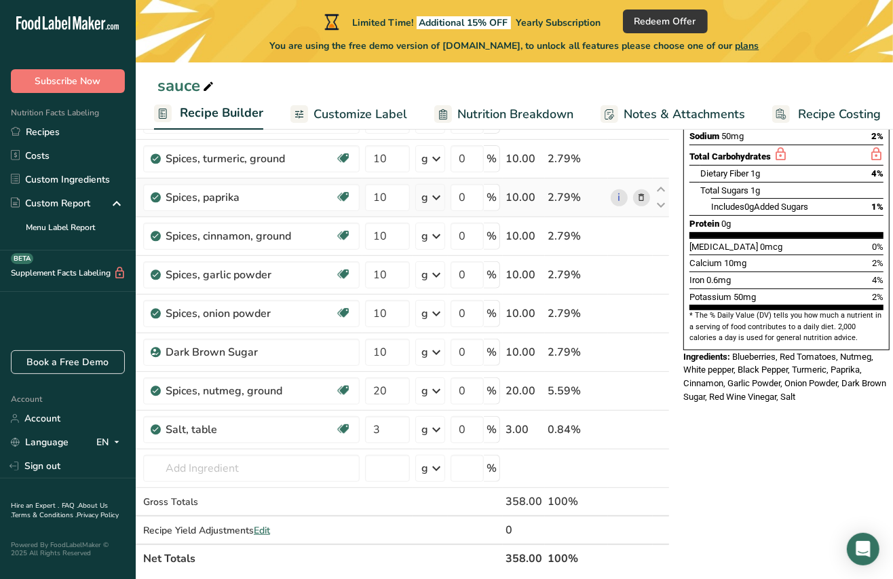
click at [640, 199] on icon at bounding box center [641, 198] width 9 height 14
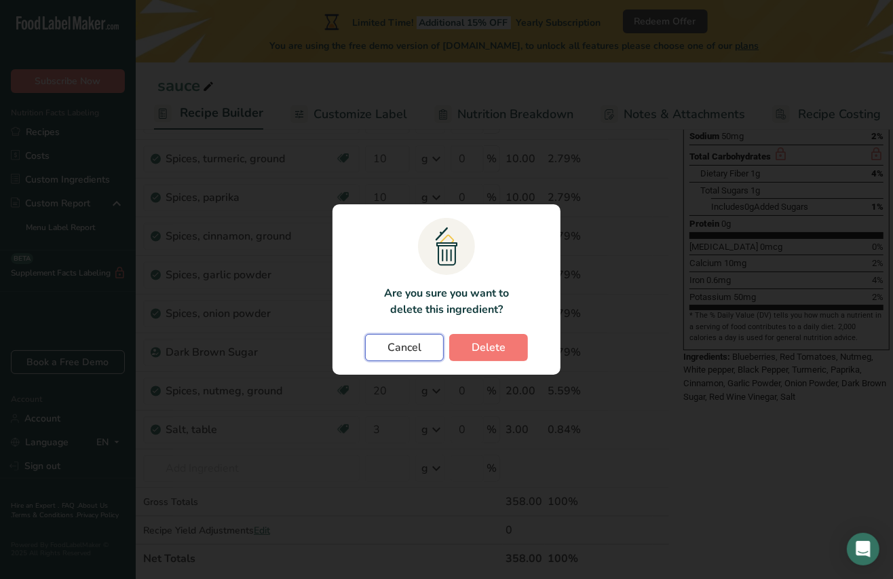
click at [425, 349] on button "Cancel" at bounding box center [404, 347] width 79 height 27
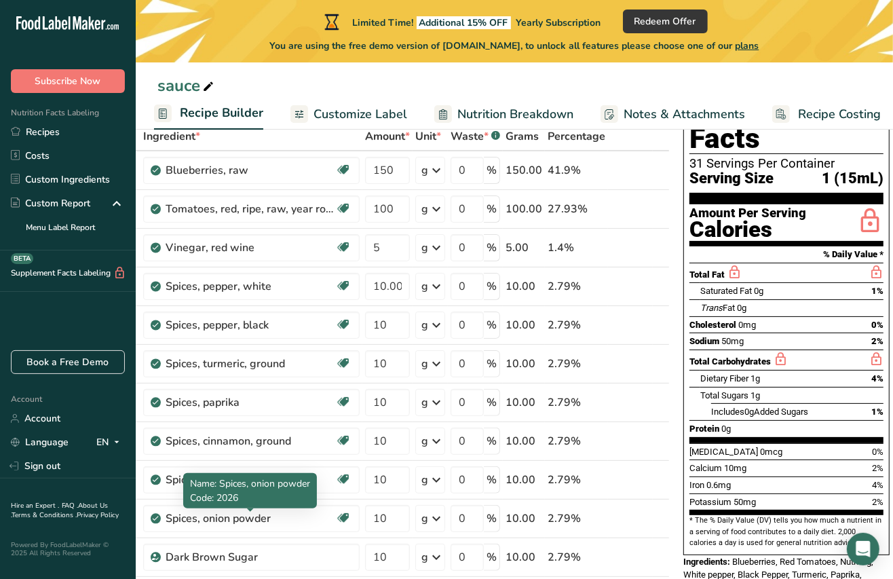
scroll to position [79, 0]
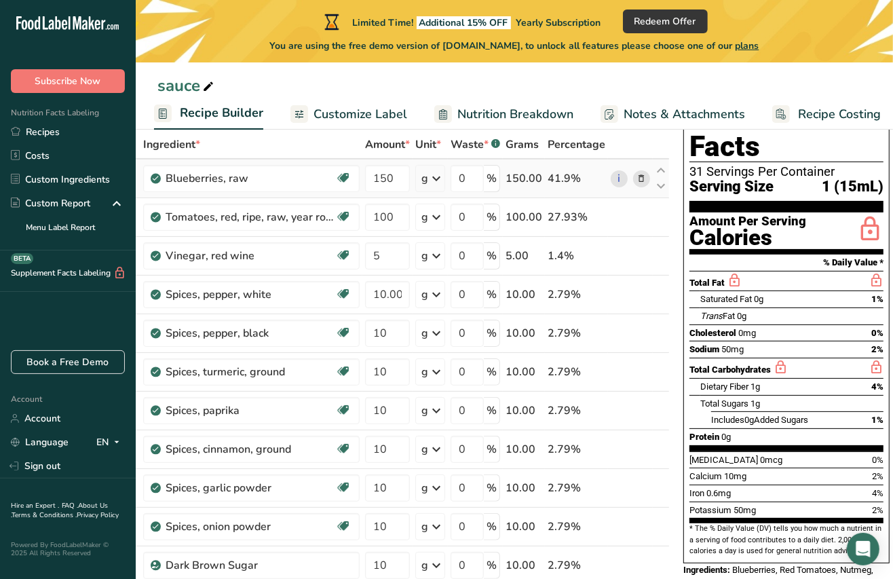
click at [638, 176] on icon at bounding box center [641, 179] width 9 height 14
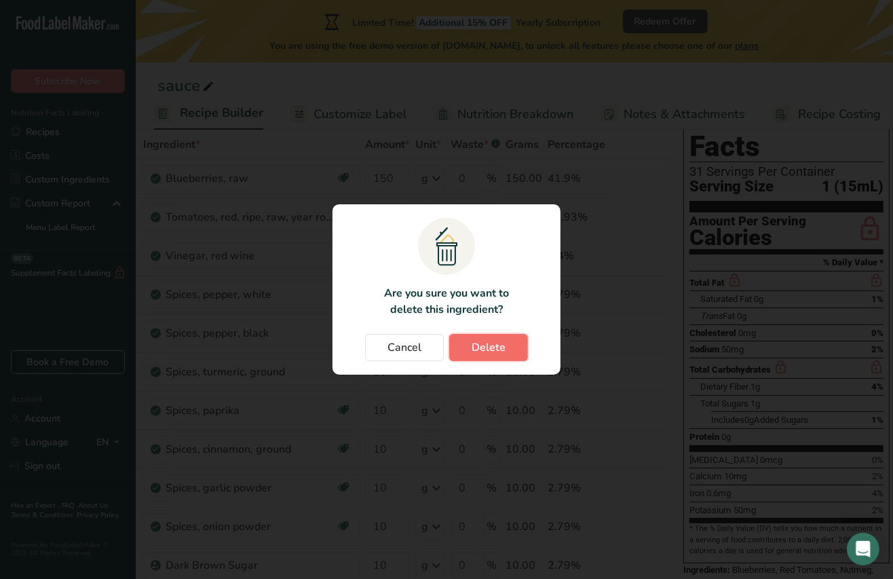
click at [485, 344] on span "Delete" at bounding box center [488, 347] width 34 height 16
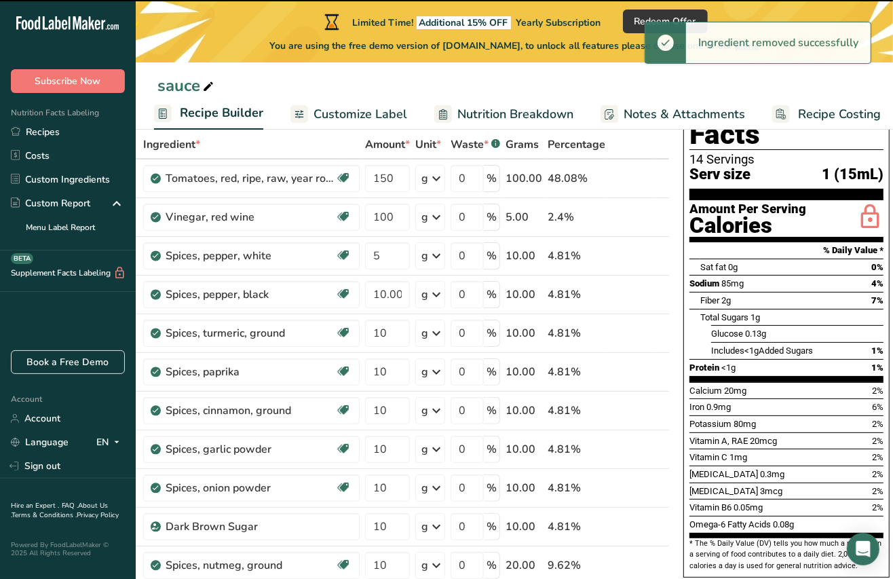
type input "100"
type input "5"
type input "10.000002"
type input "10"
type input "20"
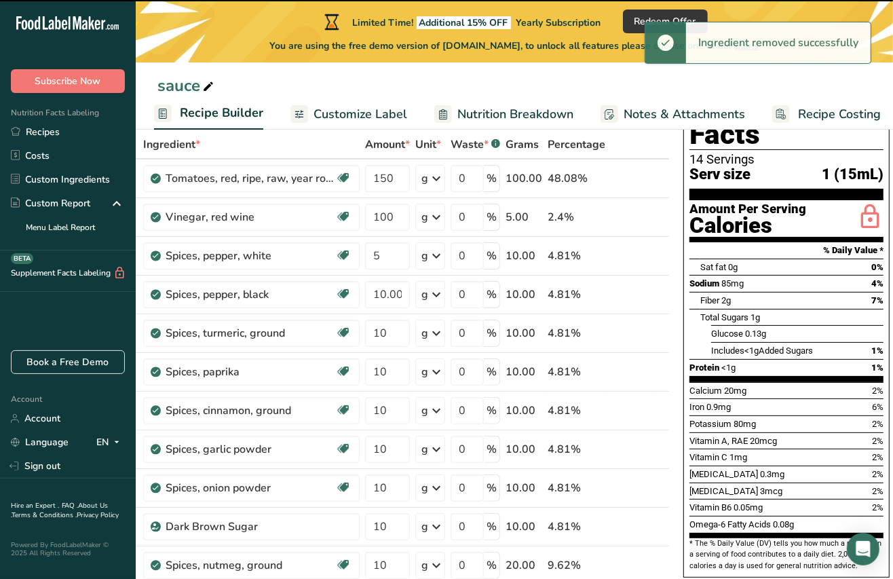
type input "3"
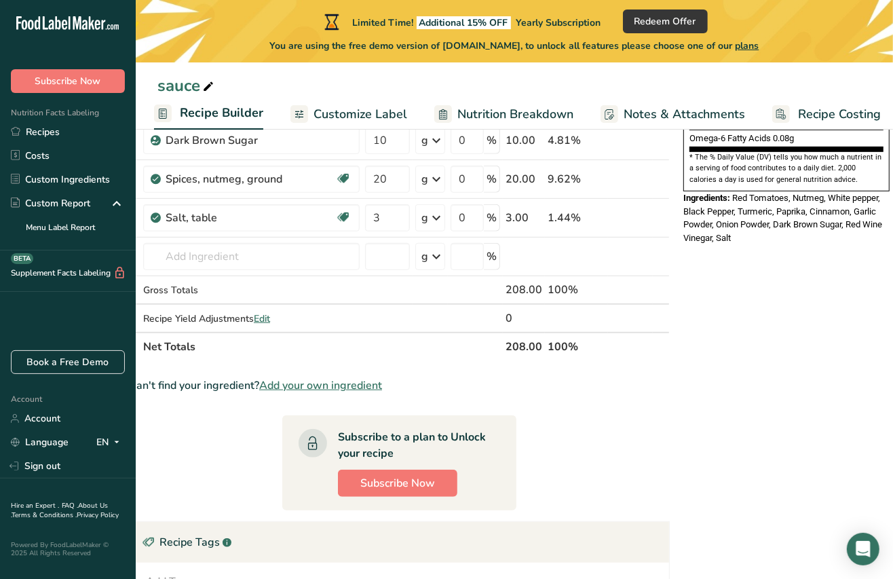
scroll to position [467, 0]
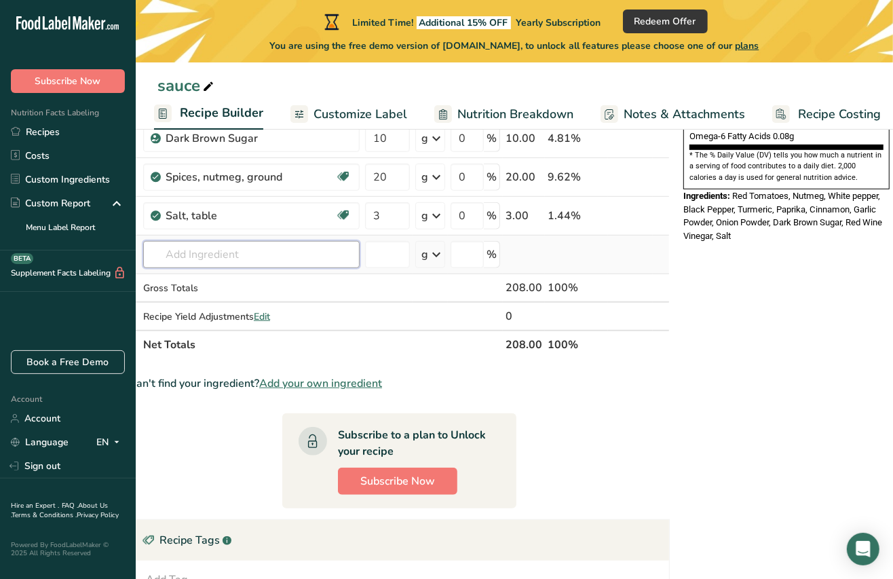
click at [241, 257] on input "text" at bounding box center [251, 254] width 216 height 27
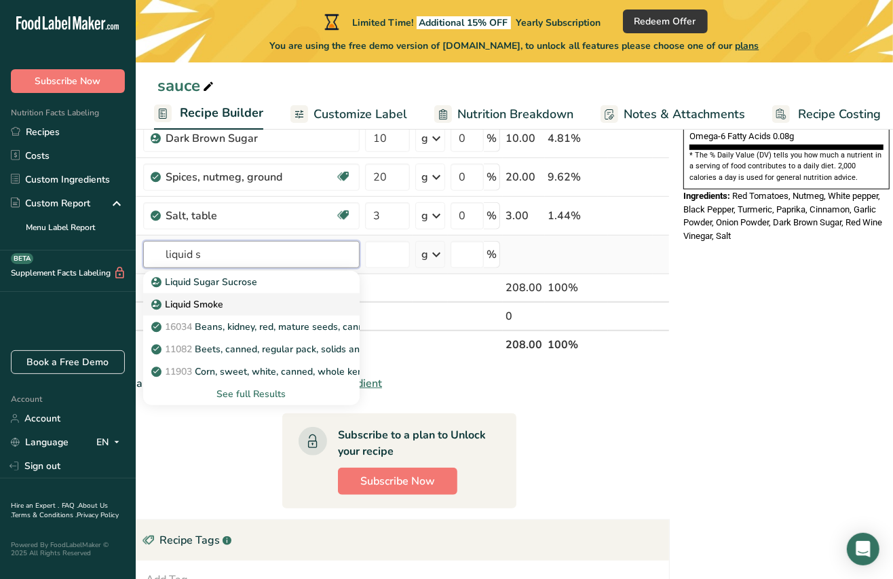
type input "liquid s"
click at [191, 307] on p "Liquid Smoke" at bounding box center [188, 304] width 69 height 14
type input "Liquid Smoke"
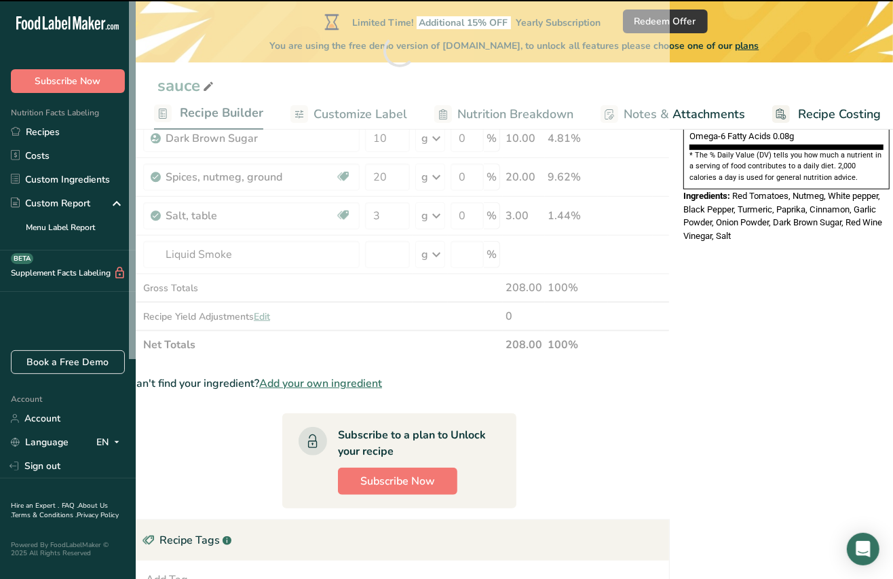
type input "0"
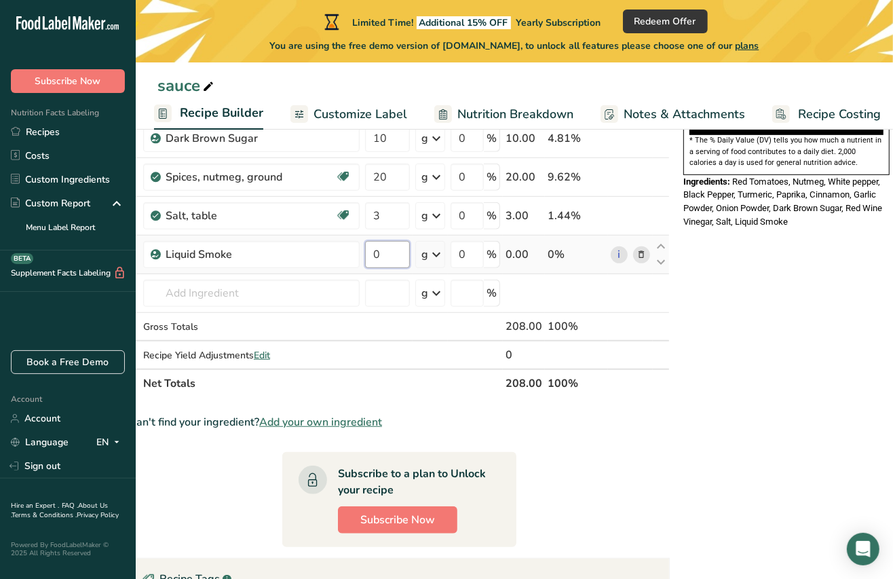
click at [385, 254] on input "0" at bounding box center [387, 254] width 45 height 27
type input "20"
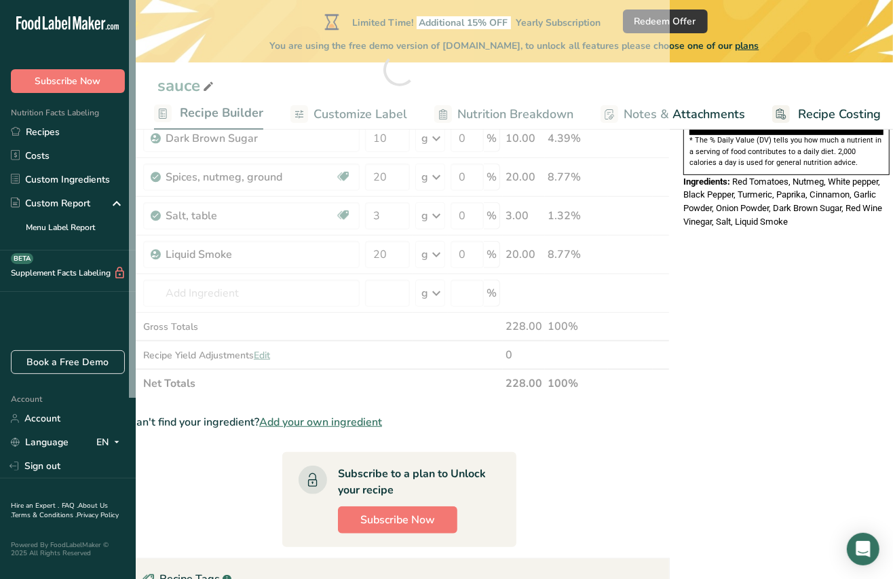
click at [755, 302] on div "* This label's values have been manually overridden Nutrition Facts 31 Servings…" at bounding box center [786, 276] width 217 height 1177
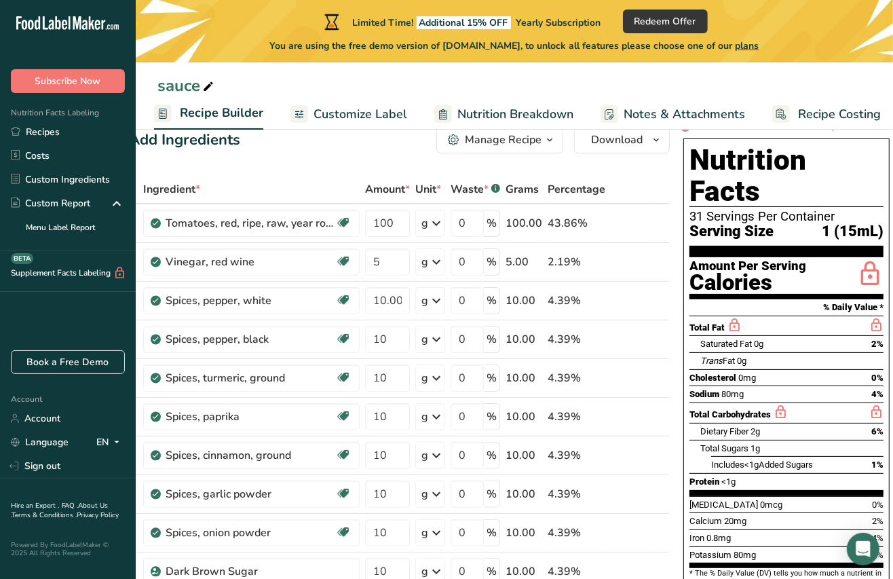
scroll to position [31, 0]
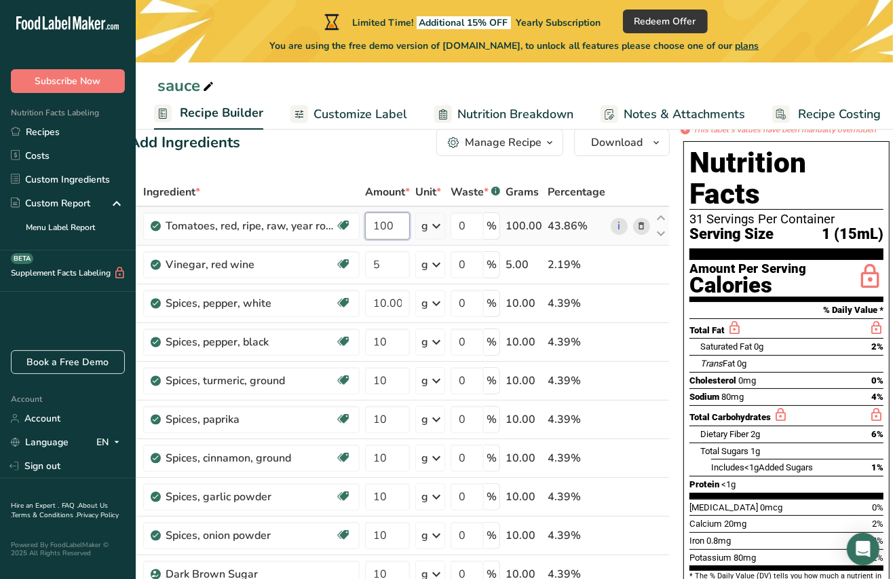
click at [380, 225] on input "100" at bounding box center [387, 225] width 45 height 27
type input "50"
click at [623, 199] on div "Ingredient * Amount * Unit * Waste * .a-a{fill:#347362;}.b-a{fill:#fff;} Grams …" at bounding box center [399, 505] width 541 height 655
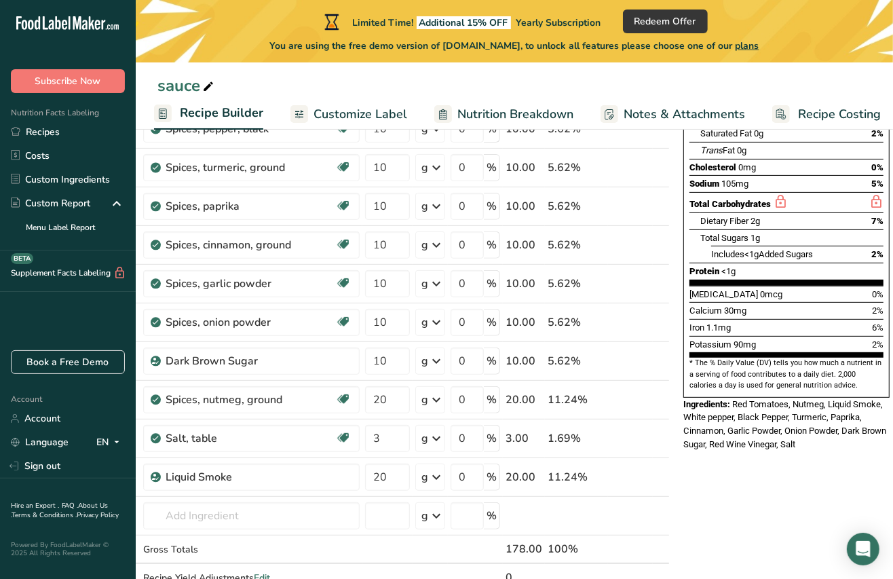
scroll to position [270, 0]
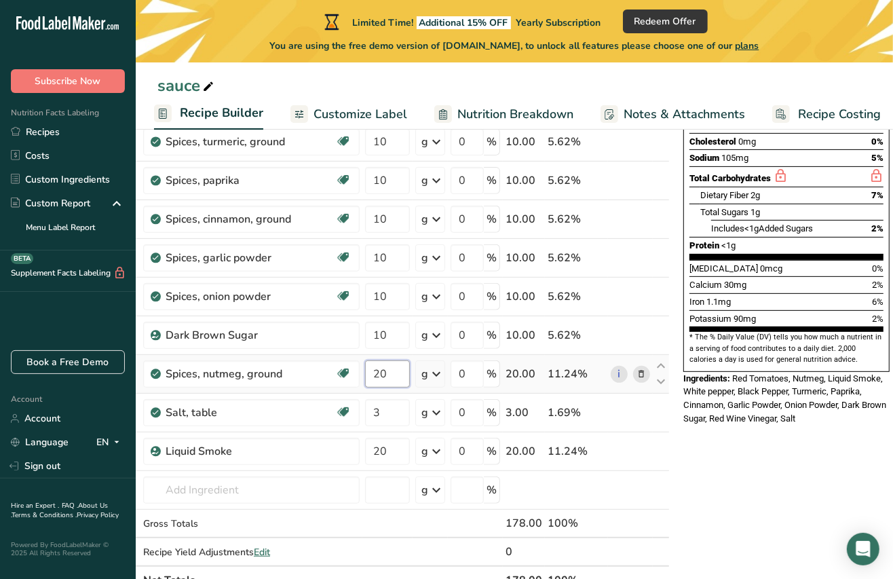
click at [382, 370] on input "20" at bounding box center [387, 373] width 45 height 27
type input "10"
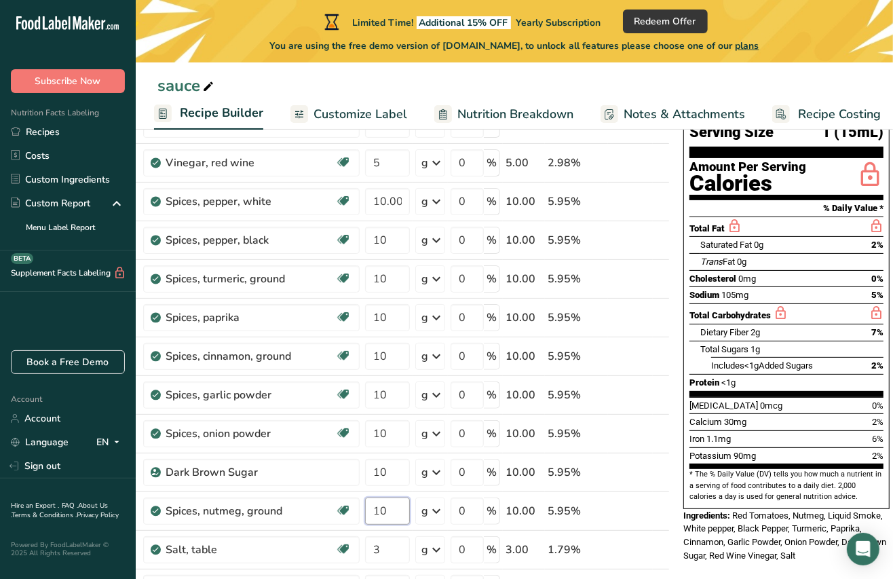
scroll to position [129, 0]
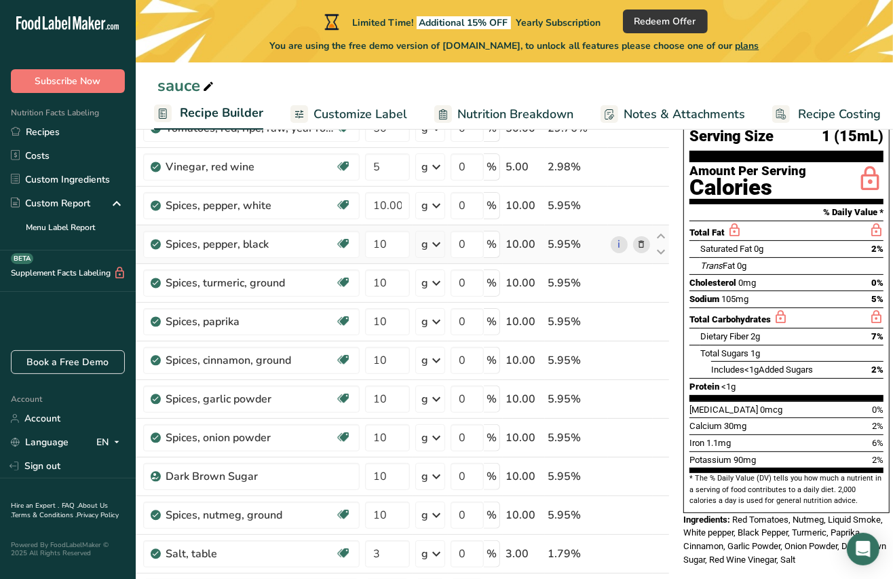
click at [643, 256] on div "Ingredient * Amount * Unit * Waste * .a-a{fill:#347362;}.b-a{fill:#fff;} Grams …" at bounding box center [399, 407] width 541 height 655
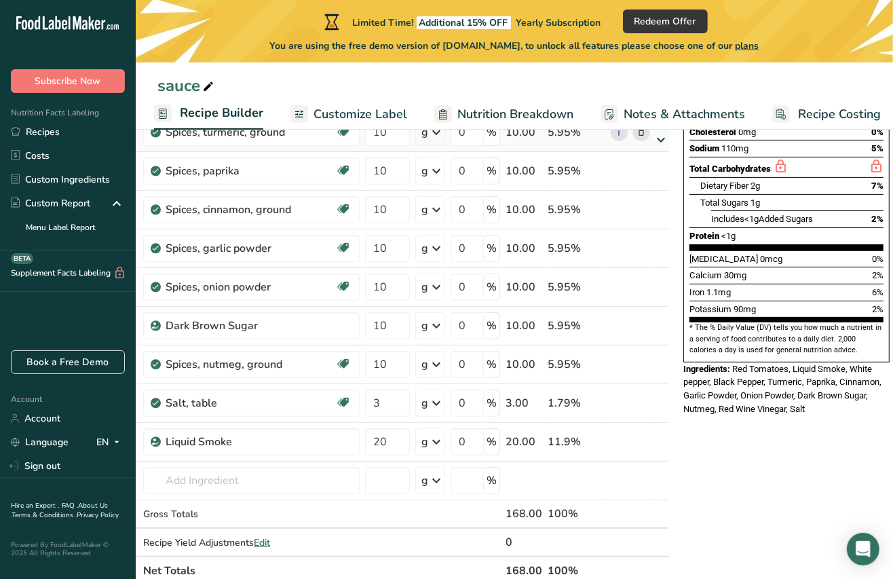
scroll to position [281, 0]
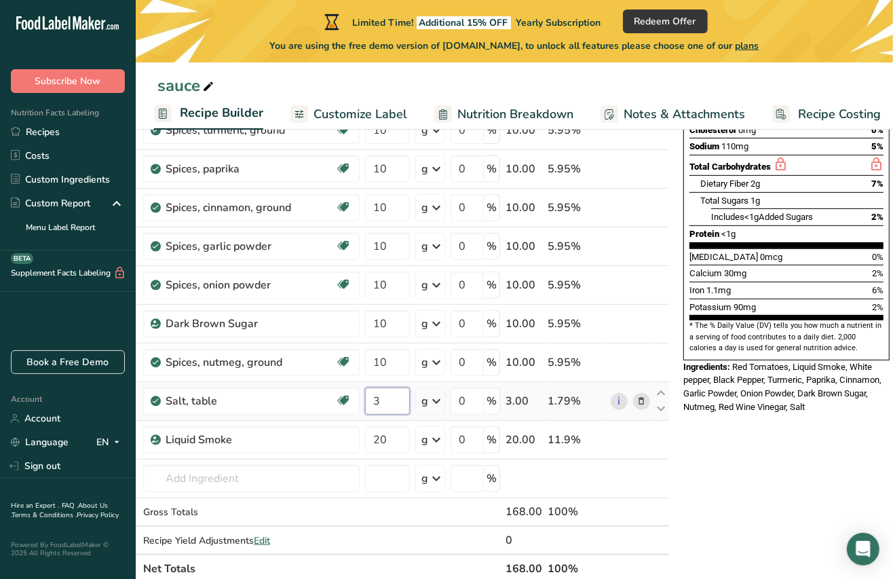
click at [383, 402] on input "3" at bounding box center [387, 400] width 45 height 27
type input "1"
click at [722, 481] on div "* This label's values have been manually overridden Nutrition Facts 31 Servings…" at bounding box center [786, 461] width 217 height 1177
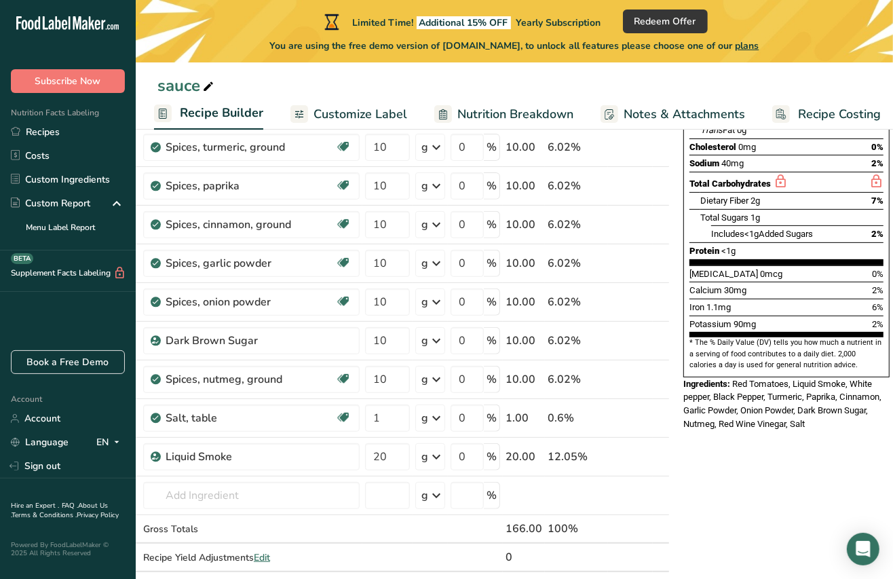
scroll to position [268, 0]
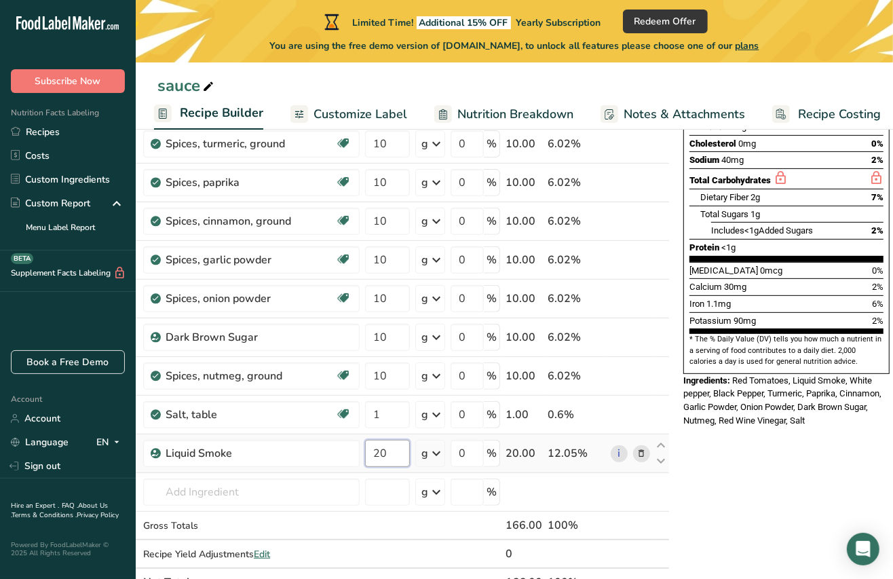
click at [378, 454] on input "20" at bounding box center [387, 452] width 45 height 27
click at [746, 442] on div "* This label's values have been manually overridden Nutrition Facts 31 Servings…" at bounding box center [786, 475] width 217 height 1177
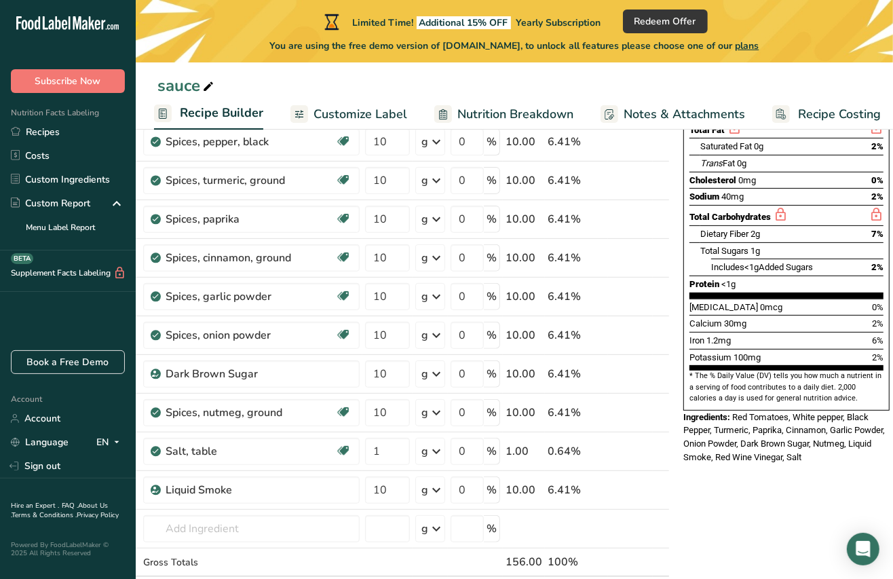
scroll to position [260, 0]
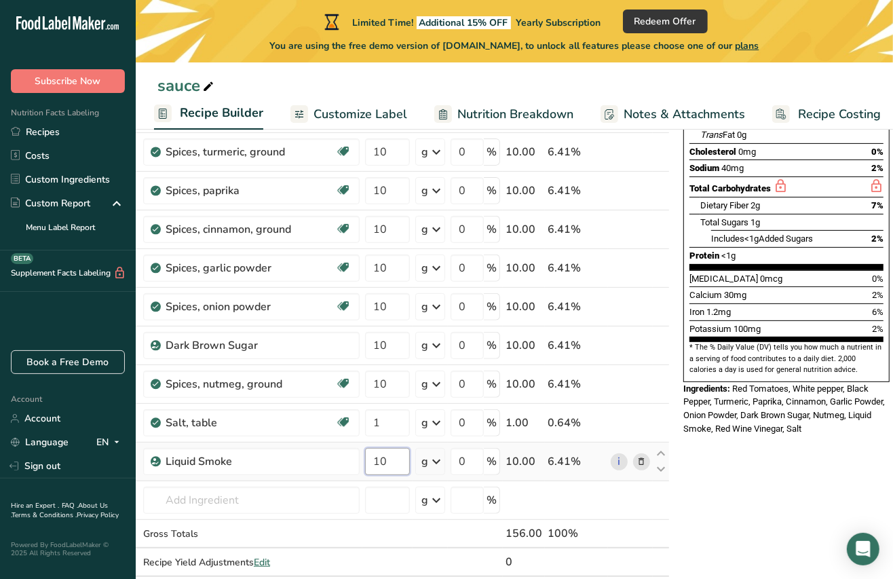
click at [382, 465] on input "10" at bounding box center [387, 461] width 45 height 27
type input "30"
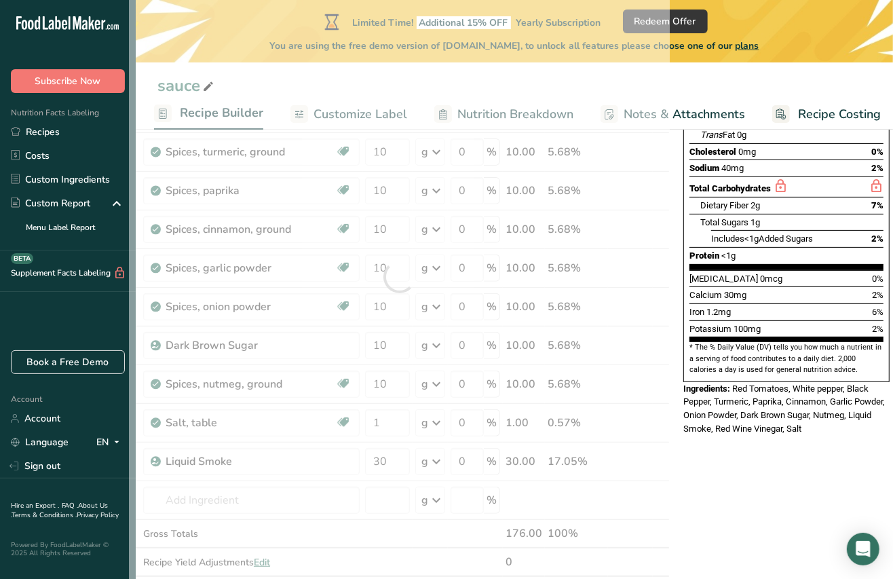
click at [748, 464] on div "* This label's values have been manually overridden Nutrition Facts 31 Servings…" at bounding box center [786, 483] width 217 height 1177
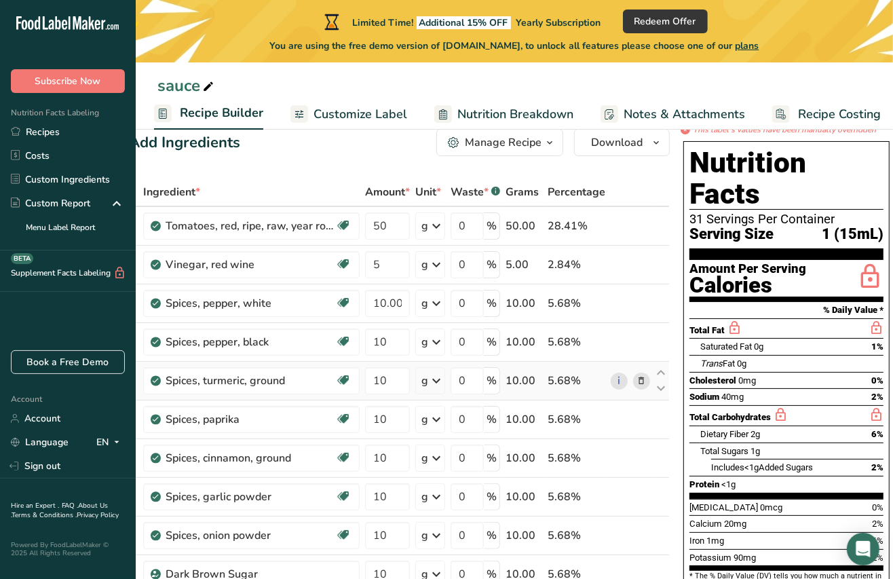
scroll to position [31, 0]
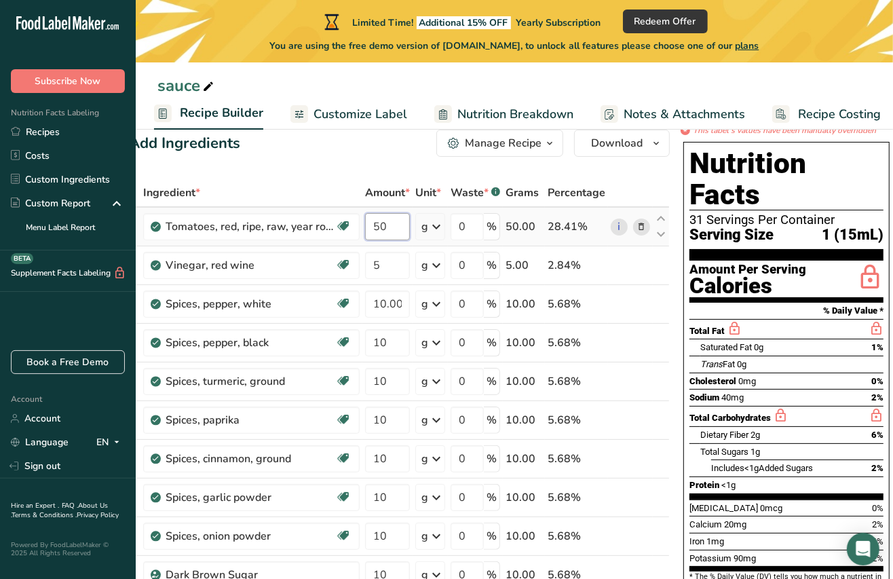
click at [380, 225] on input "50" at bounding box center [387, 226] width 45 height 27
type input "30"
click at [657, 187] on div "Ingredient * Amount * Unit * Waste * .a-a{fill:#347362;}.b-a{fill:#fff;} Grams …" at bounding box center [399, 505] width 541 height 655
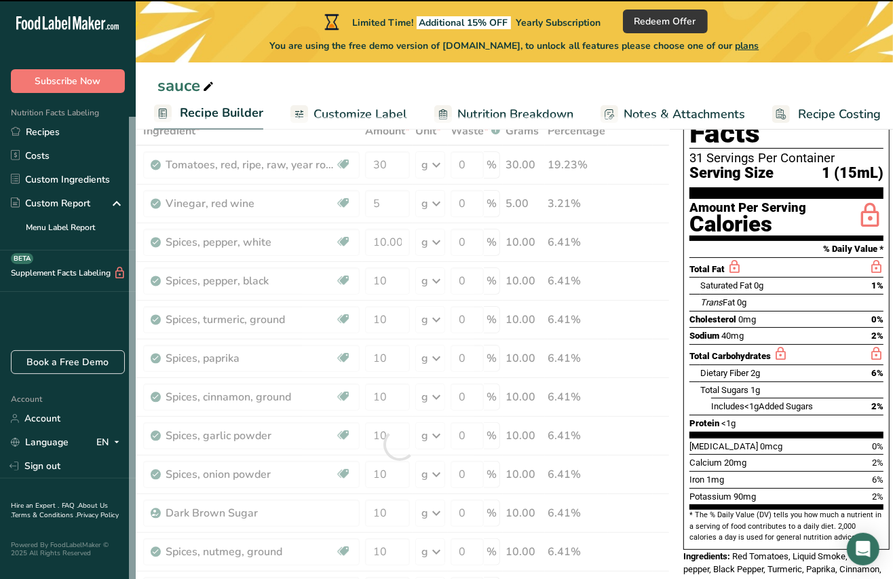
scroll to position [104, 0]
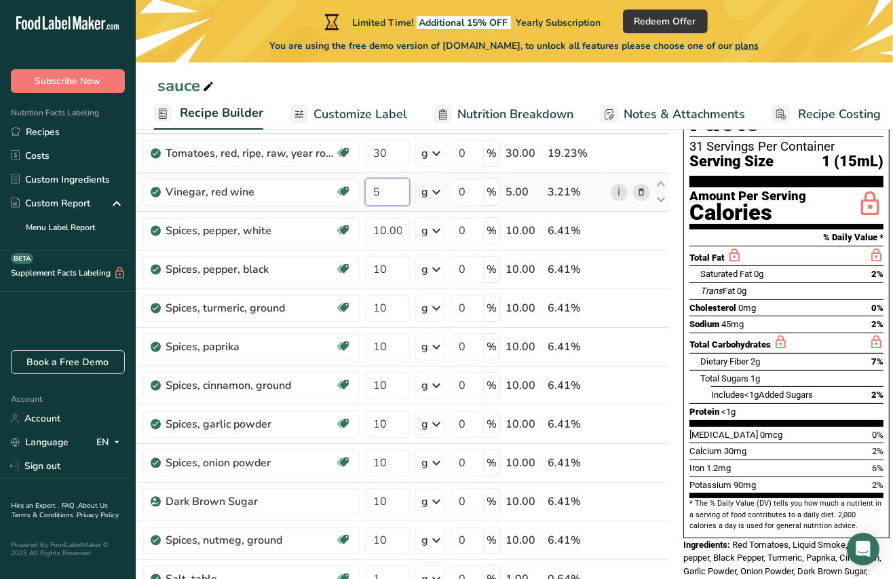
click at [385, 191] on input "5" at bounding box center [387, 191] width 45 height 27
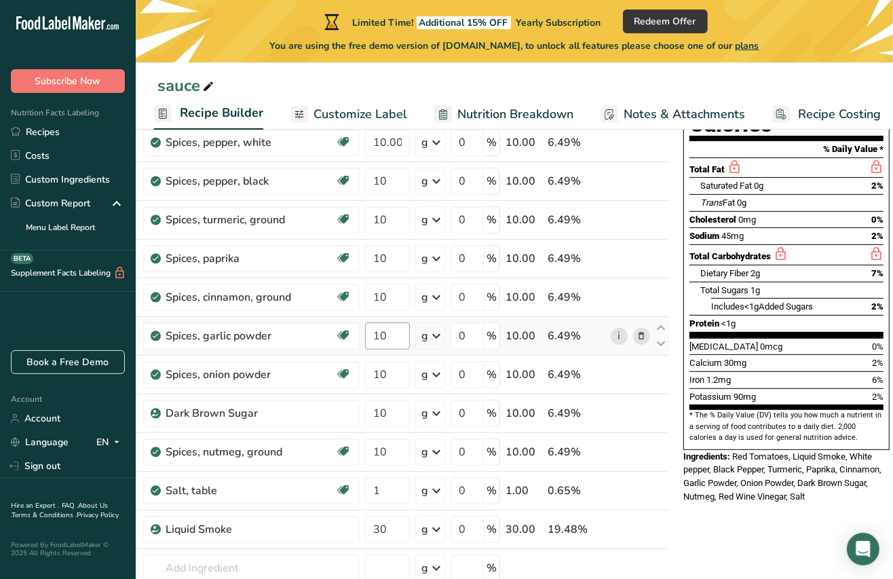
scroll to position [211, 0]
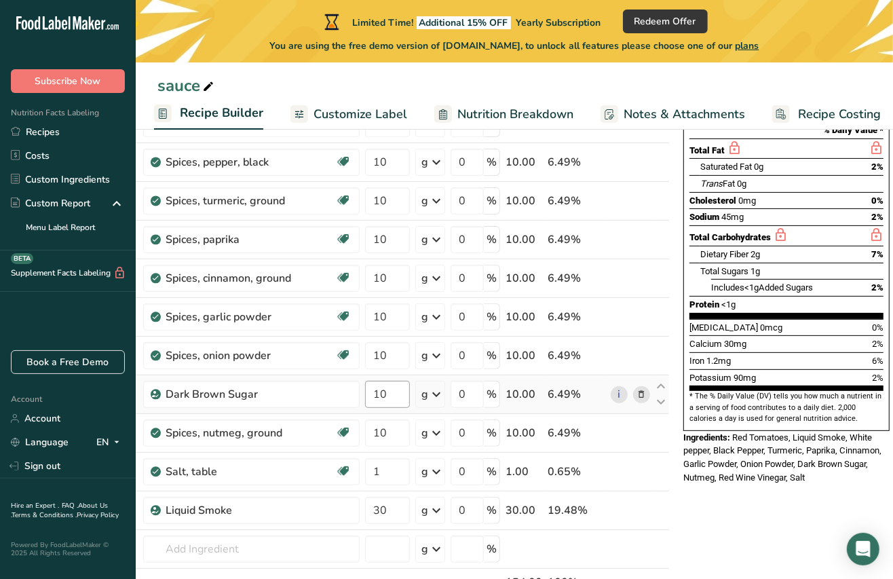
type input "3"
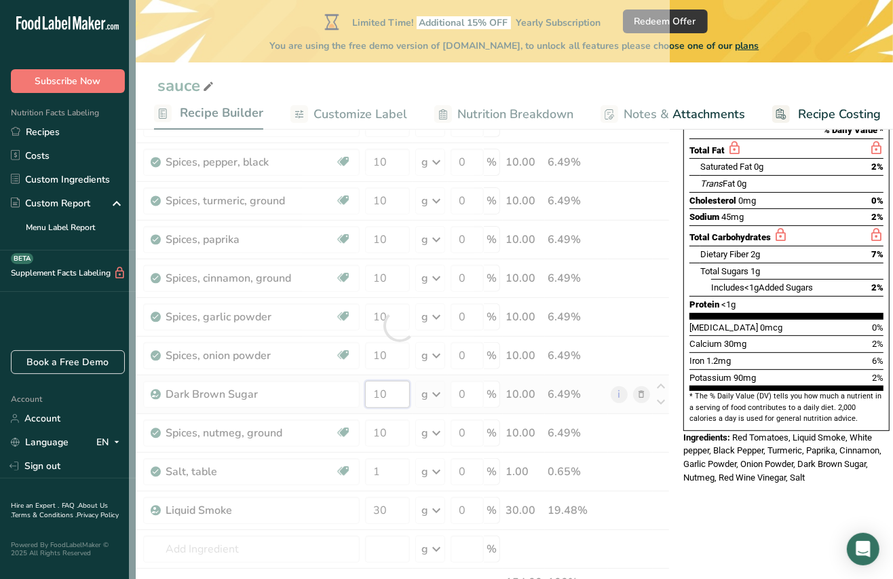
click at [390, 395] on div "Ingredient * Amount * Unit * Waste * .a-a{fill:#347362;}.b-a{fill:#fff;} Grams …" at bounding box center [399, 325] width 541 height 655
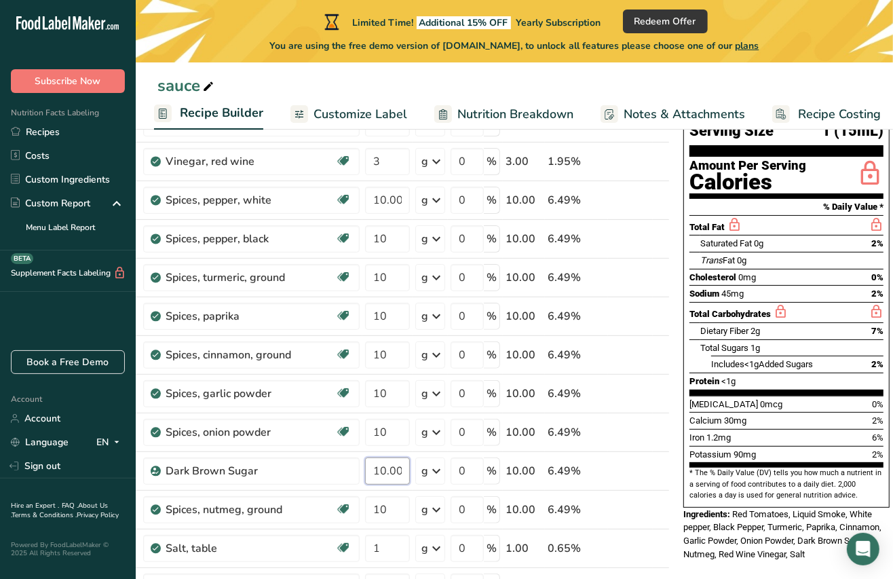
scroll to position [158, 0]
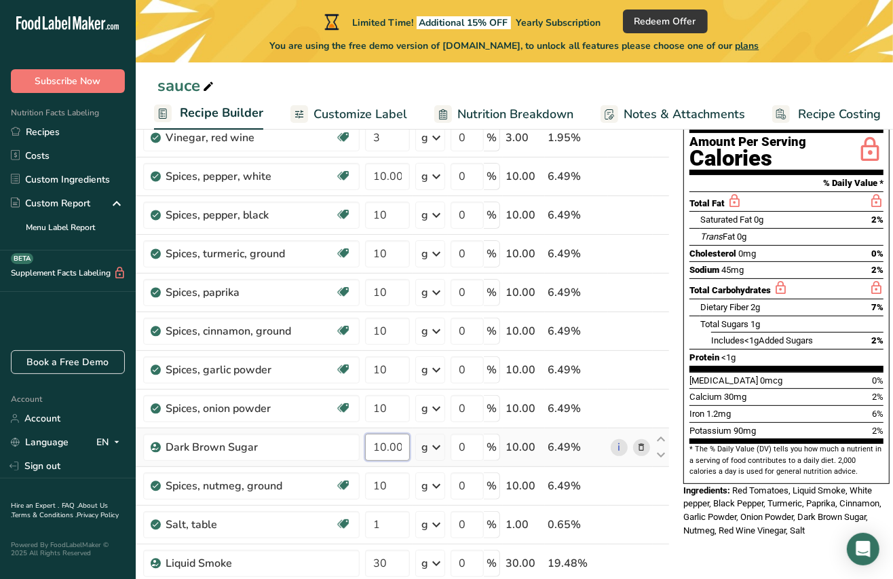
click at [381, 450] on input "10.000002" at bounding box center [387, 446] width 45 height 27
type input "5.000002"
click at [722, 245] on div "[MEDICAL_DATA] 0mg 0%" at bounding box center [786, 253] width 194 height 17
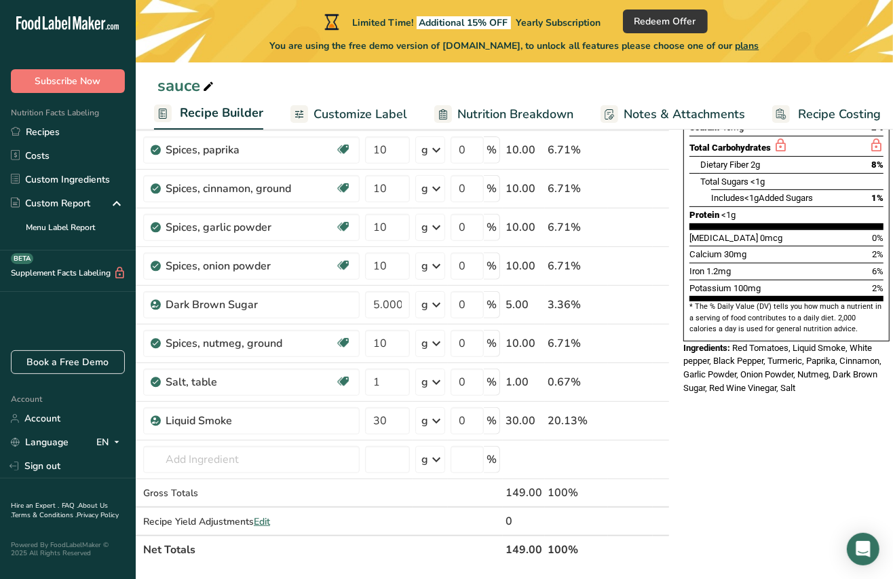
scroll to position [302, 0]
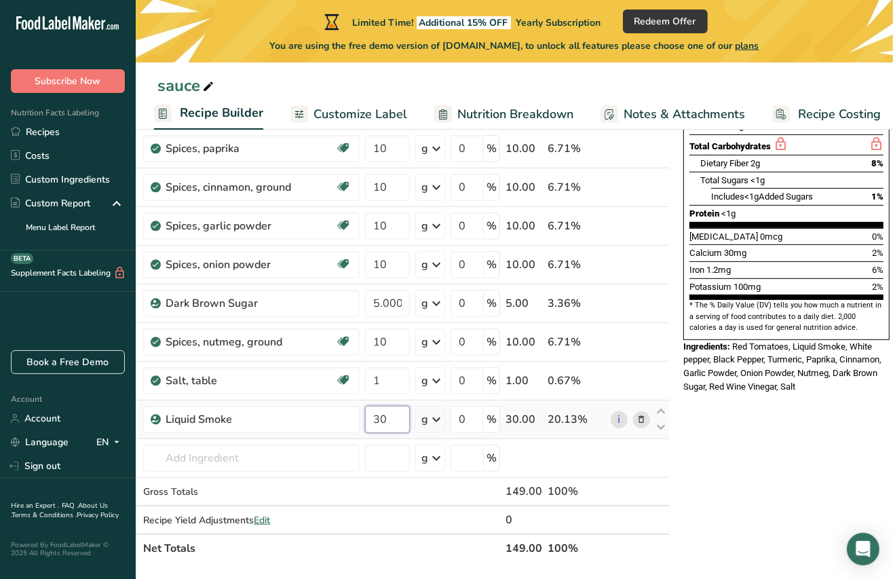
click at [380, 424] on input "30" at bounding box center [387, 419] width 45 height 27
type input "10"
click at [744, 389] on div "* This label's values have been manually overridden Nutrition Facts 31 Servings…" at bounding box center [786, 441] width 217 height 1177
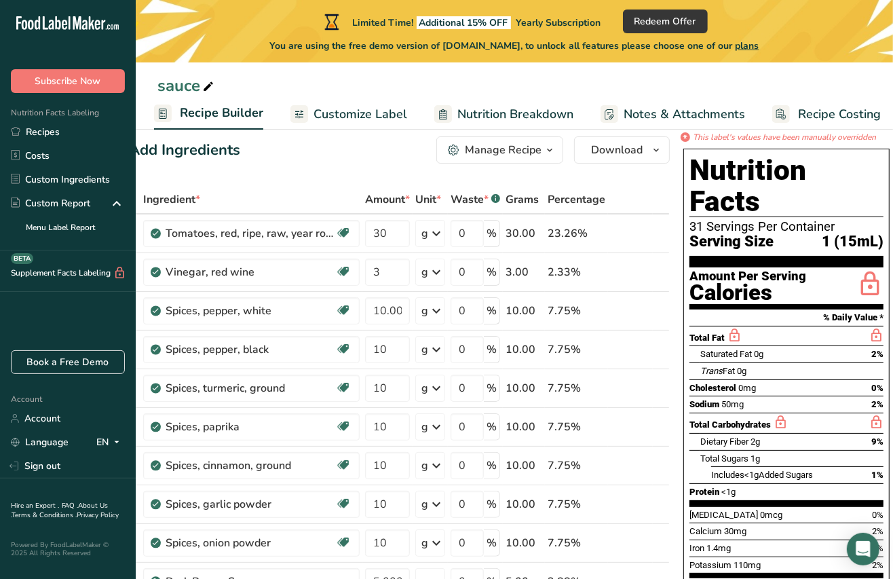
scroll to position [18, 0]
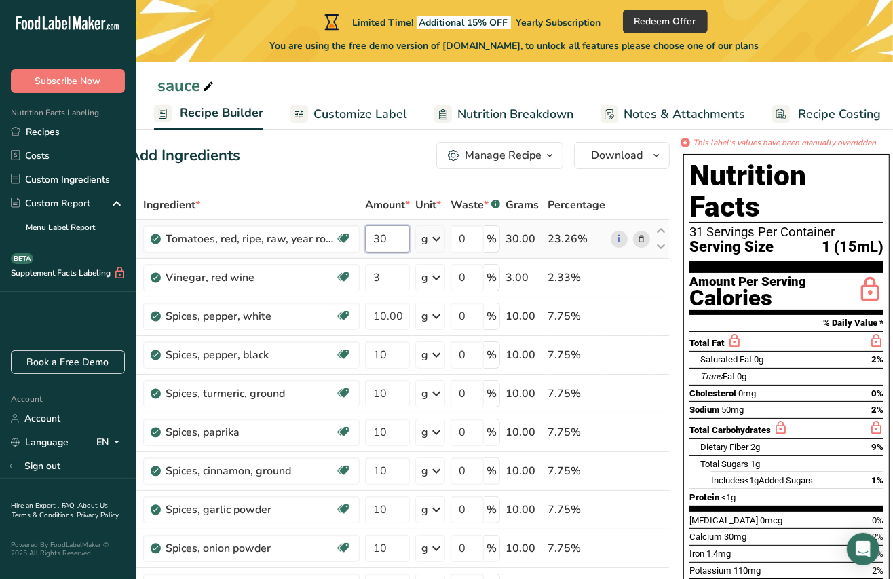
click at [383, 241] on input "30" at bounding box center [387, 238] width 45 height 27
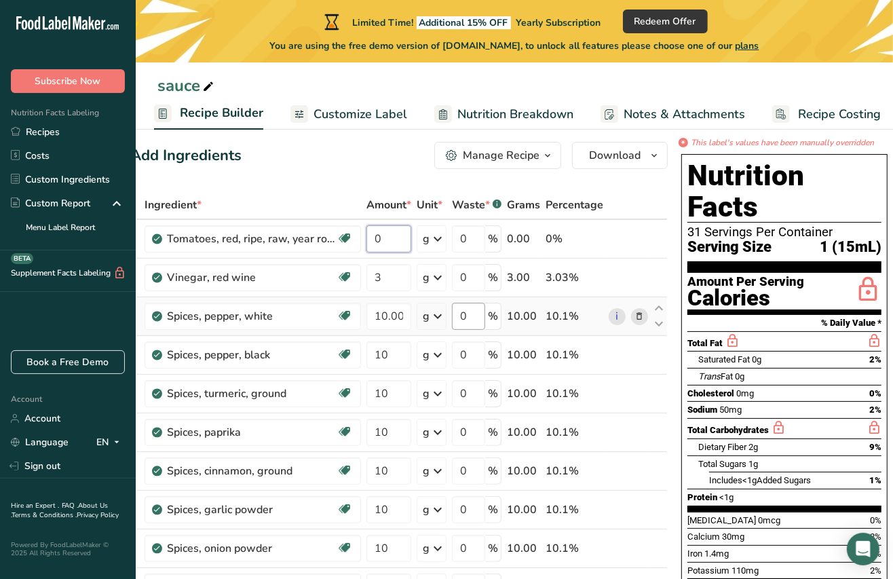
scroll to position [0, 26]
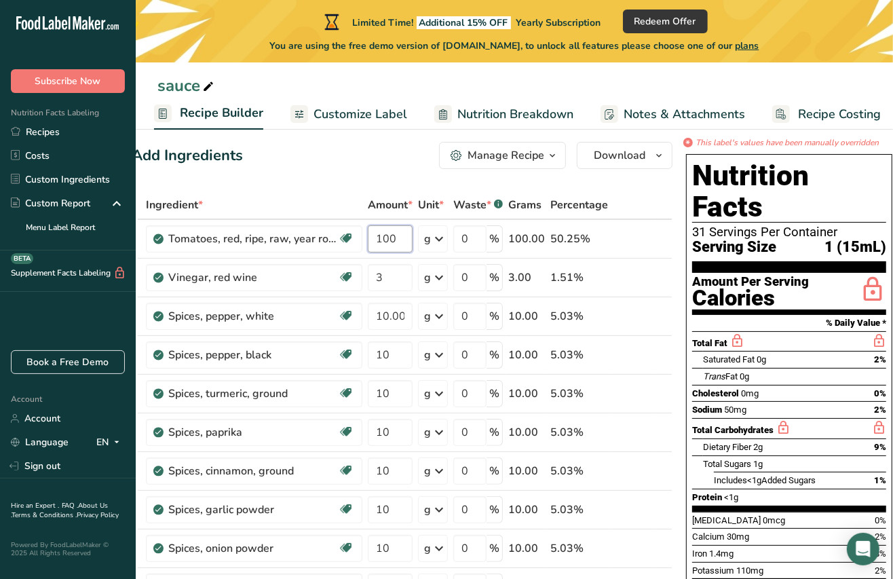
type input "100"
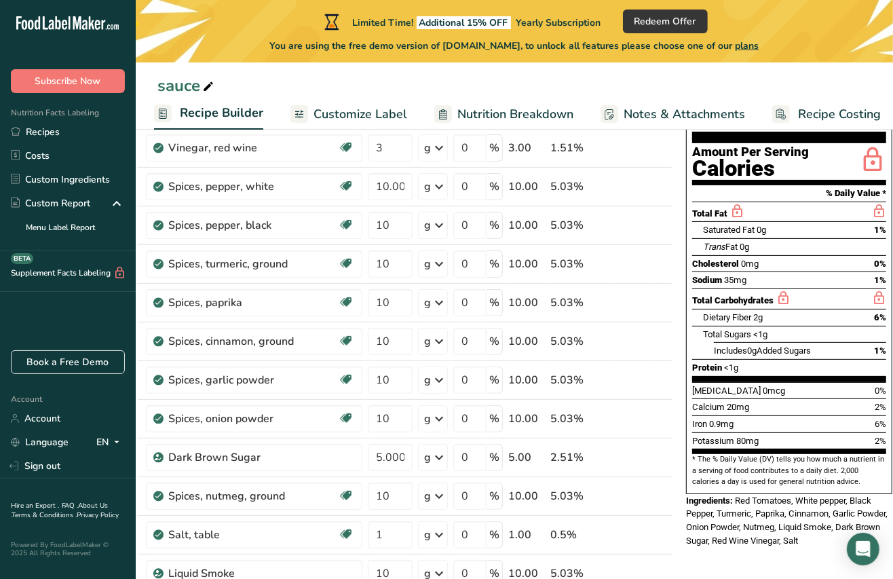
scroll to position [138, 0]
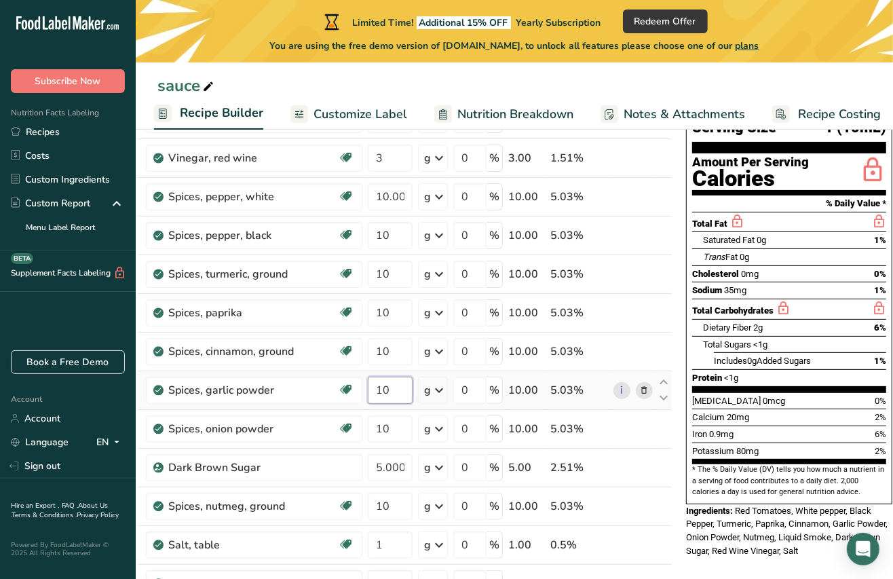
click at [387, 391] on input "10" at bounding box center [390, 389] width 45 height 27
type input "1"
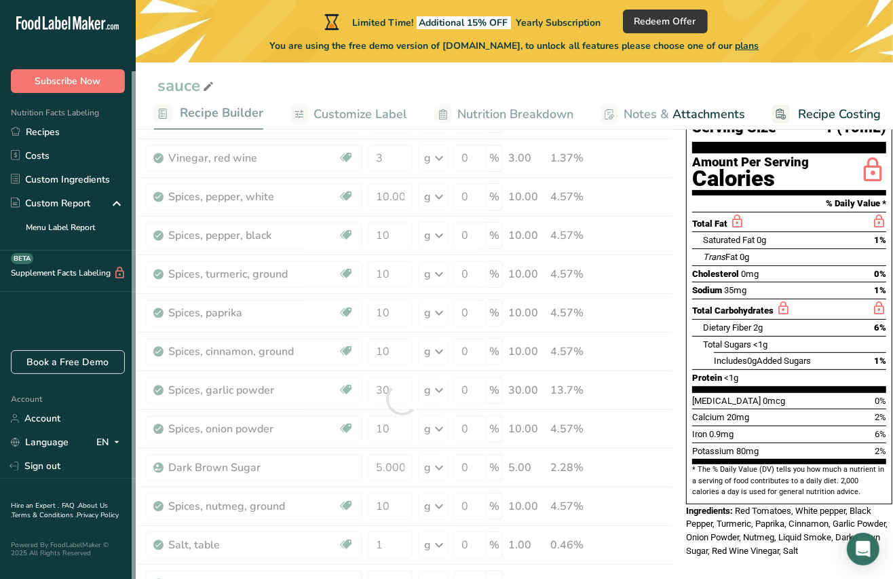
click at [686, 266] on div "Nutrition Facts 31 Servings Per Container Serving Size 1 (15mL) Amount Per Serv…" at bounding box center [789, 269] width 206 height 469
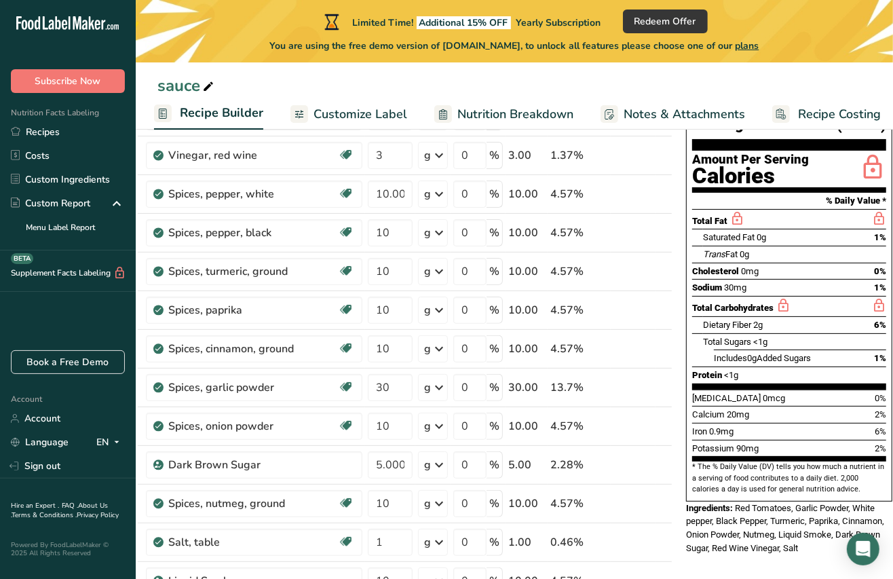
scroll to position [141, 0]
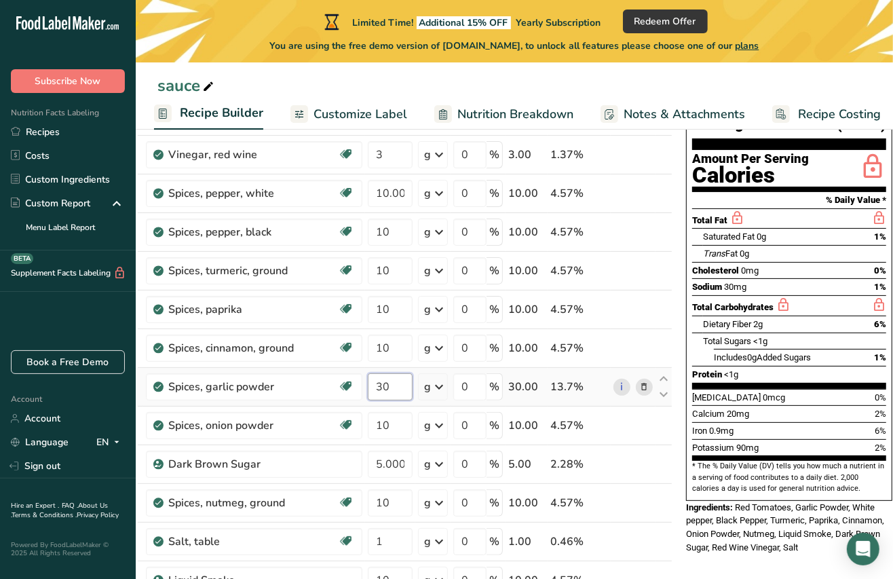
drag, startPoint x: 392, startPoint y: 387, endPoint x: 370, endPoint y: 387, distance: 22.4
click at [370, 387] on input "30" at bounding box center [390, 386] width 45 height 27
type input "10"
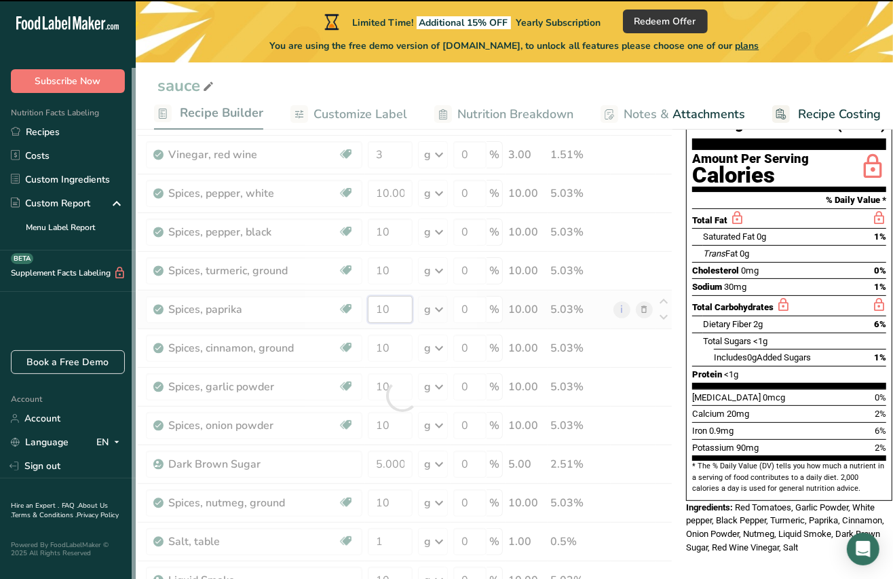
click at [397, 310] on div "Ingredient * Amount * Unit * Waste * .a-a{fill:#347362;}.b-a{fill:#fff;} Grams …" at bounding box center [402, 395] width 541 height 655
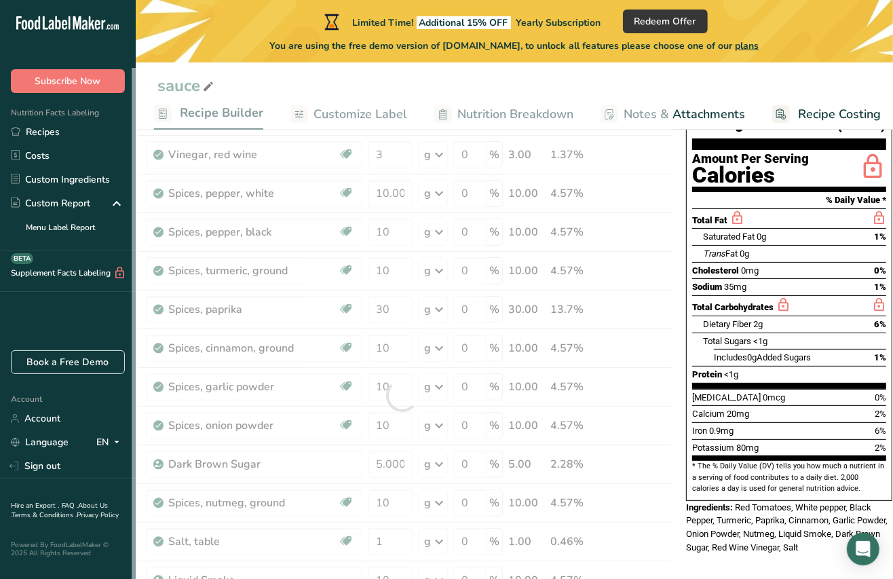
click at [703, 248] on icon "Trans" at bounding box center [714, 253] width 22 height 10
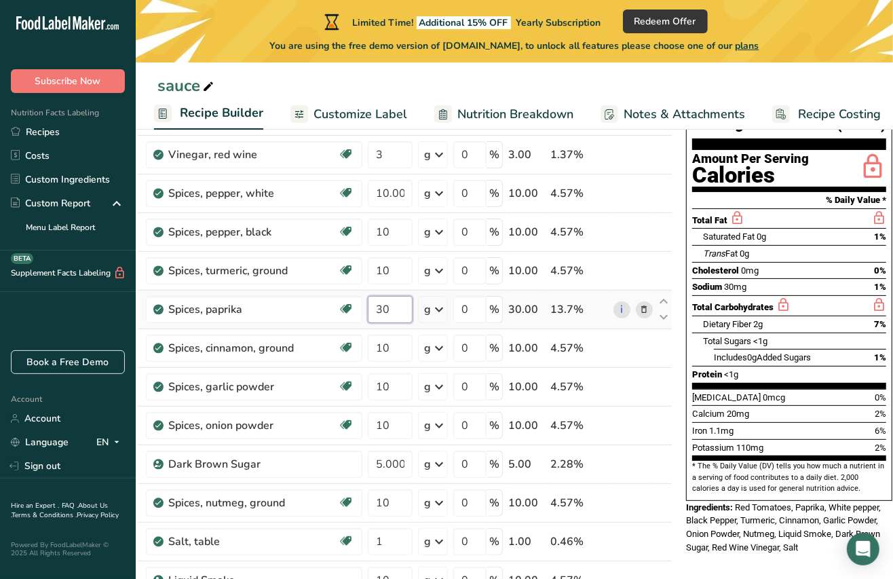
click at [384, 311] on input "30" at bounding box center [390, 309] width 45 height 27
type input "10"
click at [383, 273] on div "Ingredient * Amount * Unit * Waste * .a-a{fill:#347362;}.b-a{fill:#fff;} Grams …" at bounding box center [402, 395] width 541 height 655
click at [695, 245] on div at bounding box center [697, 253] width 11 height 17
click at [383, 273] on input "30" at bounding box center [390, 270] width 45 height 27
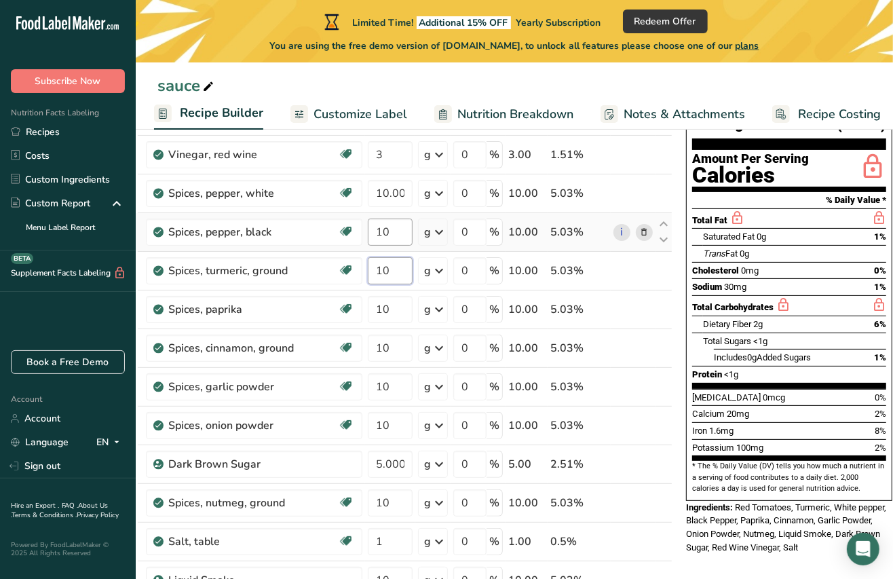
type input "10"
click at [383, 229] on div "Ingredient * Amount * Unit * Waste * .a-a{fill:#347362;}.b-a{fill:#fff;} Grams …" at bounding box center [402, 395] width 541 height 655
type input "30"
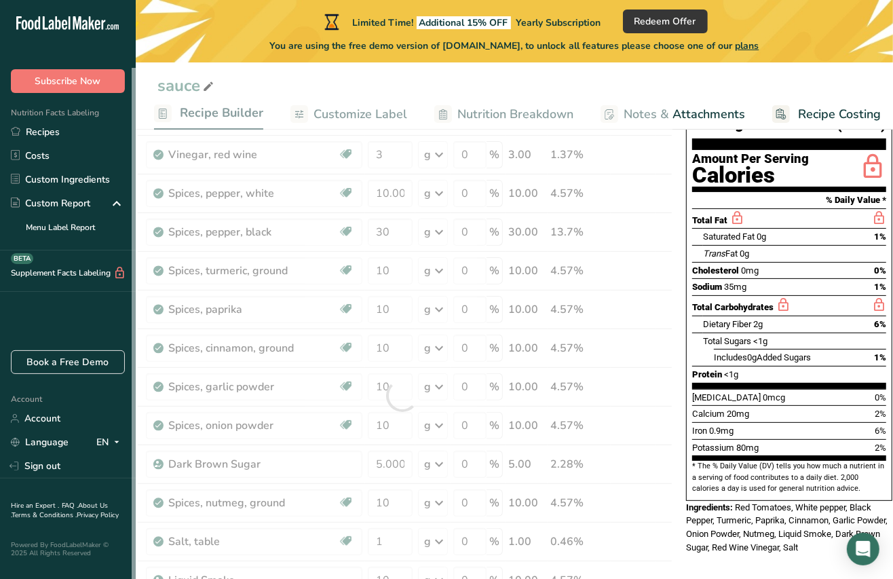
click at [808, 422] on div "Iron 0.9mg 6%" at bounding box center [789, 430] width 194 height 17
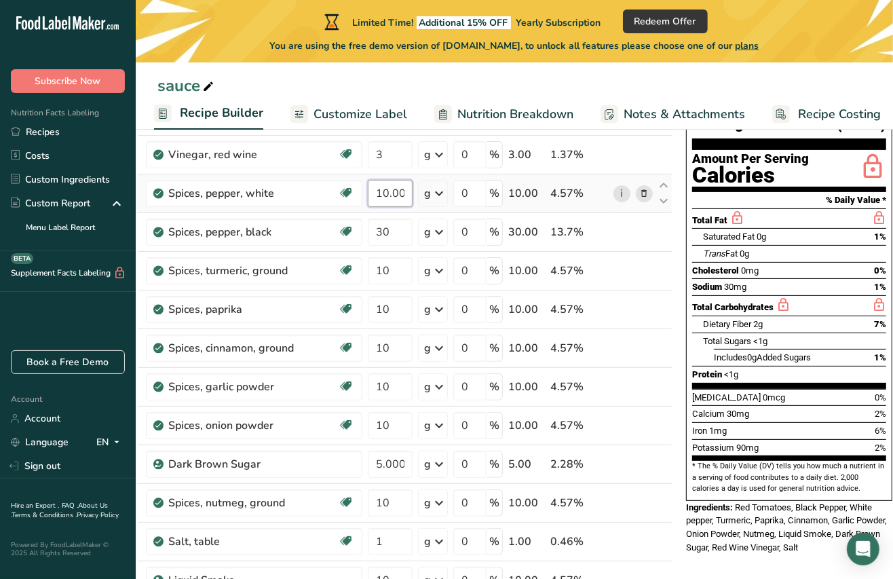
click at [383, 193] on input "10.000002" at bounding box center [390, 193] width 45 height 27
type input "20.000002"
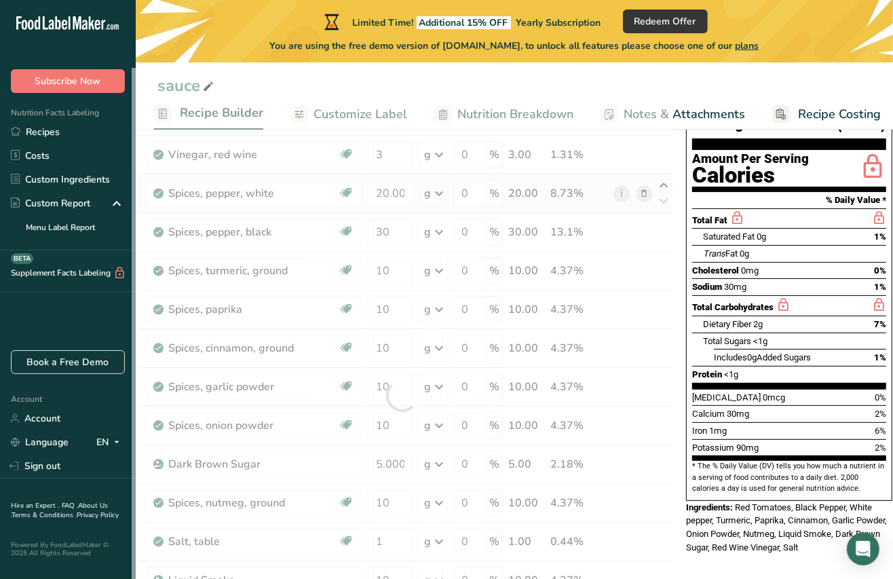
click at [665, 177] on div "Ingredient * Amount * Unit * Waste * .a-a{fill:#347362;}.b-a{fill:#fff;} Grams …" at bounding box center [402, 395] width 541 height 655
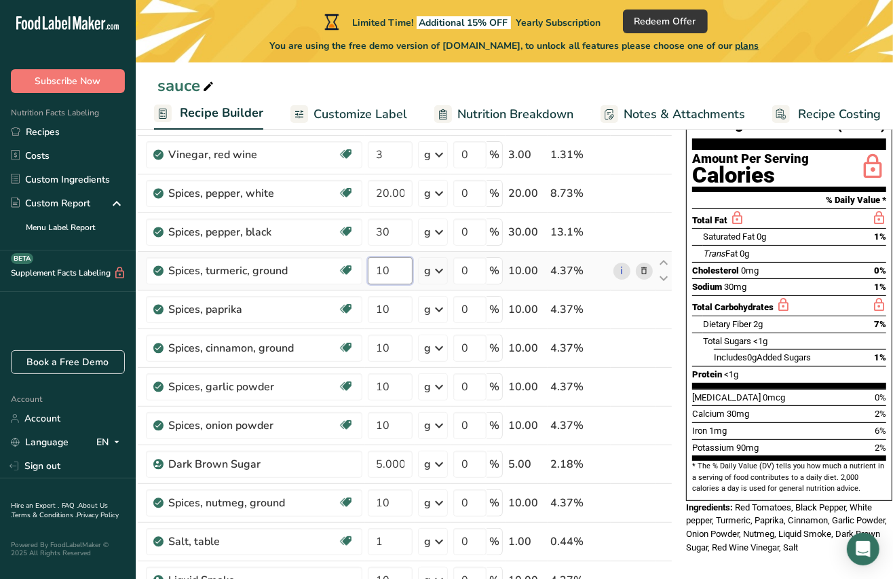
click at [383, 268] on input "10" at bounding box center [390, 270] width 45 height 27
click at [718, 265] on span "Cholesterol" at bounding box center [715, 270] width 47 height 10
click at [382, 271] on input "30" at bounding box center [390, 270] width 45 height 27
type input "10"
click at [686, 206] on div "Nutrition Facts 31 Servings Per Container Serving Size 1 (15mL) Amount Per Serv…" at bounding box center [789, 265] width 206 height 469
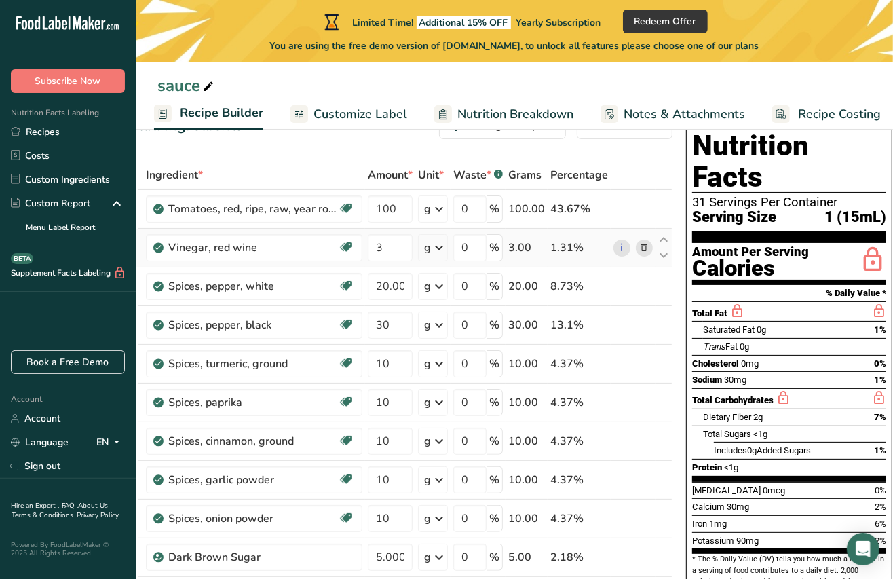
scroll to position [49, 0]
click at [387, 244] on input "3" at bounding box center [390, 246] width 45 height 27
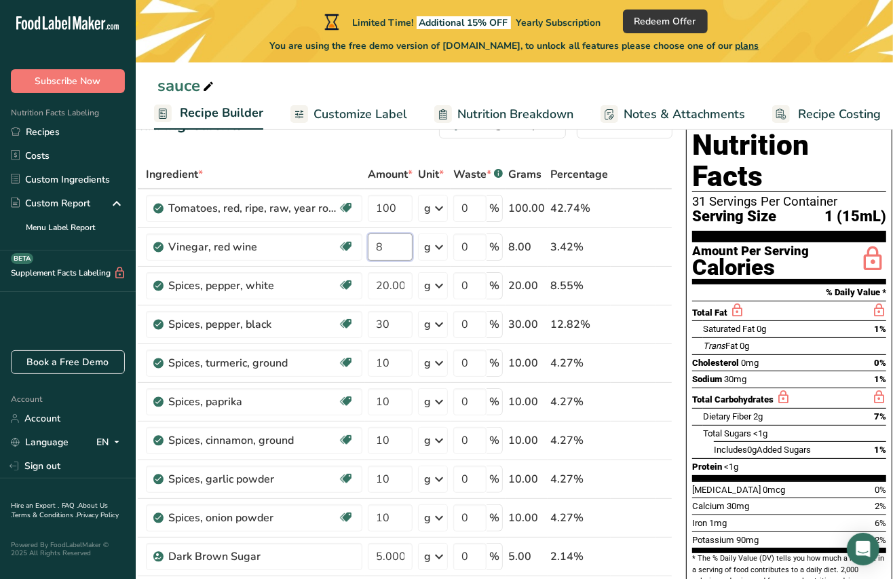
type input "8"
click at [718, 300] on div "Total Fat" at bounding box center [789, 310] width 194 height 20
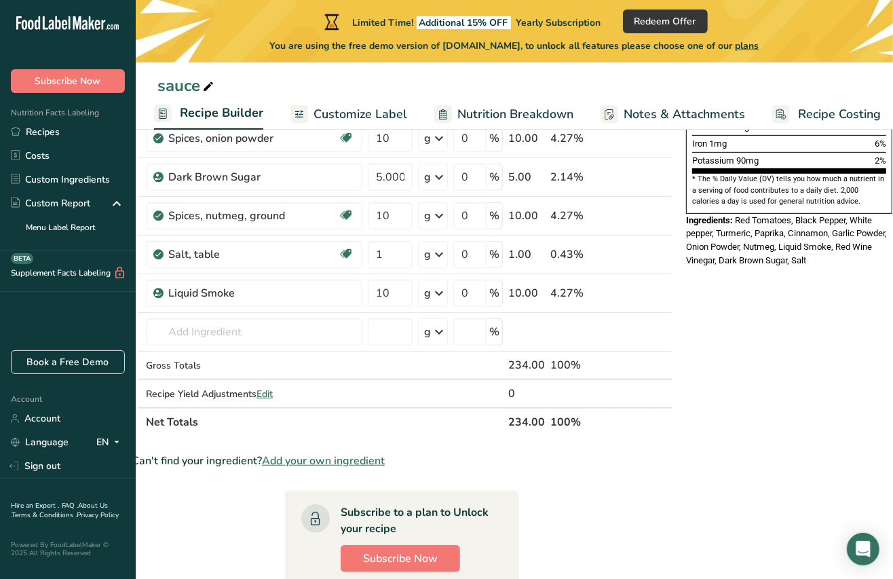
scroll to position [431, 0]
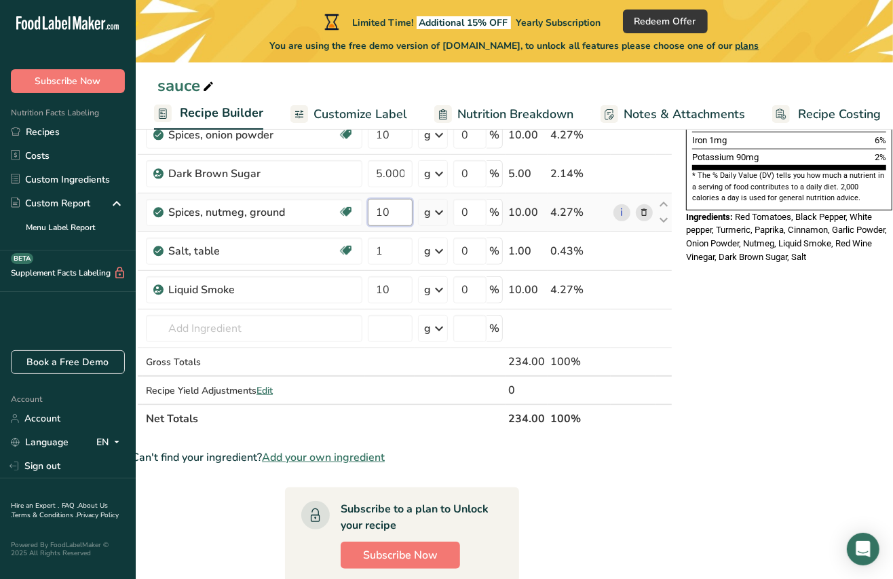
click at [383, 216] on input "10" at bounding box center [390, 212] width 45 height 27
type input "40"
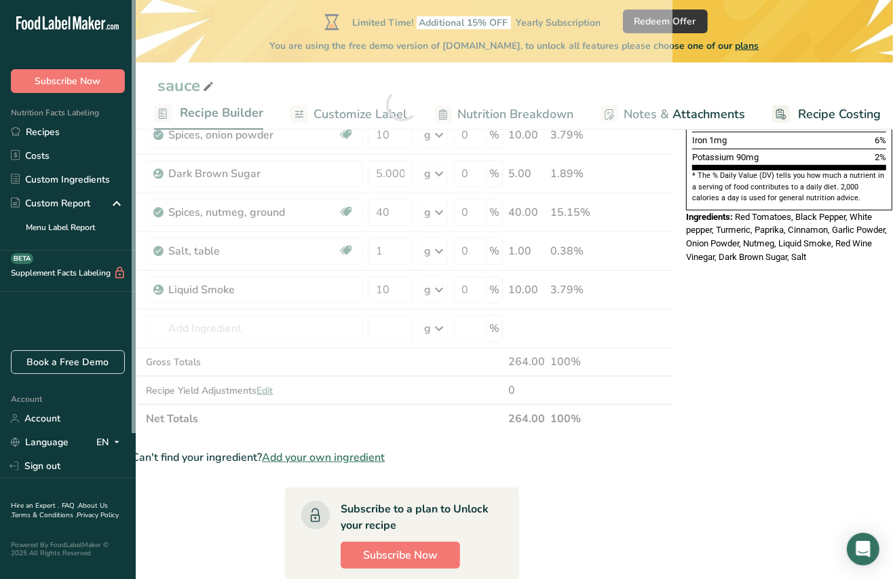
click at [782, 295] on div "* This label's values have been manually overridden Nutrition Facts 31 Servings…" at bounding box center [788, 326] width 217 height 1206
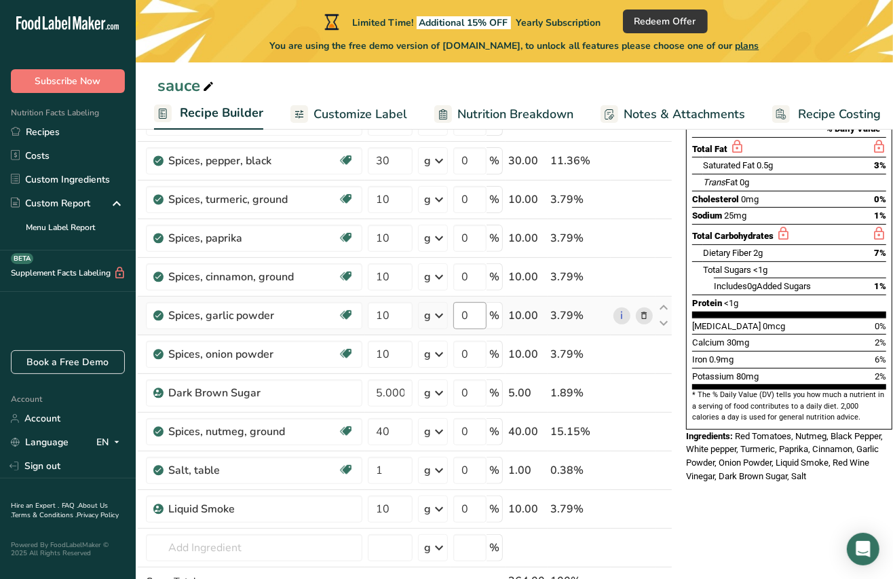
scroll to position [209, 0]
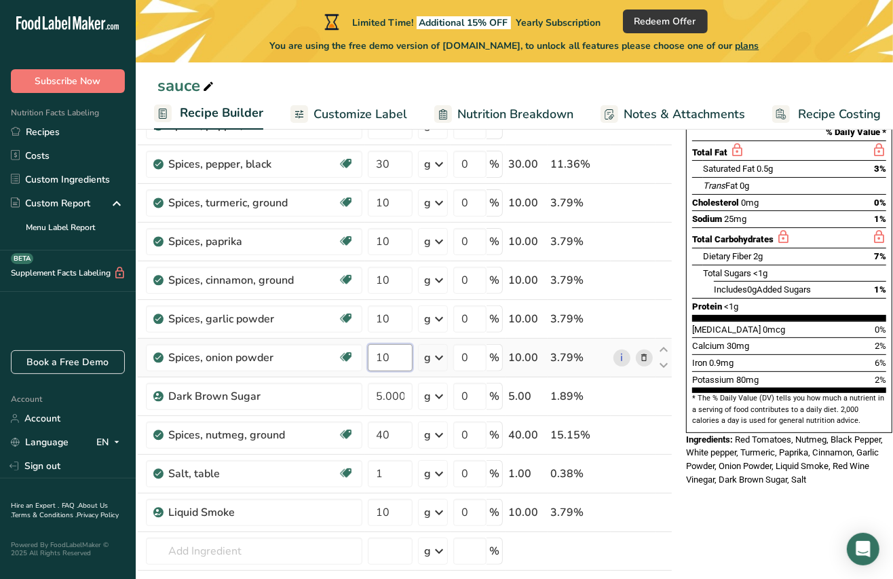
click at [380, 356] on input "10" at bounding box center [390, 357] width 45 height 27
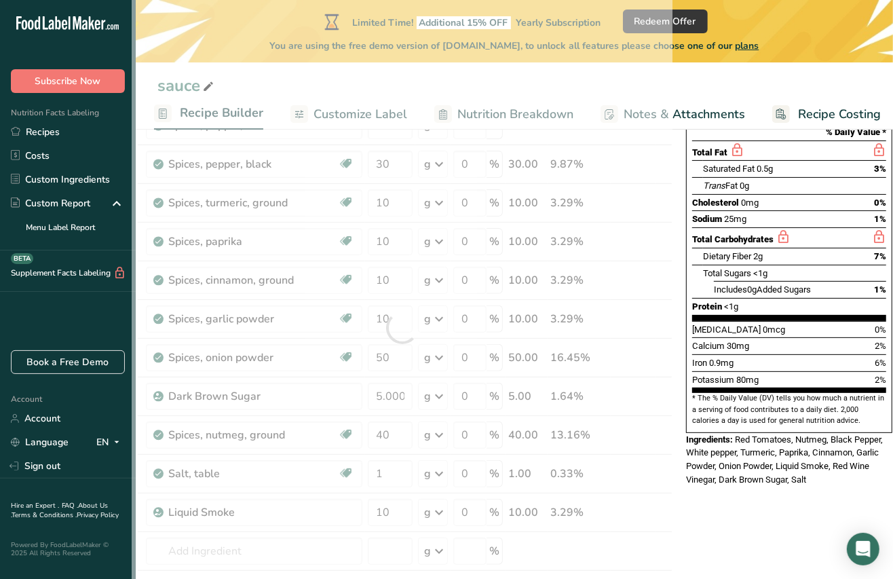
click at [766, 513] on div "* This label's values have been manually overridden Nutrition Facts 31 Servings…" at bounding box center [788, 534] width 217 height 1177
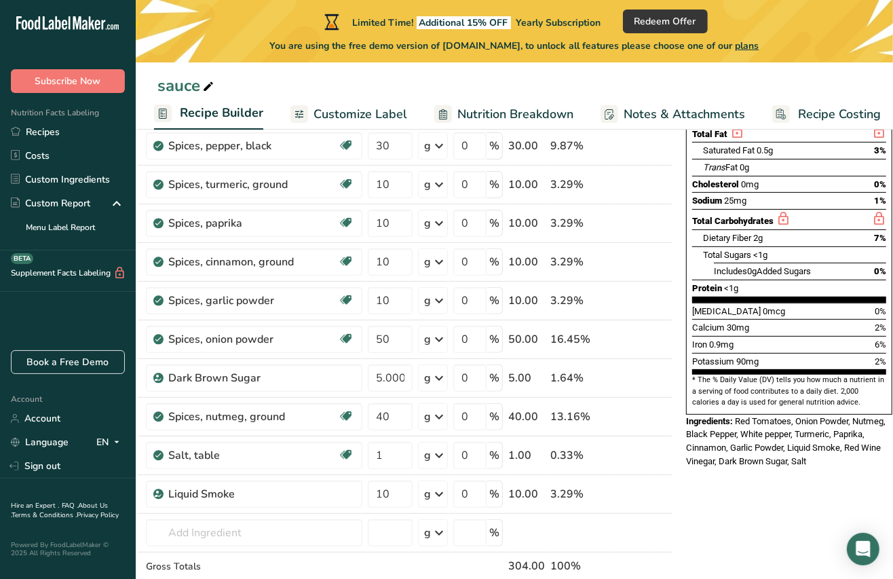
scroll to position [237, 0]
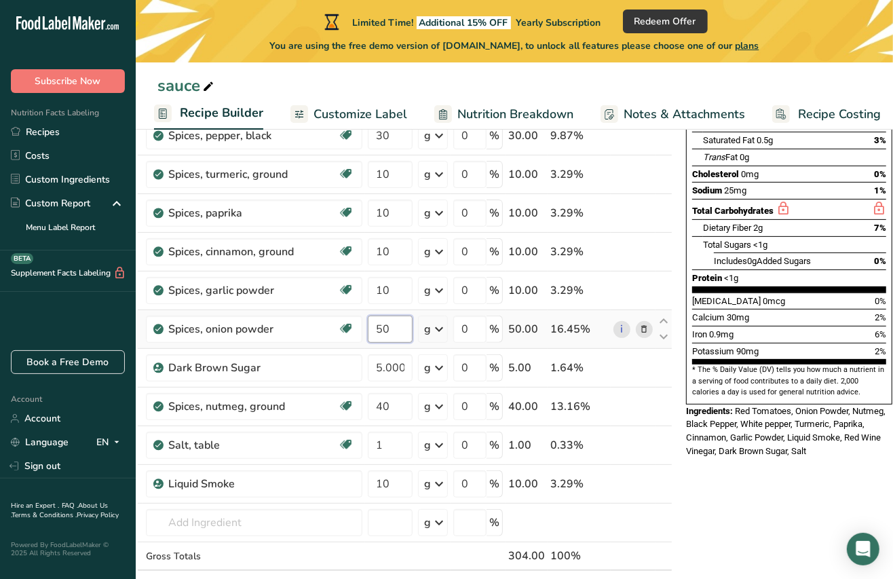
click at [384, 330] on input "50" at bounding box center [390, 328] width 45 height 27
type input "5"
click at [771, 490] on div "* This label's values have been manually overridden Nutrition Facts 31 Servings…" at bounding box center [788, 505] width 217 height 1177
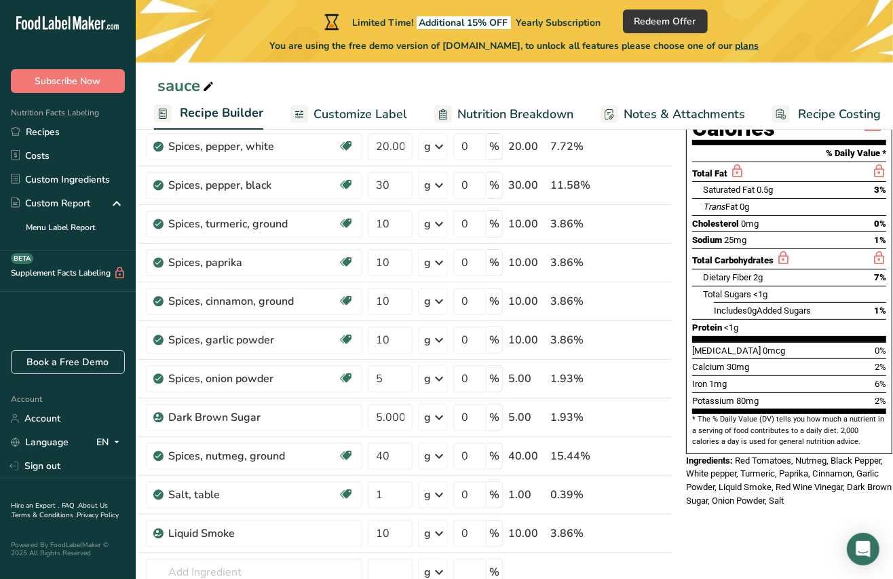
scroll to position [189, 0]
click at [390, 301] on input "10" at bounding box center [390, 300] width 45 height 27
click at [676, 338] on div "Add Ingredients Manage Recipe Delete Recipe Duplicate Recipe Scale Recipe Save …" at bounding box center [406, 554] width 549 height 1177
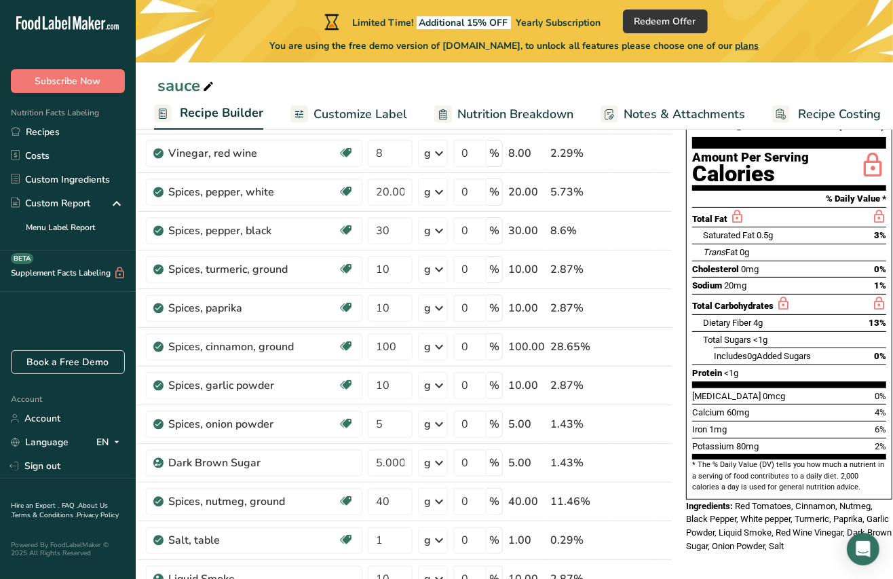
scroll to position [140, 0]
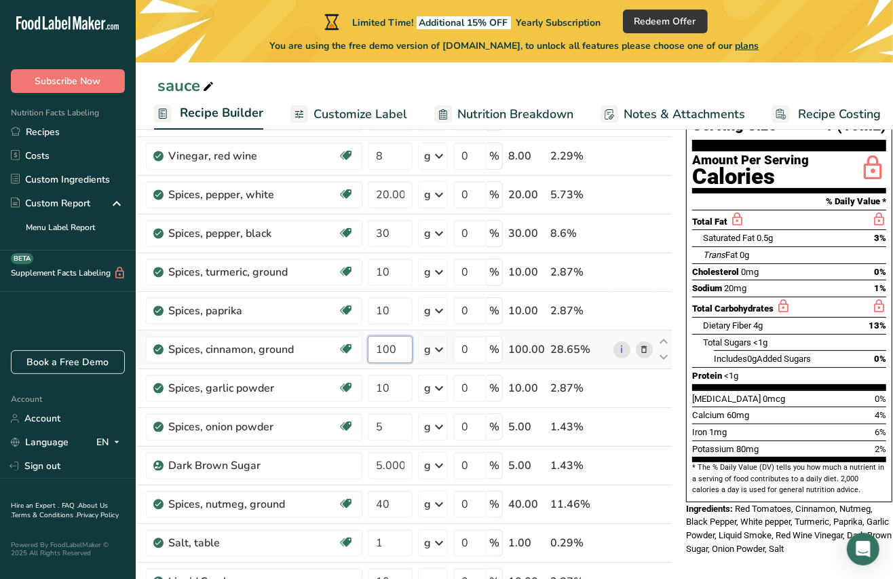
click at [391, 348] on input "100" at bounding box center [390, 349] width 45 height 27
type input "1"
type input "9"
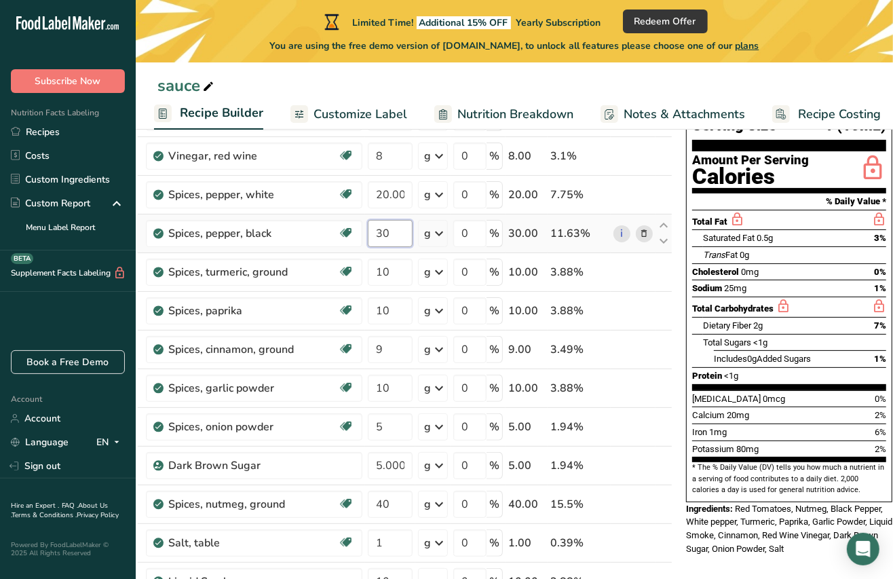
click at [402, 233] on input "30" at bounding box center [390, 233] width 45 height 27
type input "3"
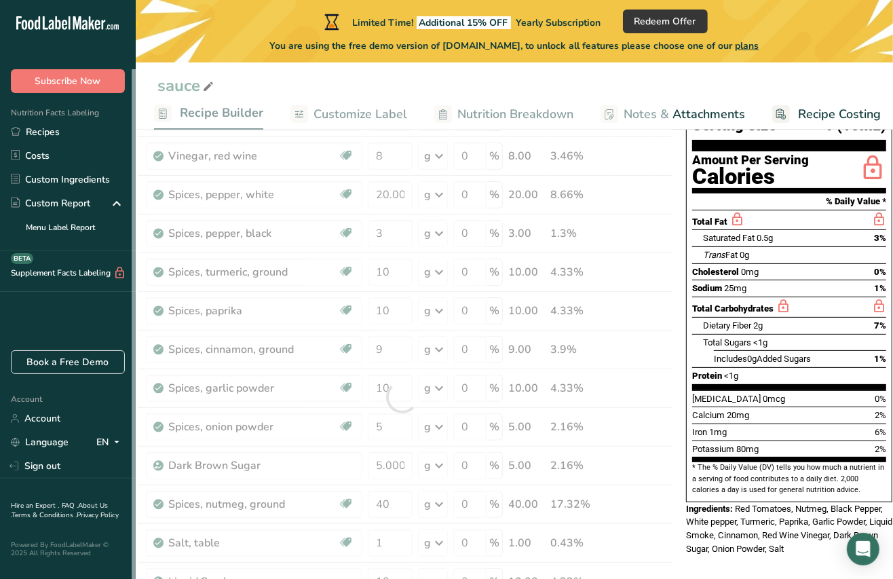
click at [748, 320] on span "Dietary Fiber" at bounding box center [727, 325] width 48 height 10
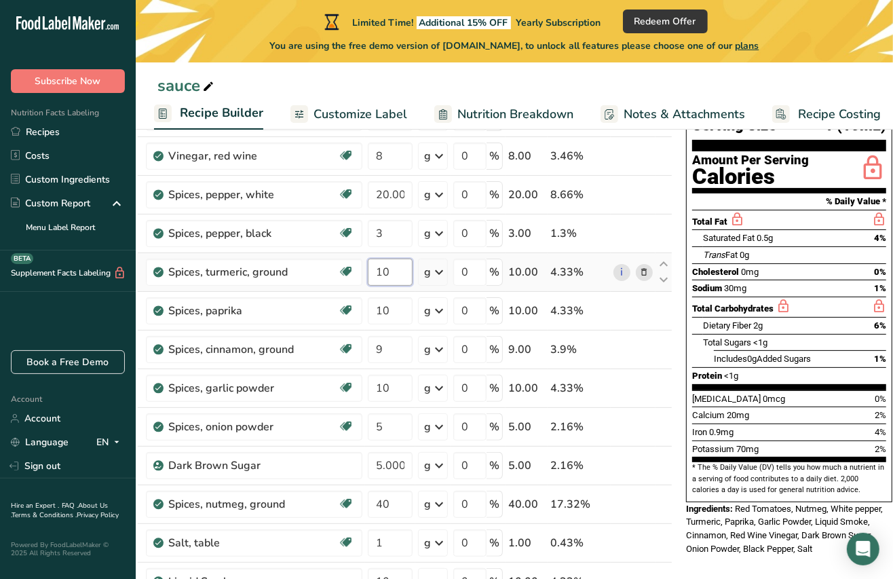
click at [397, 281] on input "10" at bounding box center [390, 271] width 45 height 27
type input "1"
type input "6"
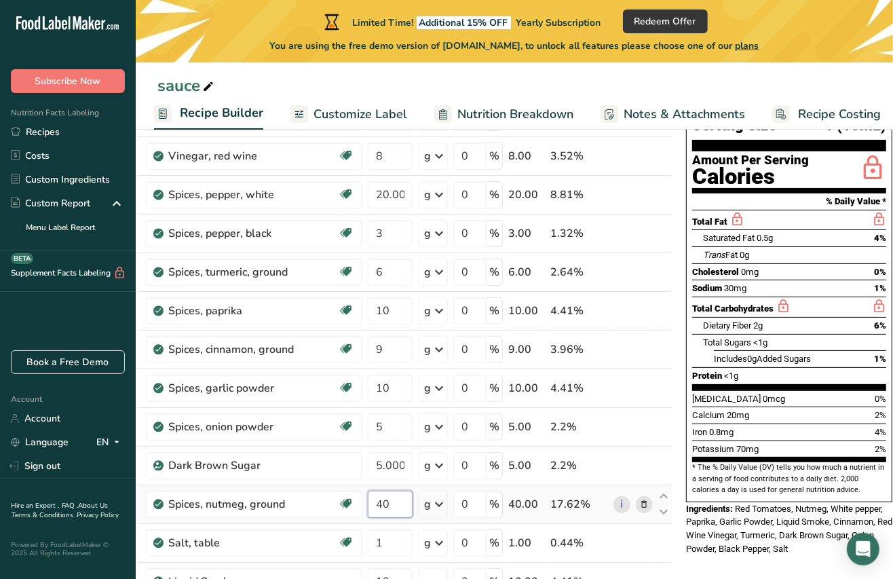
click at [390, 506] on input "40" at bounding box center [390, 503] width 45 height 27
type input "4"
click at [696, 444] on span "Potassium" at bounding box center [713, 449] width 42 height 10
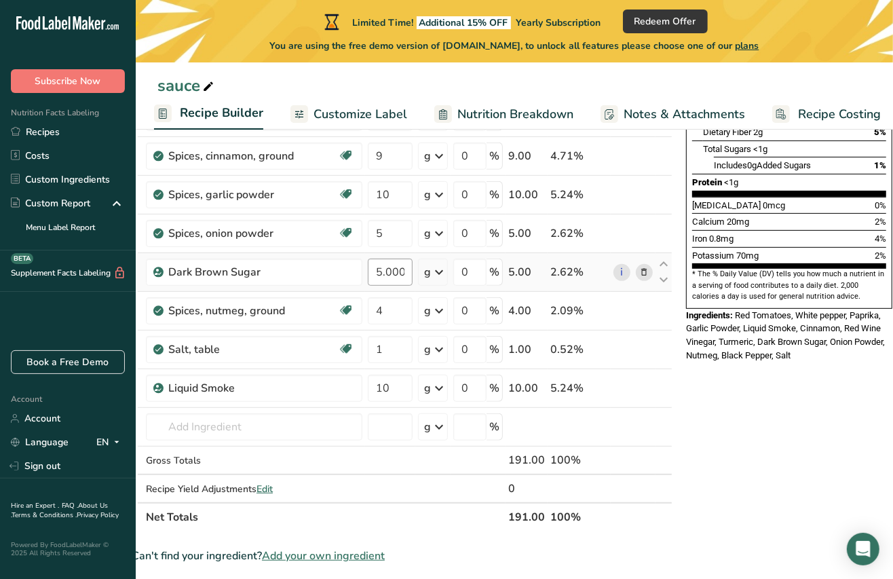
scroll to position [334, 0]
click at [393, 387] on input "10" at bounding box center [390, 387] width 45 height 27
type input "1"
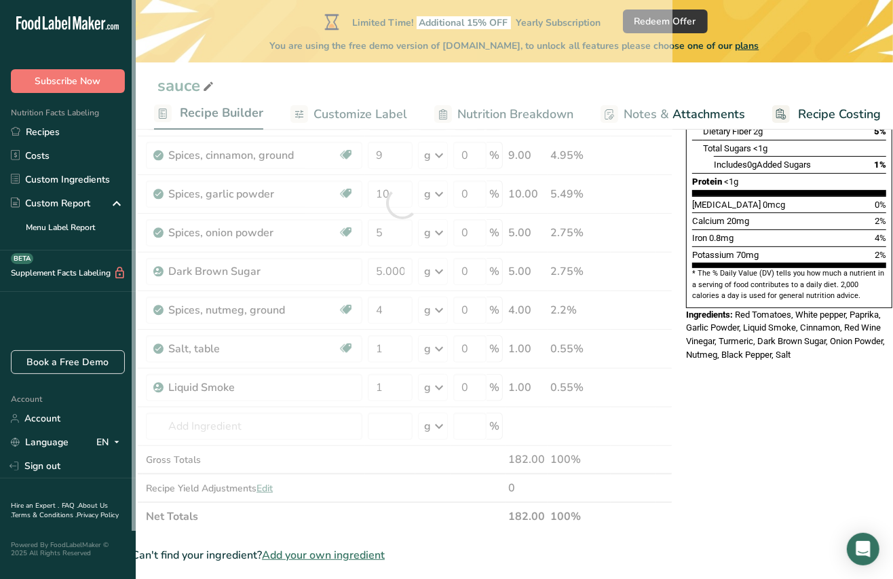
click at [833, 391] on div "* This label's values have been manually overridden Nutrition Facts 31 Servings…" at bounding box center [788, 424] width 217 height 1206
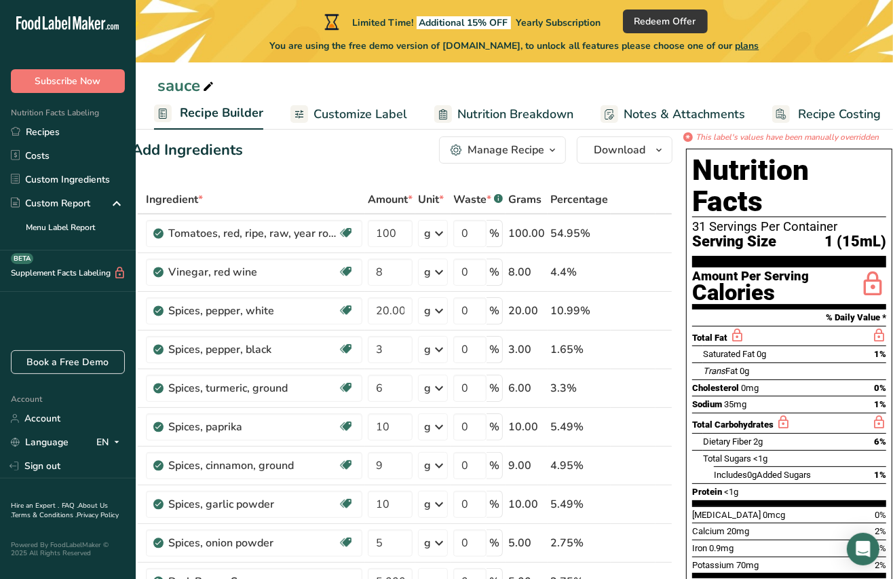
scroll to position [14, 0]
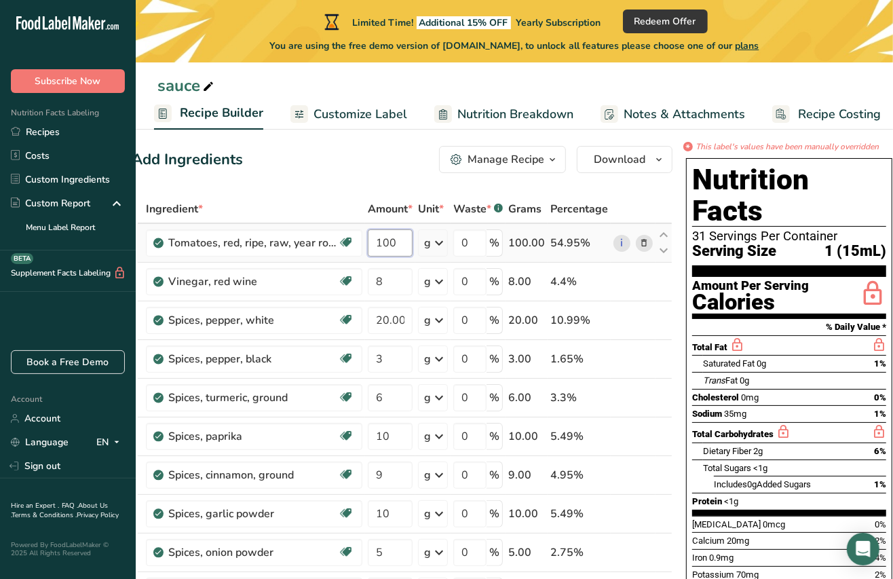
click at [397, 245] on input "100" at bounding box center [390, 242] width 45 height 27
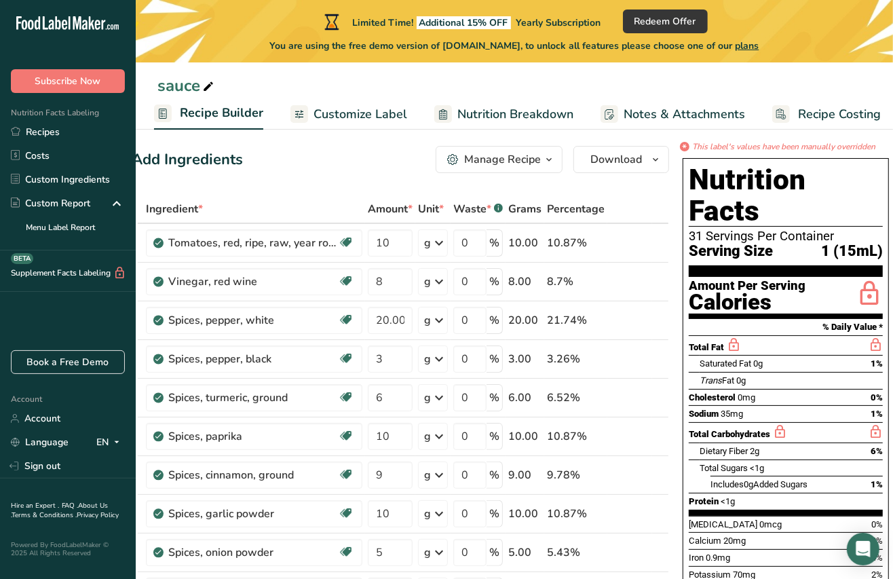
click at [684, 243] on div "Nutrition Facts 31 Servings Per Container Serving Size 1 (15mL) Amount Per Serv…" at bounding box center [785, 392] width 206 height 469
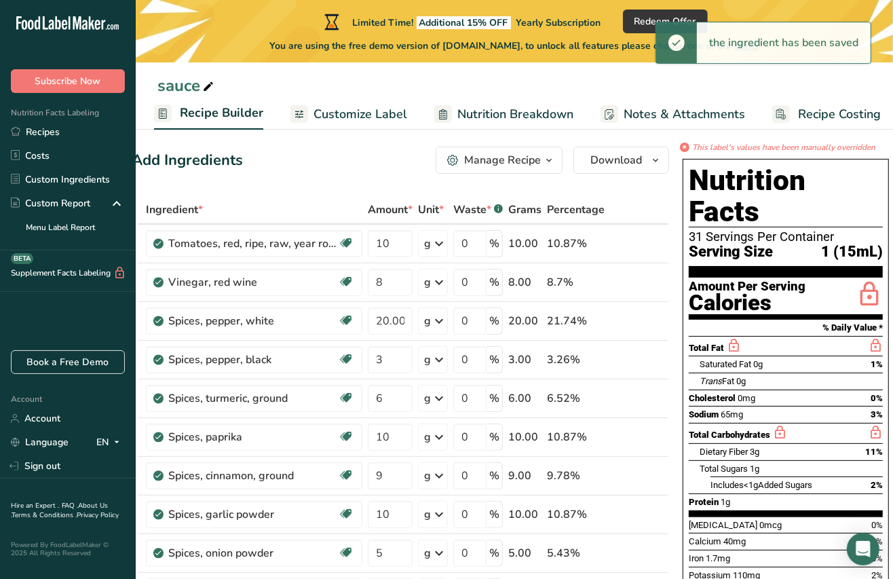
scroll to position [12, 0]
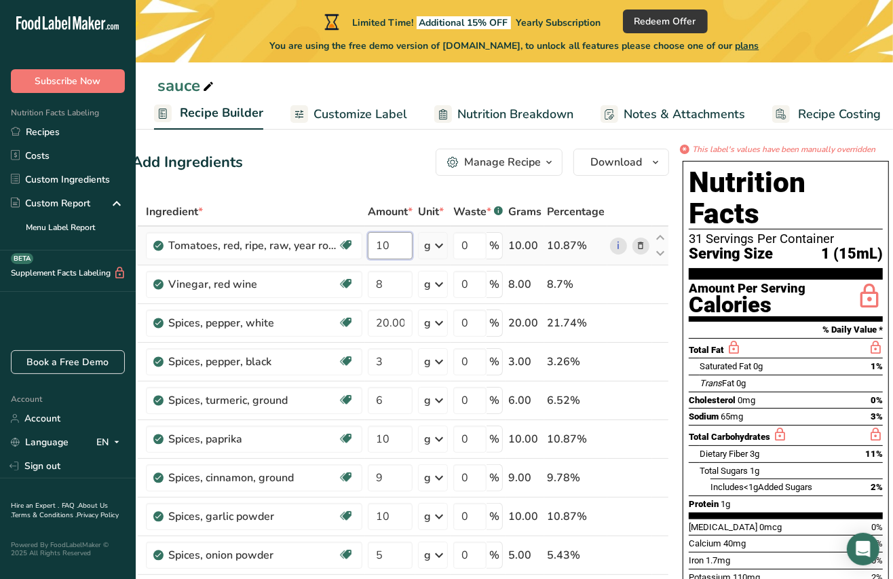
click at [395, 247] on input "10" at bounding box center [390, 245] width 45 height 27
type input "1"
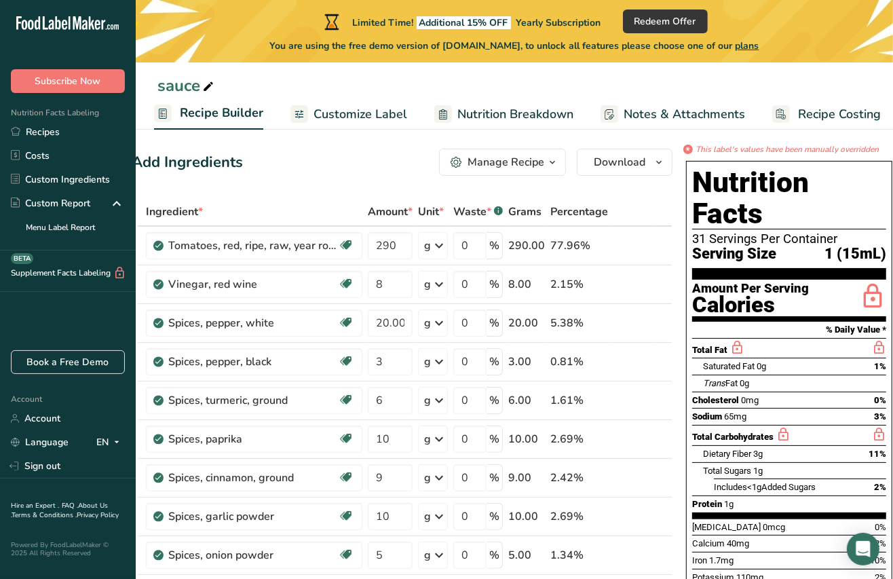
click at [680, 202] on div "Nutrition Facts 31 Servings Per Container Serving Size 1 (15mL) Amount Per Serv…" at bounding box center [788, 421] width 217 height 533
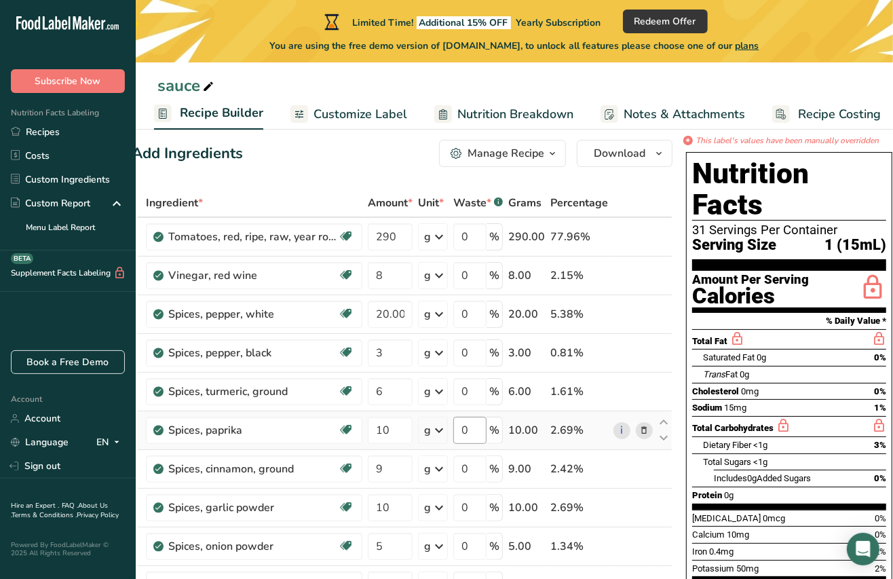
scroll to position [28, 0]
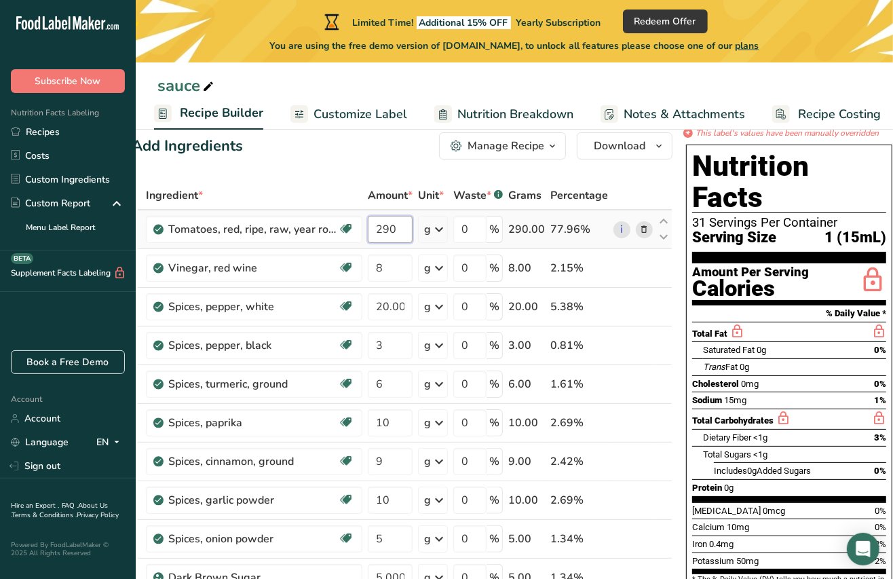
drag, startPoint x: 401, startPoint y: 228, endPoint x: 366, endPoint y: 228, distance: 35.3
click at [366, 228] on td "290" at bounding box center [390, 229] width 50 height 39
type input "333"
click at [661, 184] on div "Ingredient * Amount * Unit * Waste * .a-a{fill:#347362;}.b-a{fill:#fff;} Grams …" at bounding box center [402, 508] width 541 height 655
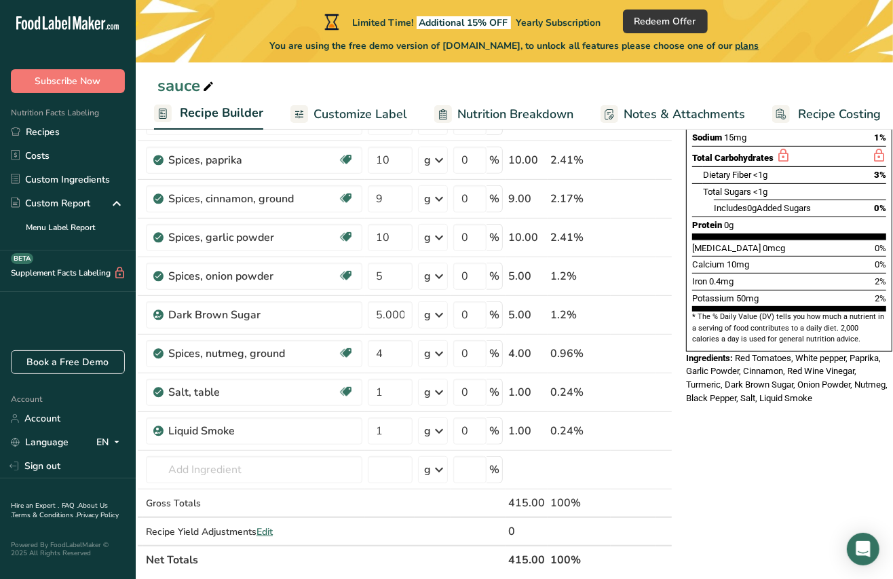
scroll to position [287, 0]
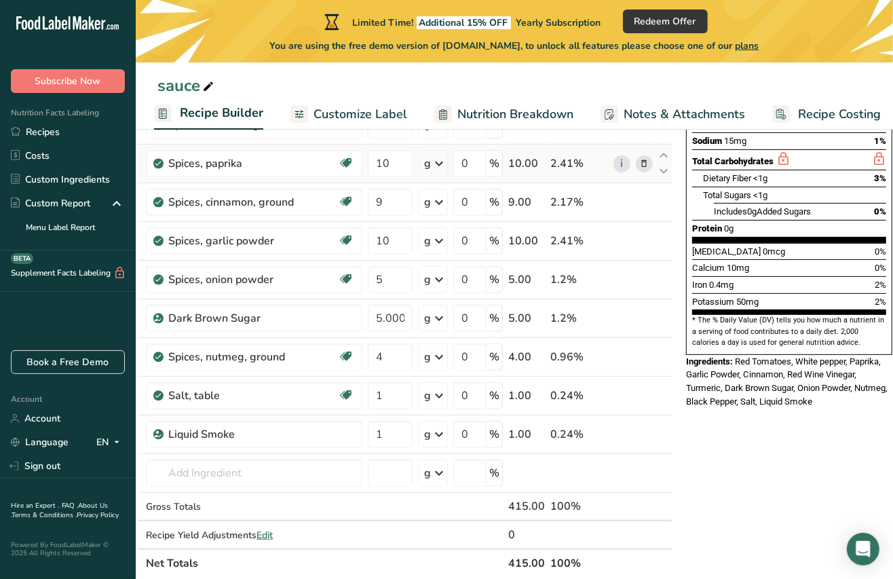
click at [692, 170] on div at bounding box center [697, 178] width 11 height 17
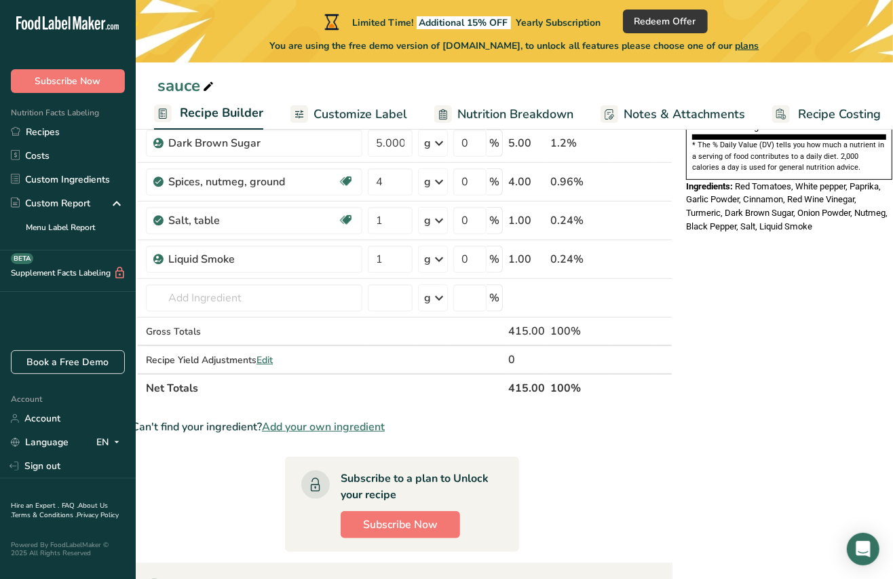
scroll to position [460, 0]
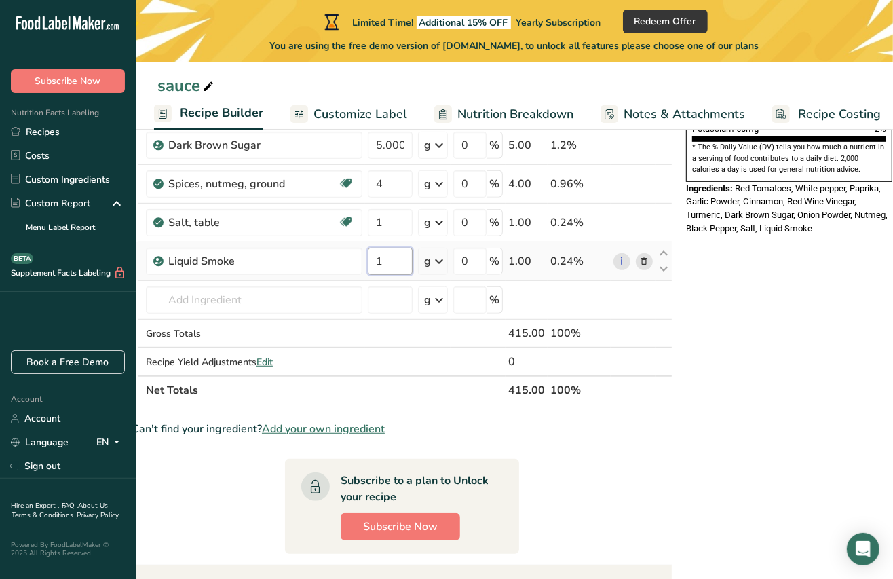
click at [403, 262] on input "1" at bounding box center [390, 261] width 45 height 27
type input "10"
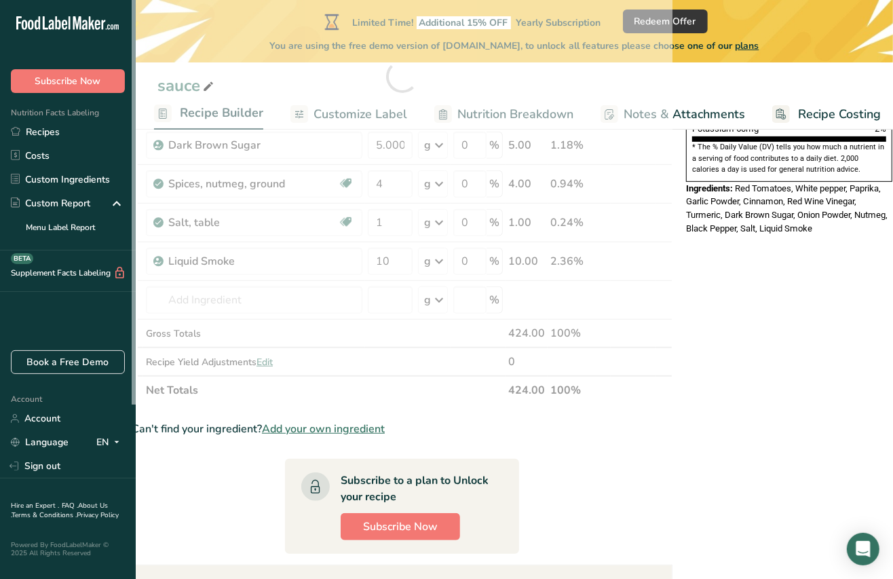
click at [745, 335] on div "* This label's values have been manually overridden Nutrition Facts 31 Servings…" at bounding box center [788, 283] width 217 height 1177
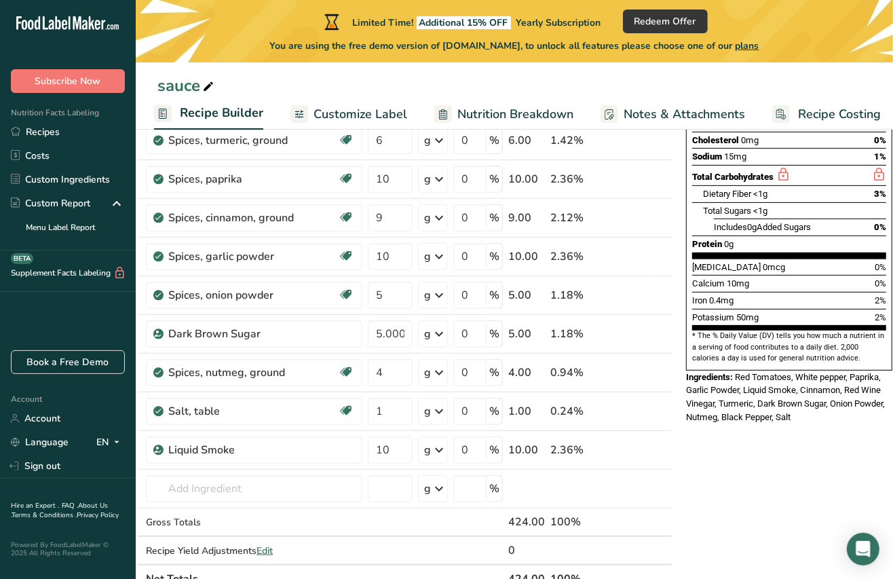
scroll to position [272, 0]
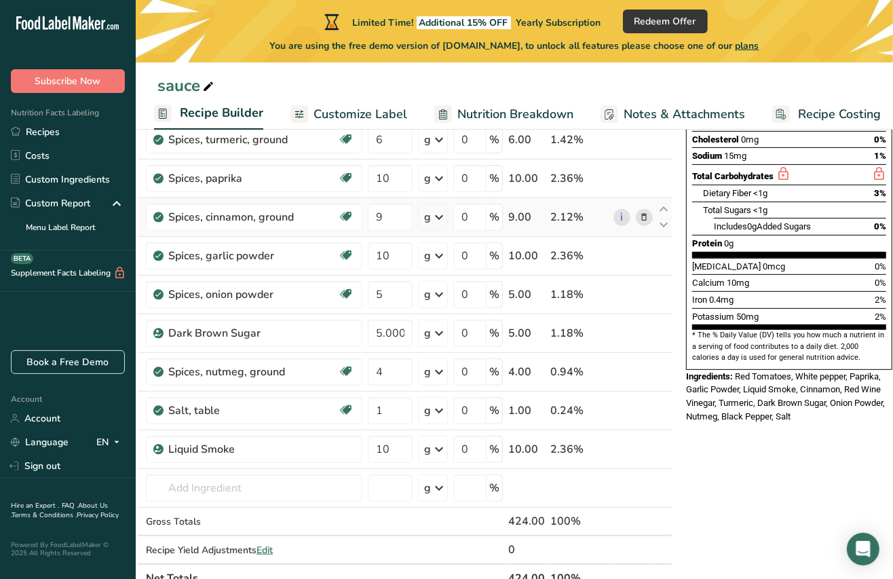
click at [421, 206] on div "g" at bounding box center [433, 216] width 30 height 27
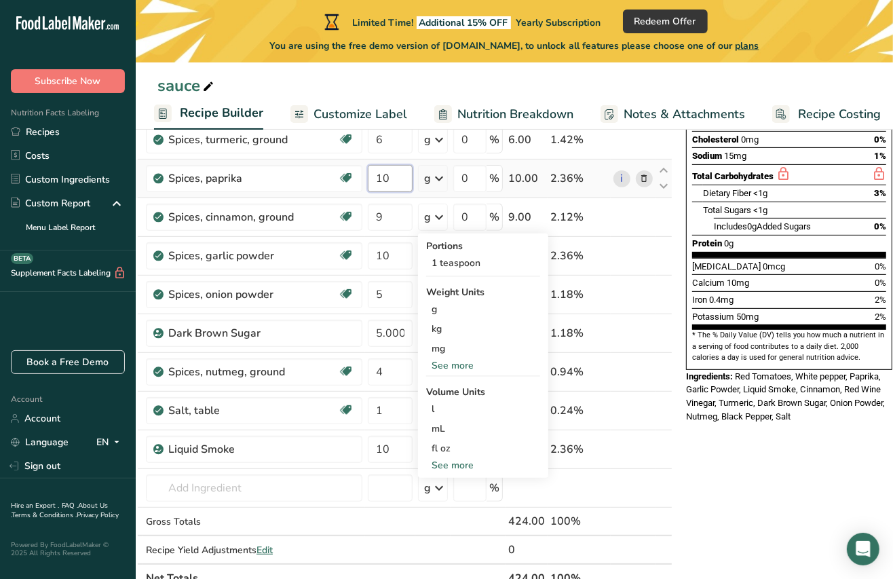
click at [392, 176] on input "10" at bounding box center [390, 178] width 45 height 27
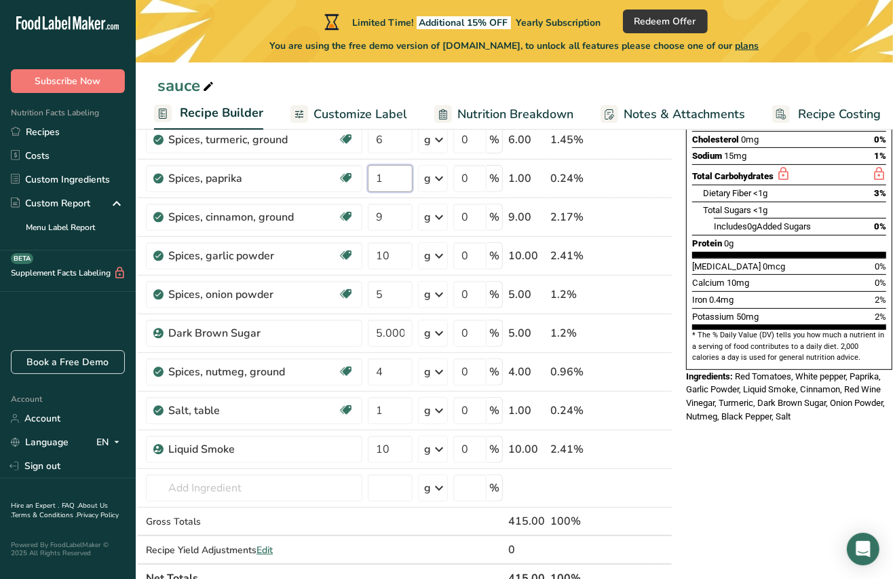
type input "1"
click at [706, 394] on div "Nutrition Facts 31 Servings Per Container Serving Size 1 (15mL) Amount Per Serv…" at bounding box center [788, 161] width 217 height 533
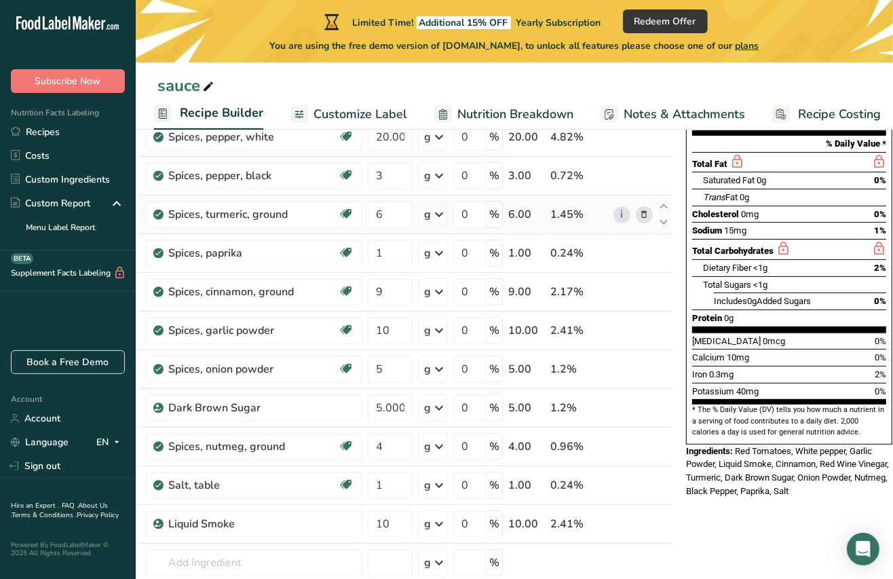
scroll to position [157, 0]
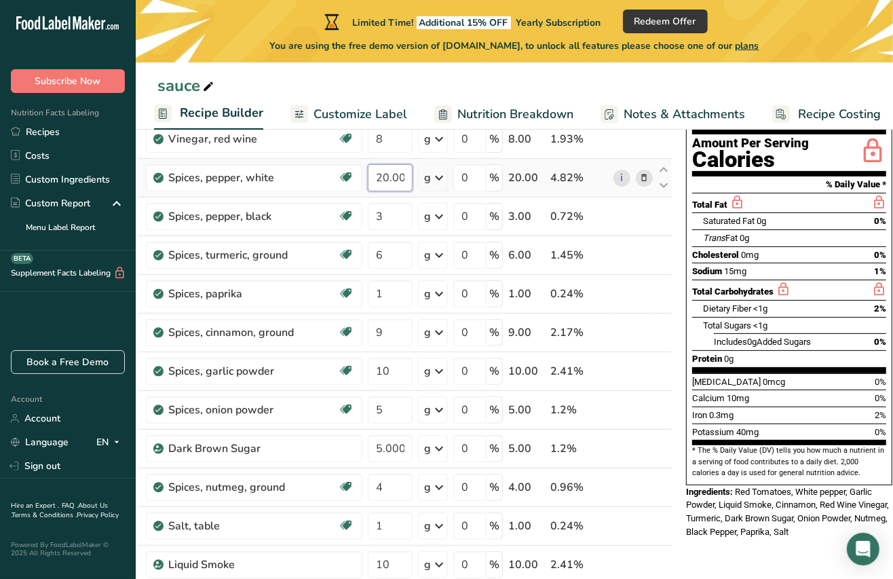
click at [385, 175] on input "20.000002" at bounding box center [390, 177] width 45 height 27
click at [667, 212] on div "Ingredient * Amount * Unit * Waste * .a-a{fill:#347362;}.b-a{fill:#fff;} Grams …" at bounding box center [402, 379] width 541 height 655
click at [385, 182] on input "2.000002" at bounding box center [390, 177] width 45 height 27
click at [680, 227] on div "Nutrition Facts 31 Servings Per Container Serving Size 1 (15mL) Amount Per Serv…" at bounding box center [788, 276] width 217 height 533
click at [385, 184] on input "25.000002" at bounding box center [390, 177] width 45 height 27
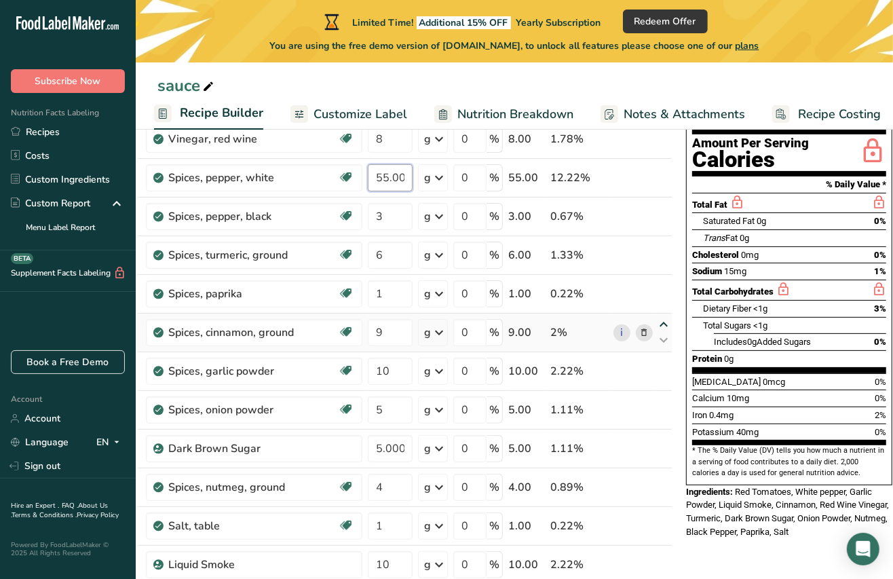
type input "55.000002"
click at [665, 319] on div "Ingredient * Amount * Unit * Waste * .a-a{fill:#347362;}.b-a{fill:#fff;} Grams …" at bounding box center [402, 379] width 541 height 655
click at [402, 210] on input "3" at bounding box center [390, 216] width 45 height 27
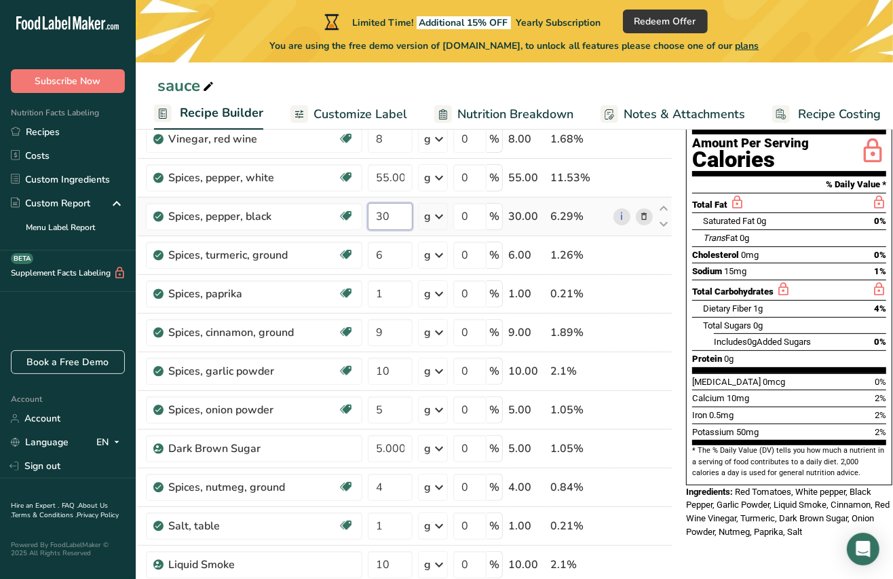
click at [390, 217] on input "30" at bounding box center [390, 216] width 45 height 27
type input "3"
click at [391, 259] on div "Ingredient * Amount * Unit * Waste * .a-a{fill:#347362;}.b-a{fill:#fff;} Grams …" at bounding box center [402, 379] width 541 height 655
click at [727, 520] on div "Nutrition Facts 31 Servings Per Container Serving Size 1 (15mL) Amount Per Serv…" at bounding box center [788, 280] width 217 height 541
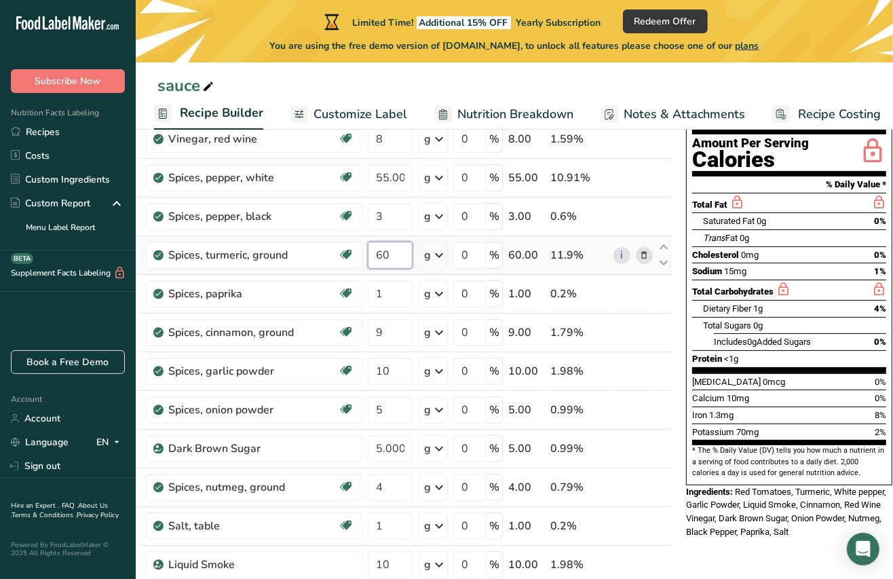
click at [399, 254] on input "60" at bounding box center [390, 254] width 45 height 27
type input "6"
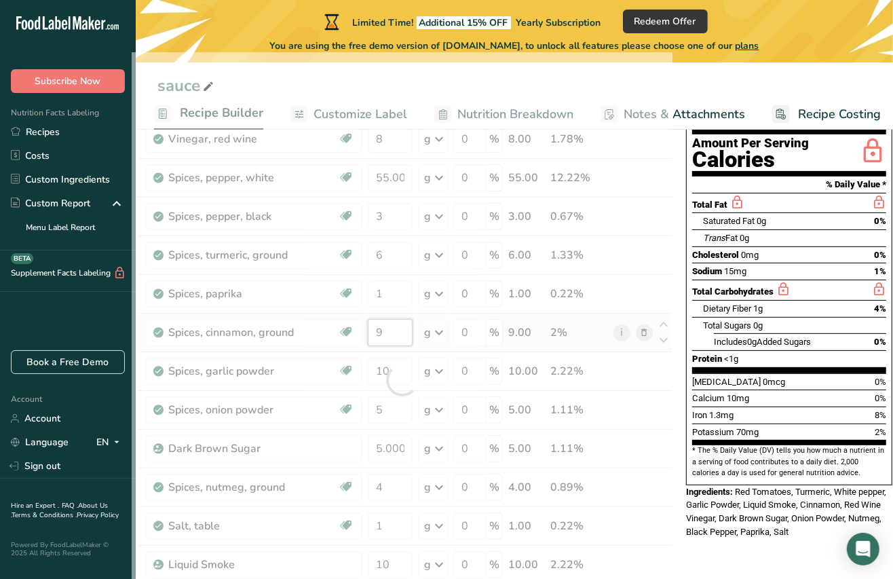
click at [387, 326] on div "Ingredient * Amount * Unit * Waste * .a-a{fill:#347362;}.b-a{fill:#fff;} Grams …" at bounding box center [402, 379] width 541 height 655
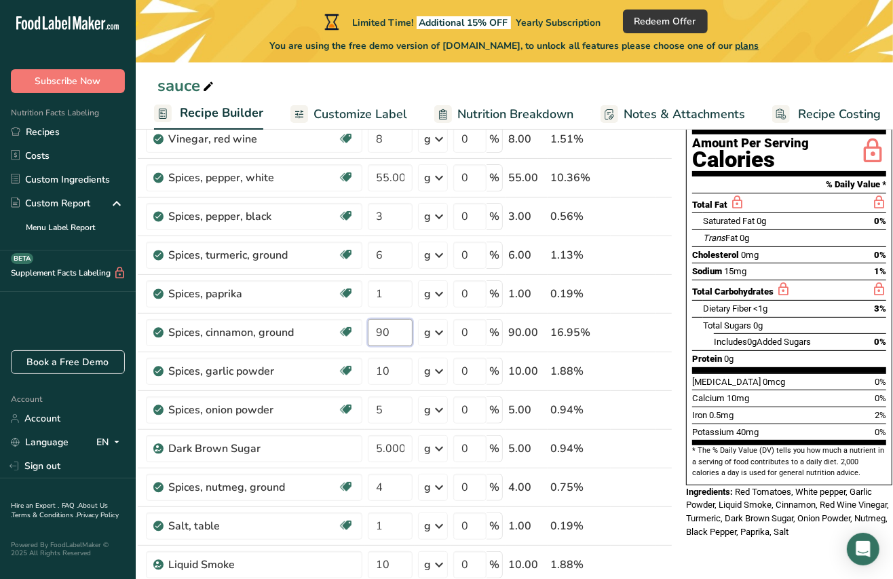
type input "90"
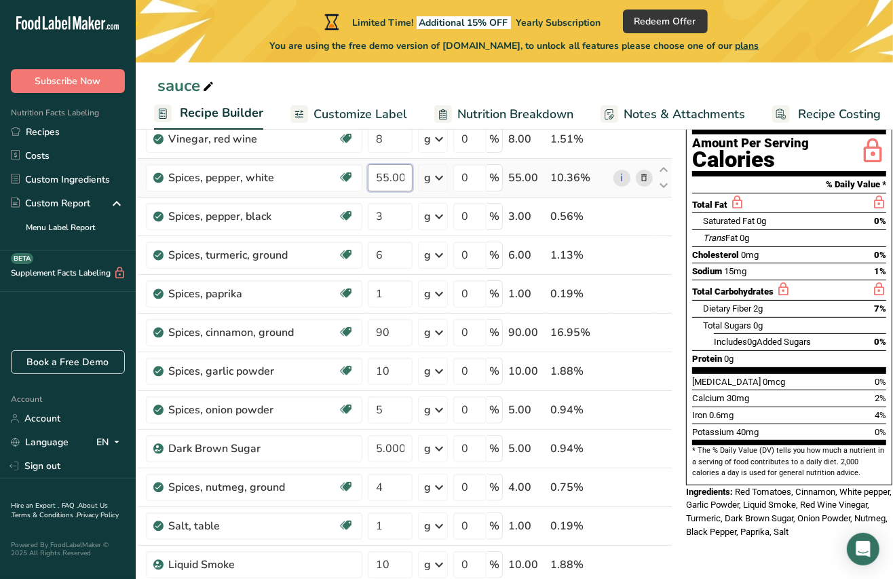
click at [387, 174] on input "55.000002" at bounding box center [390, 177] width 45 height 27
type input "0"
type input "80"
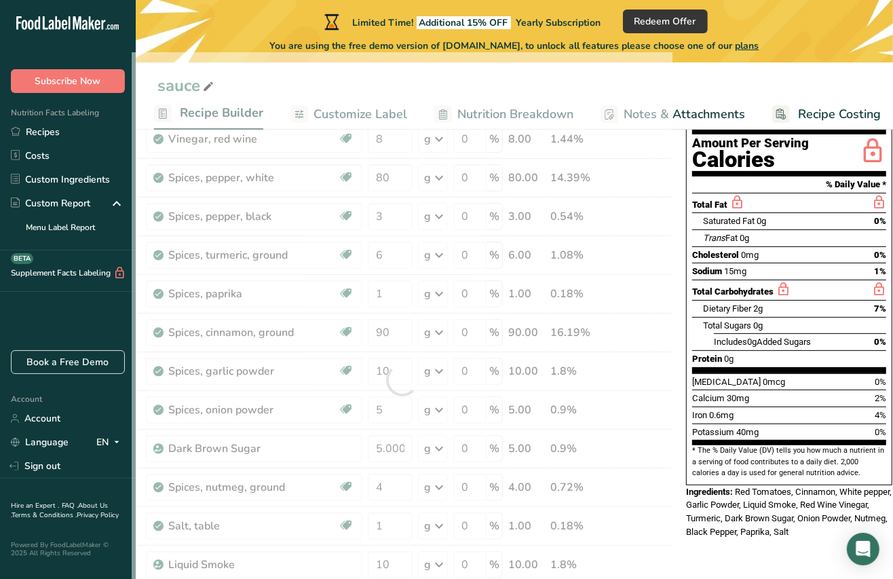
click at [686, 229] on div "Nutrition Facts 31 Servings Per Container Serving Size 1 (15mL) Amount Per Serv…" at bounding box center [789, 250] width 206 height 469
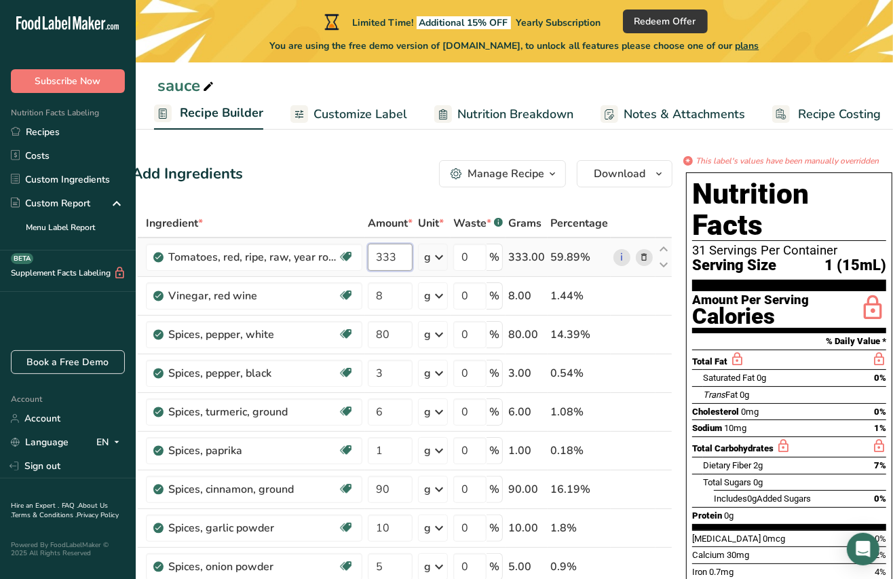
drag, startPoint x: 396, startPoint y: 252, endPoint x: 372, endPoint y: 253, distance: 24.5
click at [372, 253] on input "333" at bounding box center [390, 256] width 45 height 27
type input "400"
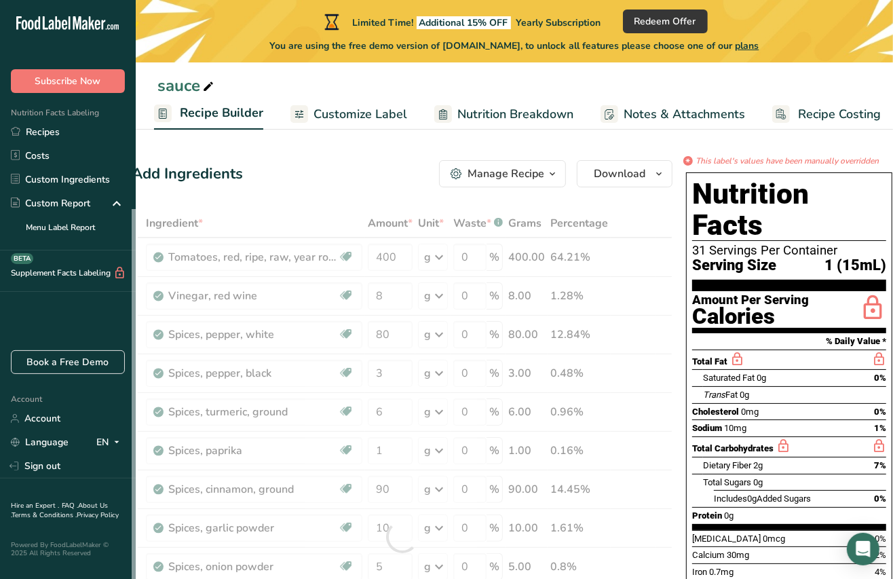
click at [680, 214] on div "Nutrition Facts 31 Servings Per Container Serving Size 1 (15mL) Amount Per Serv…" at bounding box center [788, 433] width 217 height 533
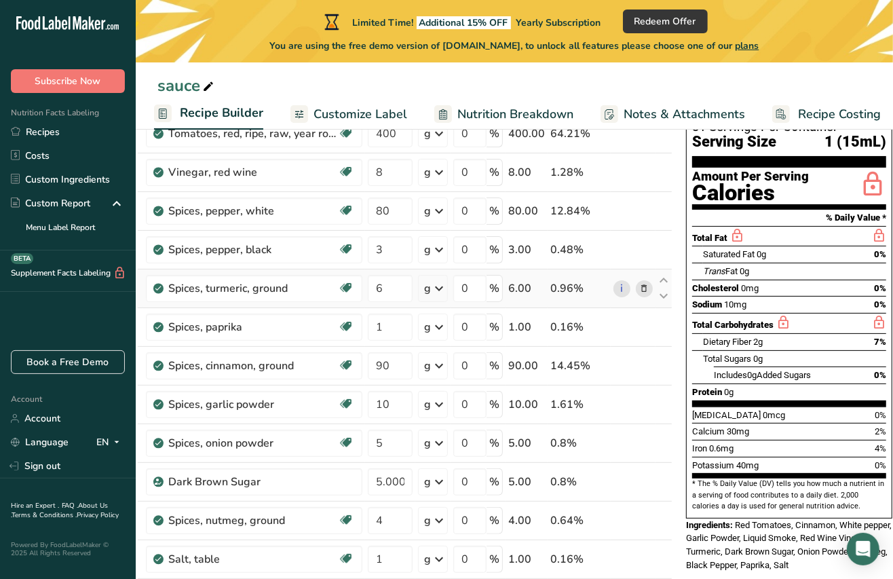
scroll to position [124, 0]
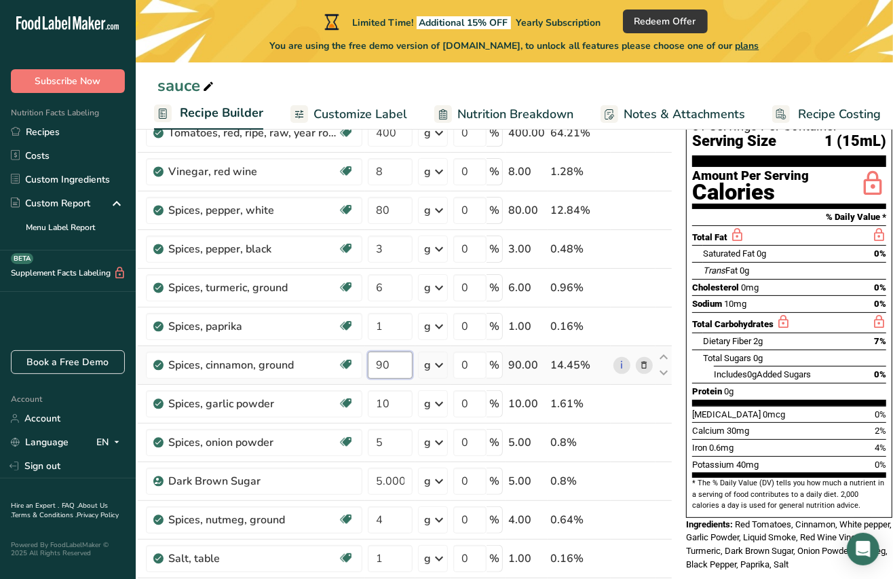
click at [395, 367] on input "90" at bounding box center [390, 364] width 45 height 27
type input "9"
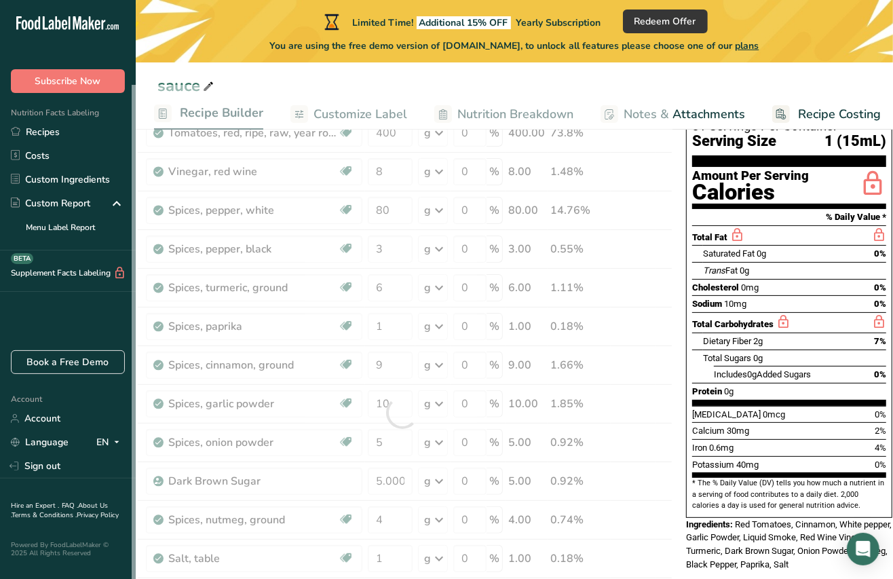
click at [721, 227] on div "Total Fat" at bounding box center [718, 235] width 52 height 17
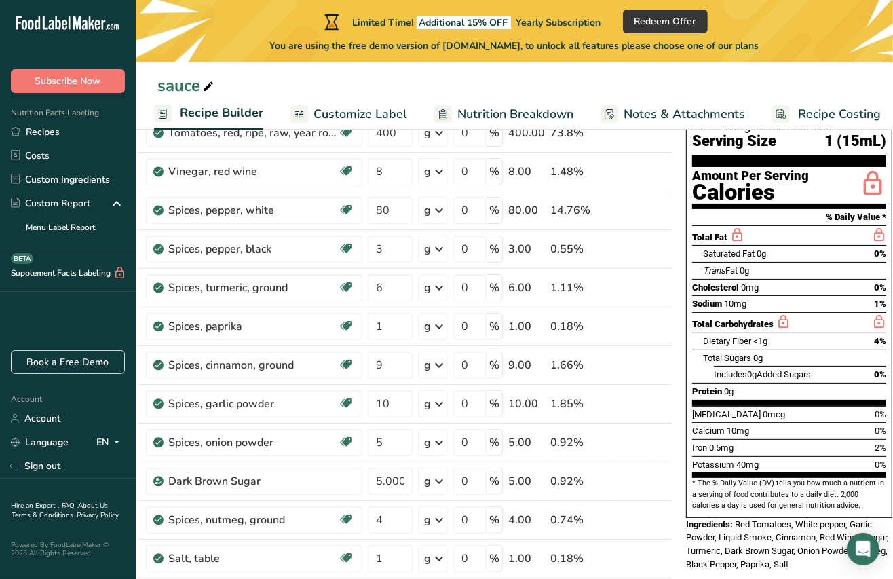
click at [358, 103] on link "Customize Label" at bounding box center [348, 114] width 117 height 31
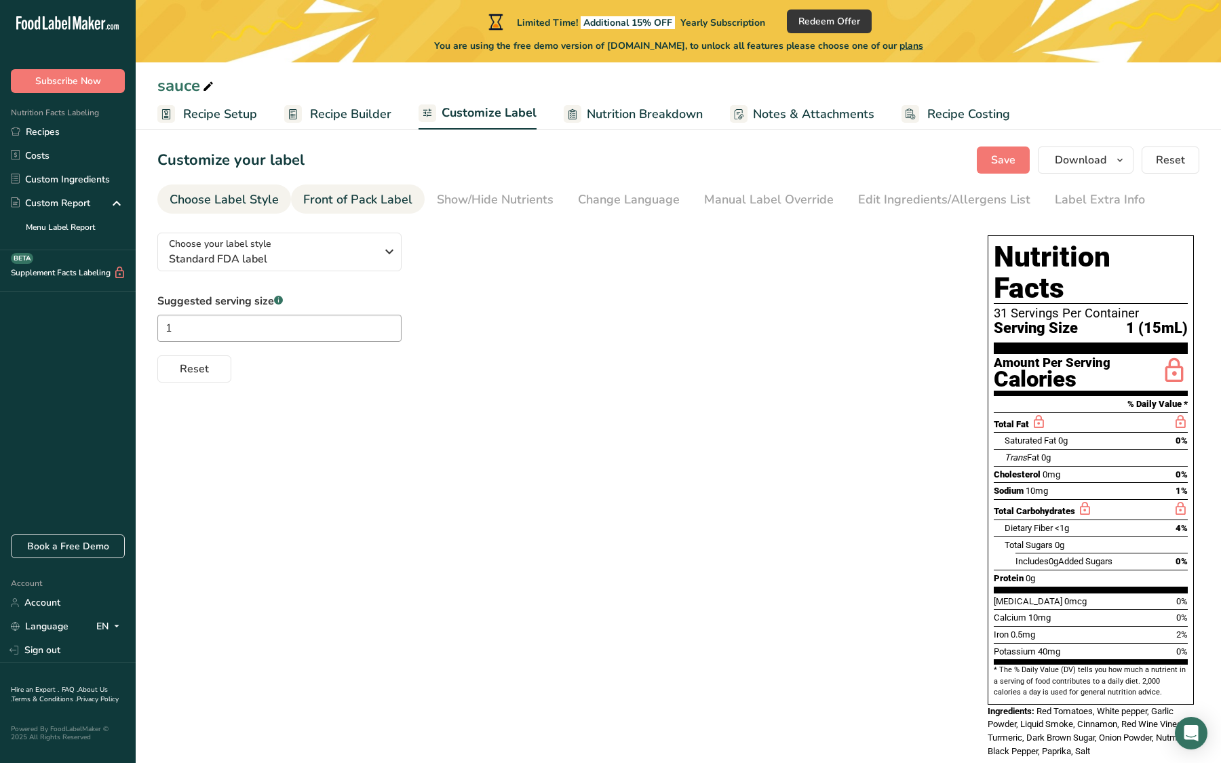
click at [370, 202] on div "Front of Pack Label" at bounding box center [357, 200] width 109 height 18
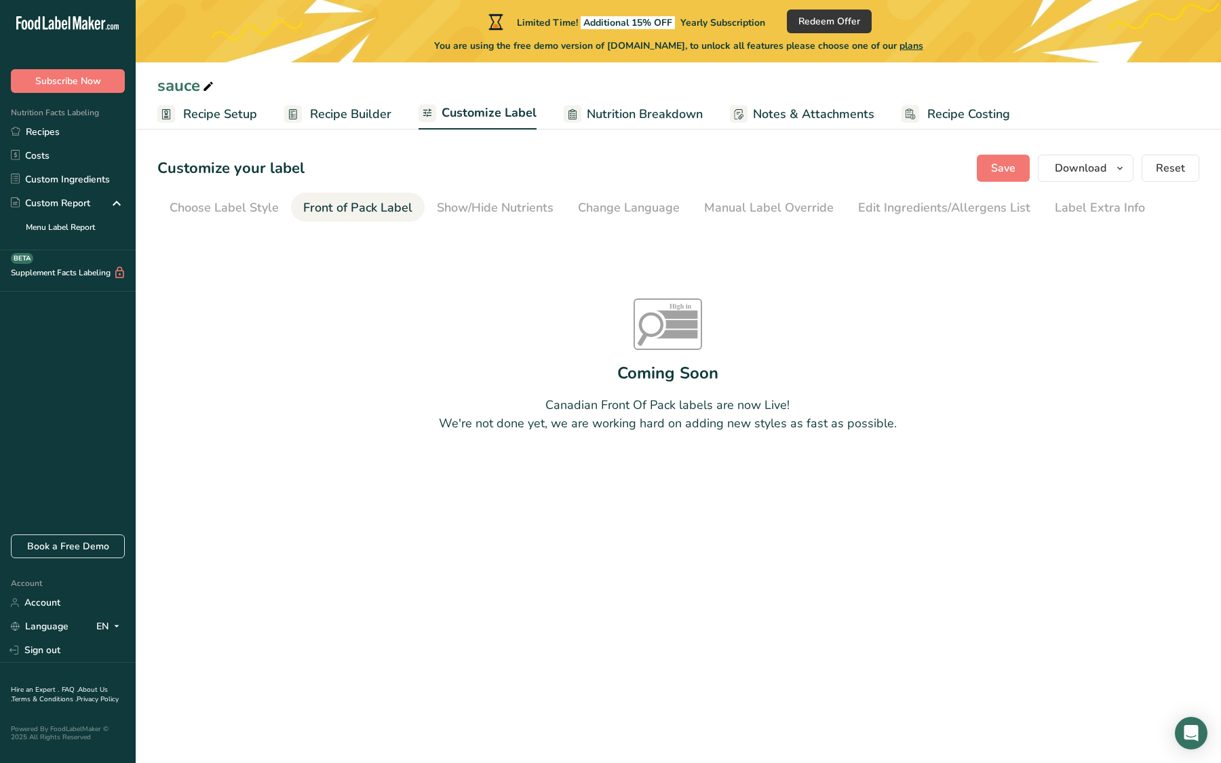
click at [483, 206] on div "Show/Hide Nutrients" at bounding box center [495, 208] width 117 height 18
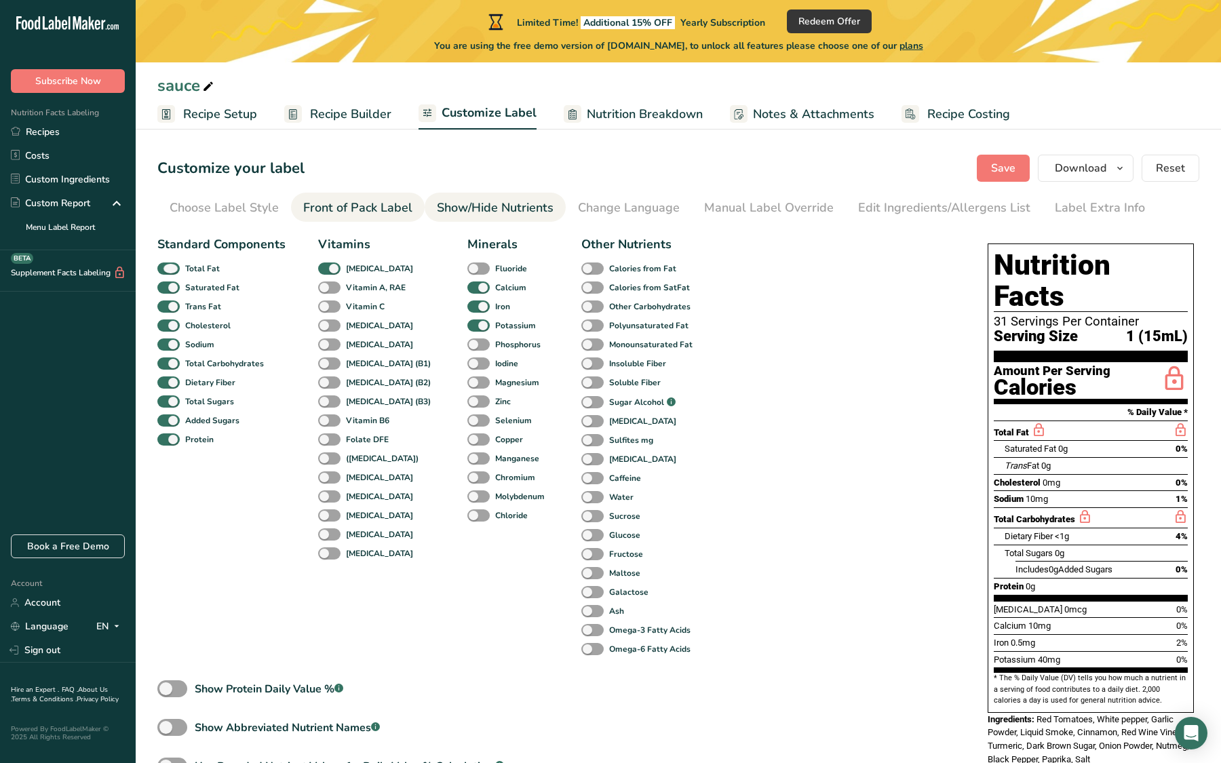
click at [172, 262] on span at bounding box center [168, 268] width 22 height 13
click at [166, 264] on input "Total Fat" at bounding box center [161, 268] width 9 height 9
checkbox input "false"
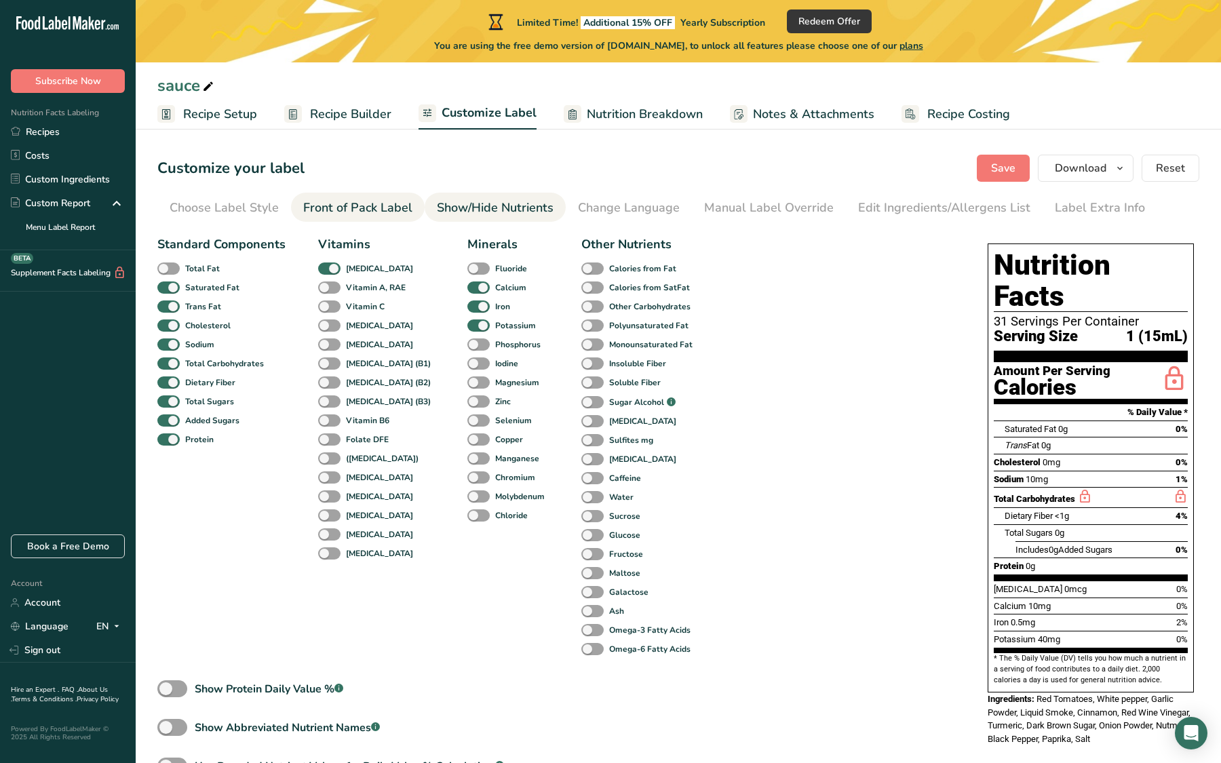
click at [180, 363] on span "Total Carbohydrates" at bounding box center [222, 363] width 84 height 12
click at [166, 363] on input "Total Carbohydrates" at bounding box center [161, 363] width 9 height 9
checkbox input "false"
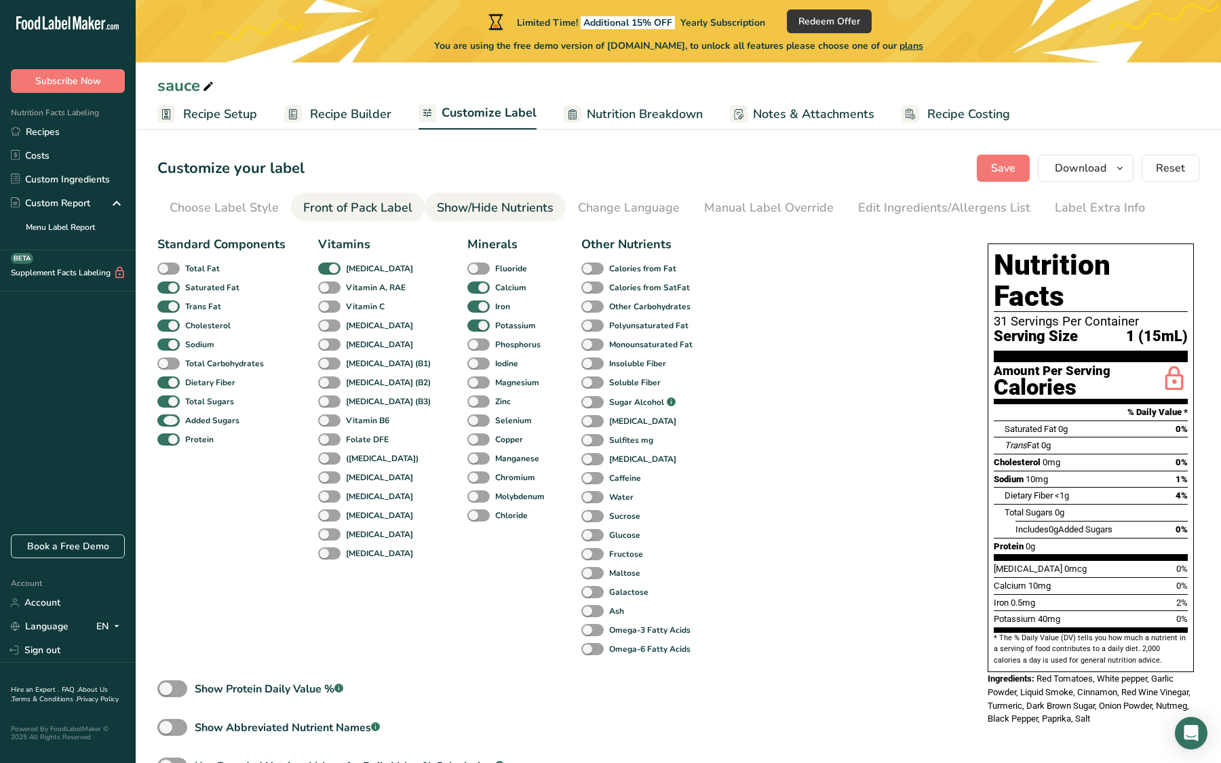
click at [196, 423] on b "Added Sugars" at bounding box center [212, 420] width 54 height 12
click at [166, 423] on input "Added Sugars" at bounding box center [161, 420] width 9 height 9
checkbox input "false"
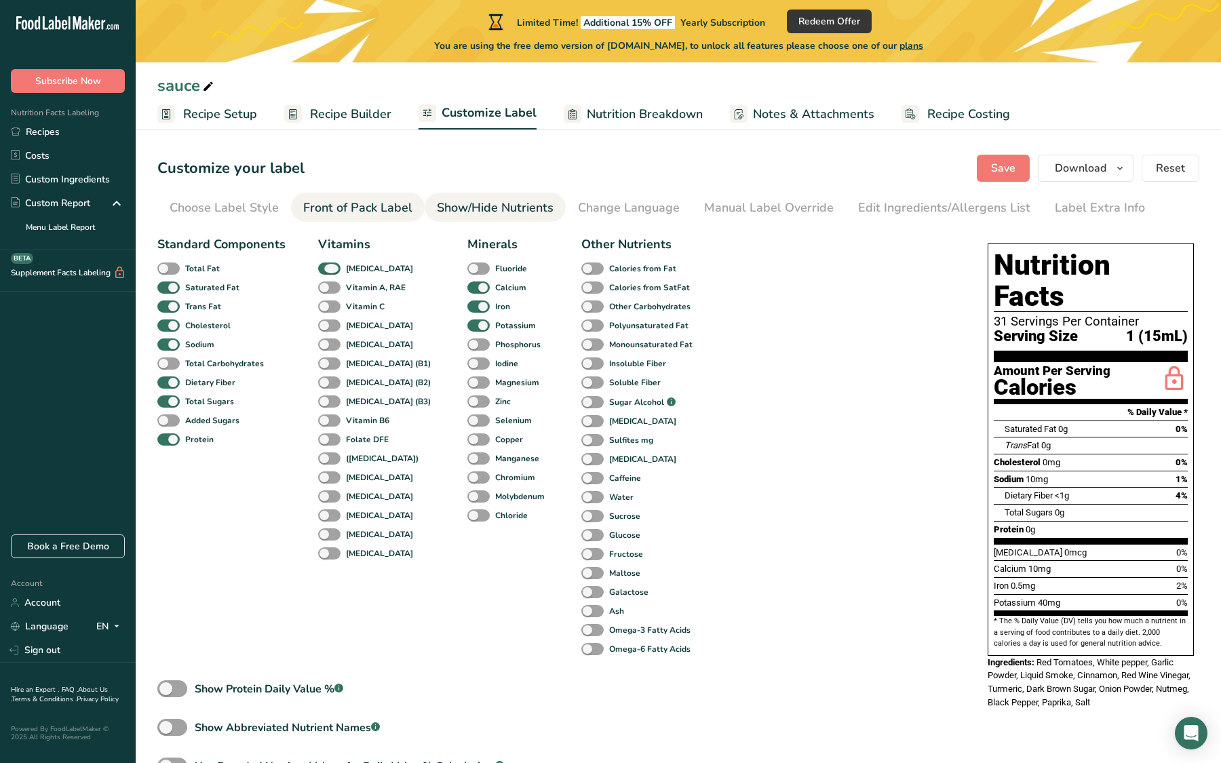
click at [333, 267] on span at bounding box center [329, 268] width 22 height 13
click at [327, 267] on input "[MEDICAL_DATA]" at bounding box center [322, 268] width 9 height 9
checkbox input "false"
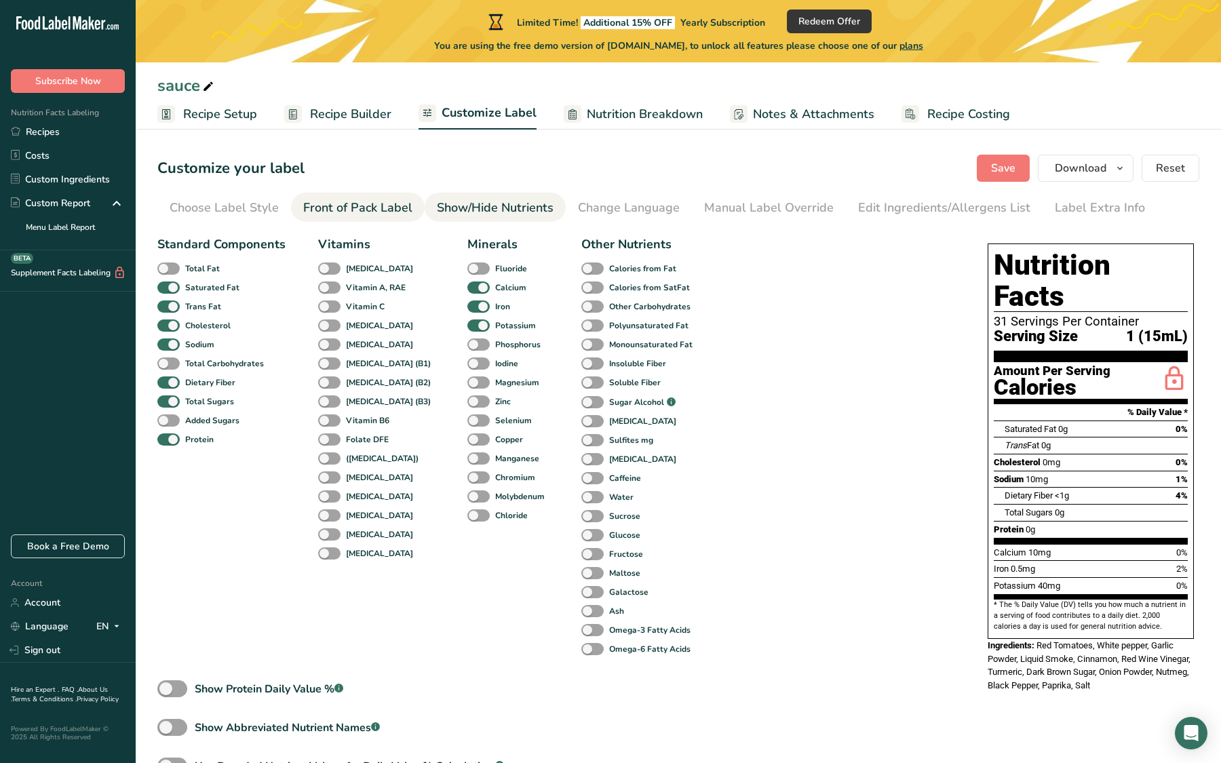
click at [326, 289] on span at bounding box center [329, 287] width 22 height 13
click at [326, 289] on input "Vitamin A, RAE" at bounding box center [322, 287] width 9 height 9
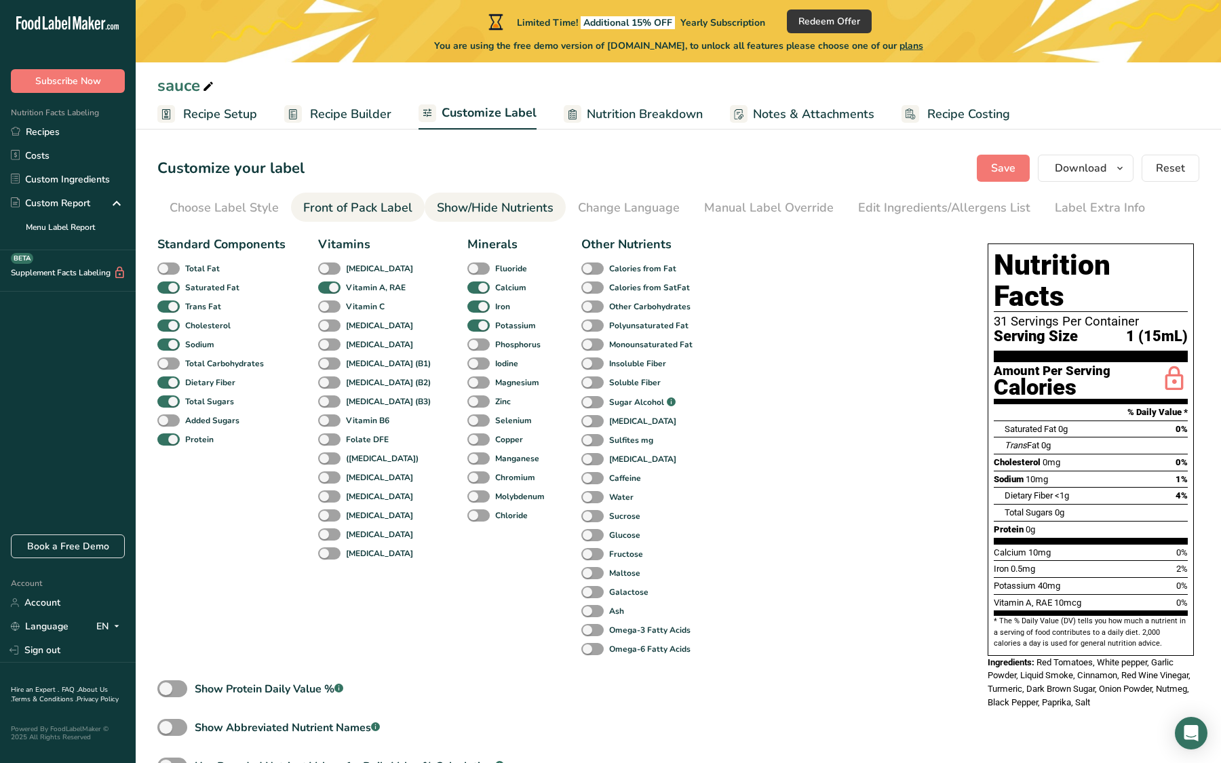
click at [326, 289] on span at bounding box center [329, 287] width 22 height 13
click at [326, 289] on input "Vitamin A, RAE" at bounding box center [322, 287] width 9 height 9
checkbox input "false"
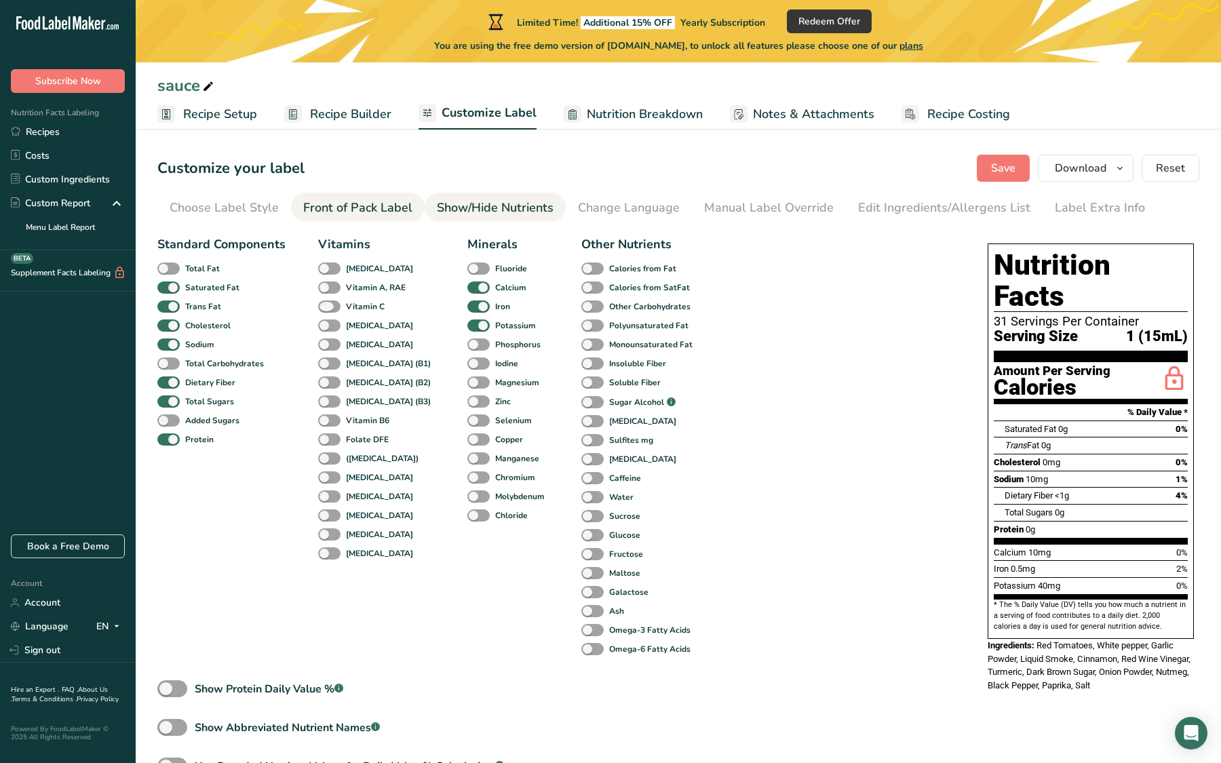
click at [330, 308] on span at bounding box center [329, 306] width 22 height 13
click at [327, 308] on input "Vitamin C" at bounding box center [322, 306] width 9 height 9
checkbox input "true"
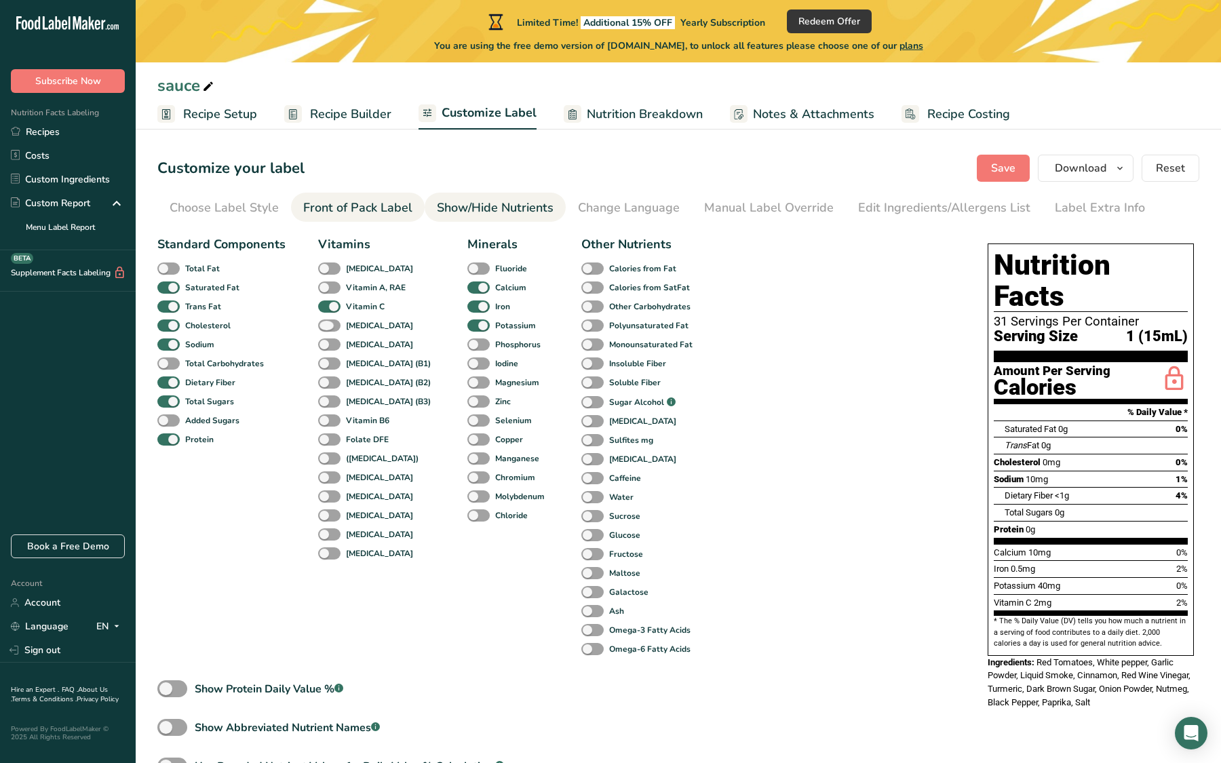
click at [326, 328] on span at bounding box center [329, 325] width 22 height 13
click at [326, 328] on input "[MEDICAL_DATA]" at bounding box center [322, 325] width 9 height 9
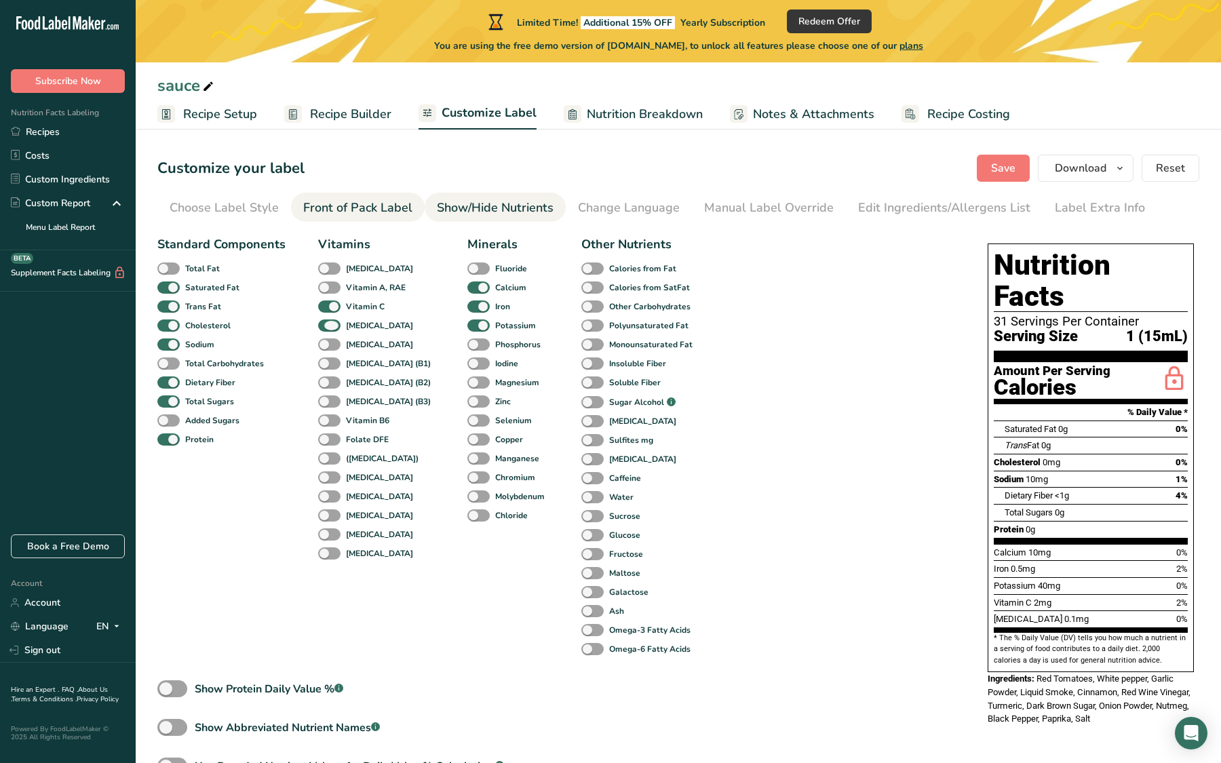
click at [326, 328] on span at bounding box center [329, 325] width 22 height 13
click at [326, 328] on input "[MEDICAL_DATA]" at bounding box center [322, 325] width 9 height 9
checkbox input "false"
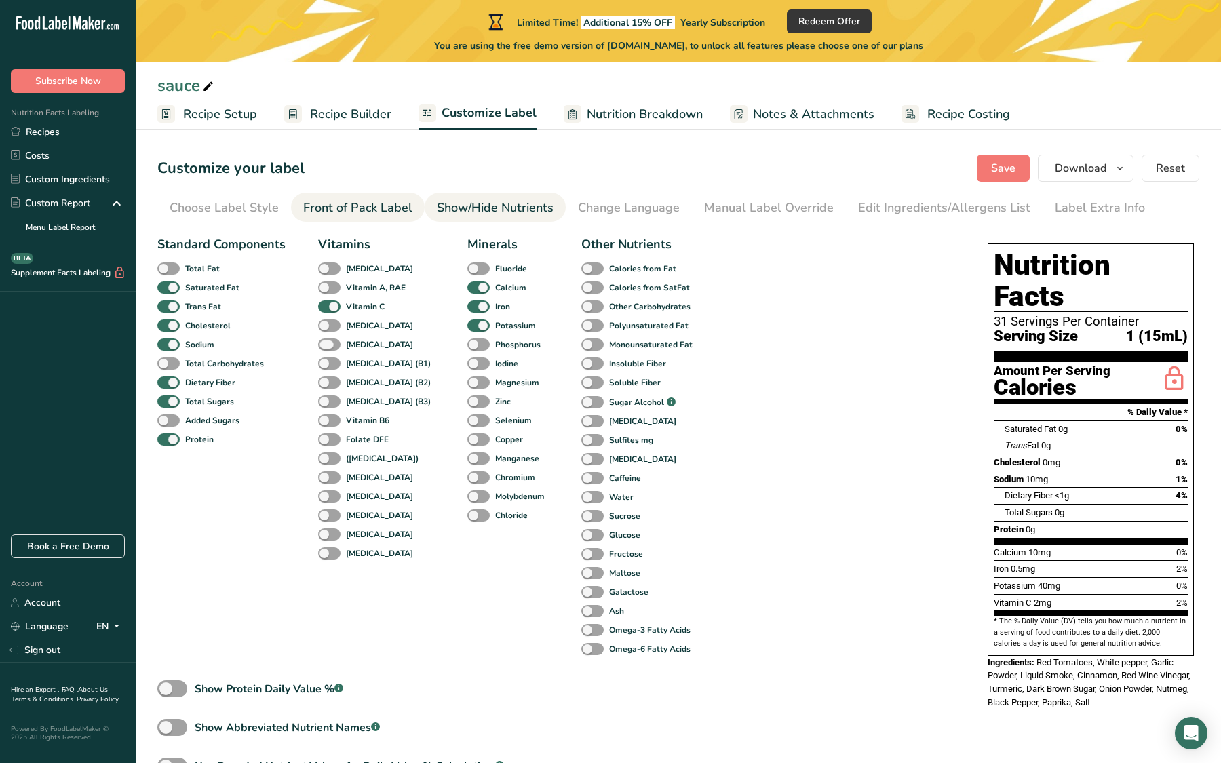
click at [329, 347] on span at bounding box center [329, 344] width 22 height 13
click at [327, 347] on input "[MEDICAL_DATA]" at bounding box center [322, 344] width 9 height 9
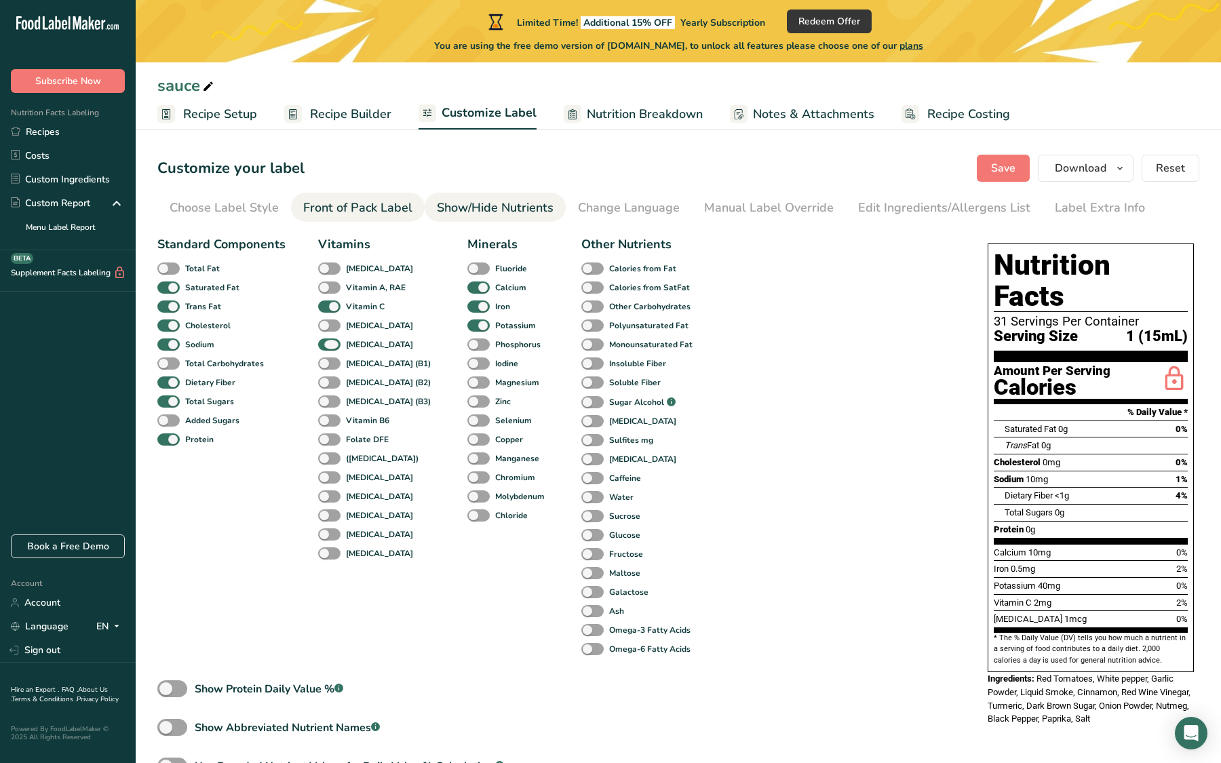
click at [329, 347] on span at bounding box center [329, 344] width 22 height 13
click at [327, 347] on input "[MEDICAL_DATA]" at bounding box center [322, 344] width 9 height 9
checkbox input "false"
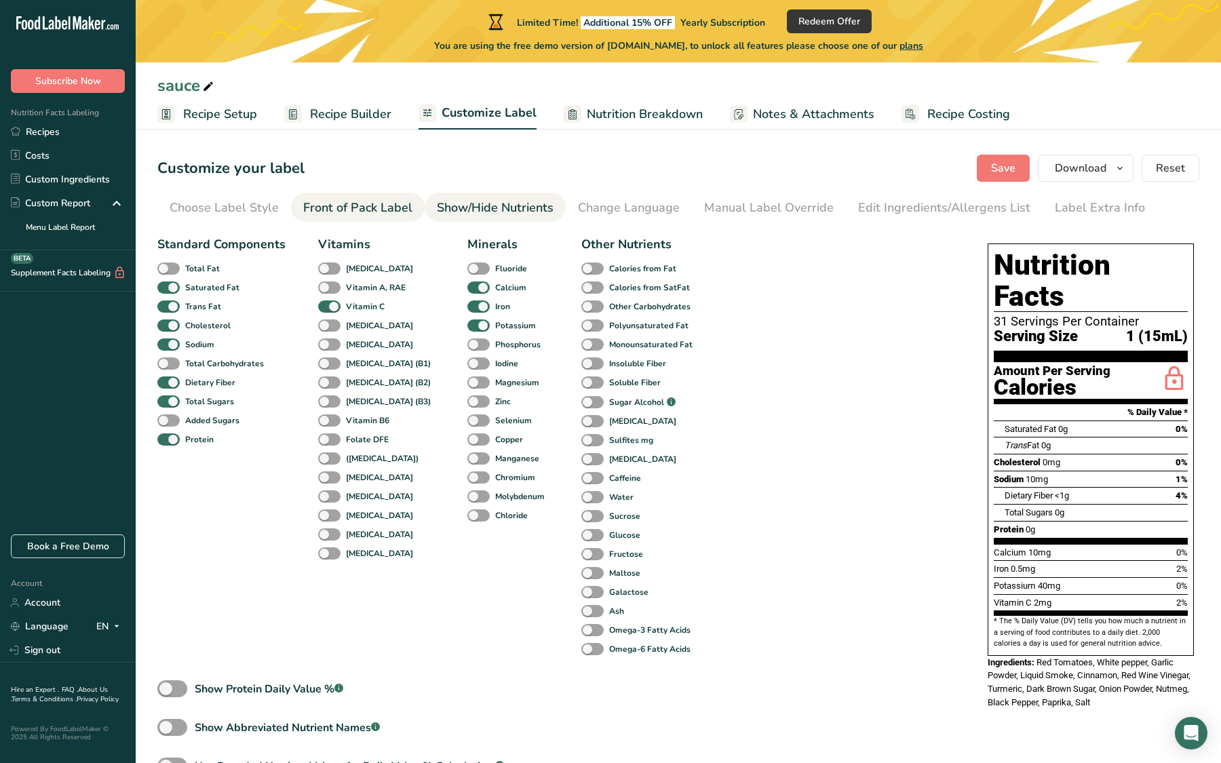
click at [325, 363] on span at bounding box center [329, 363] width 22 height 13
click at [325, 363] on input "[MEDICAL_DATA] (B1)" at bounding box center [322, 363] width 9 height 9
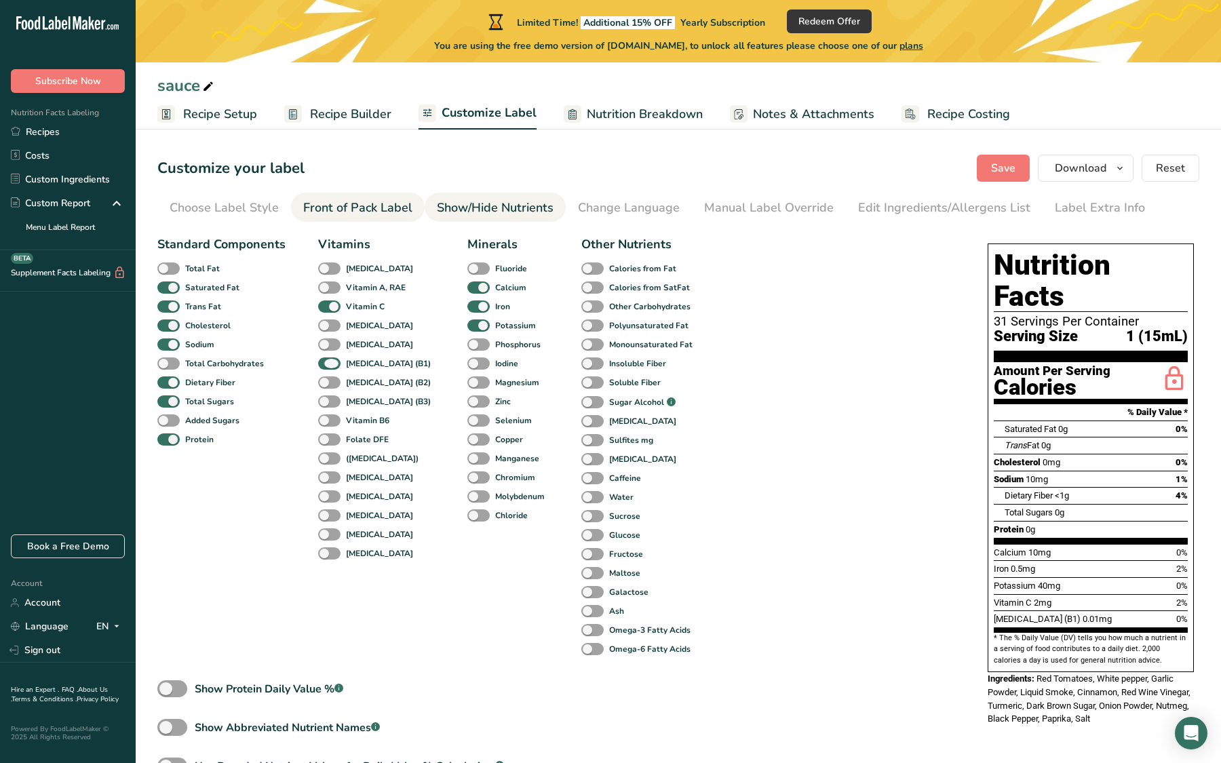
click at [325, 363] on span at bounding box center [329, 363] width 22 height 13
click at [325, 363] on input "[MEDICAL_DATA] (B1)" at bounding box center [322, 363] width 9 height 9
checkbox input "false"
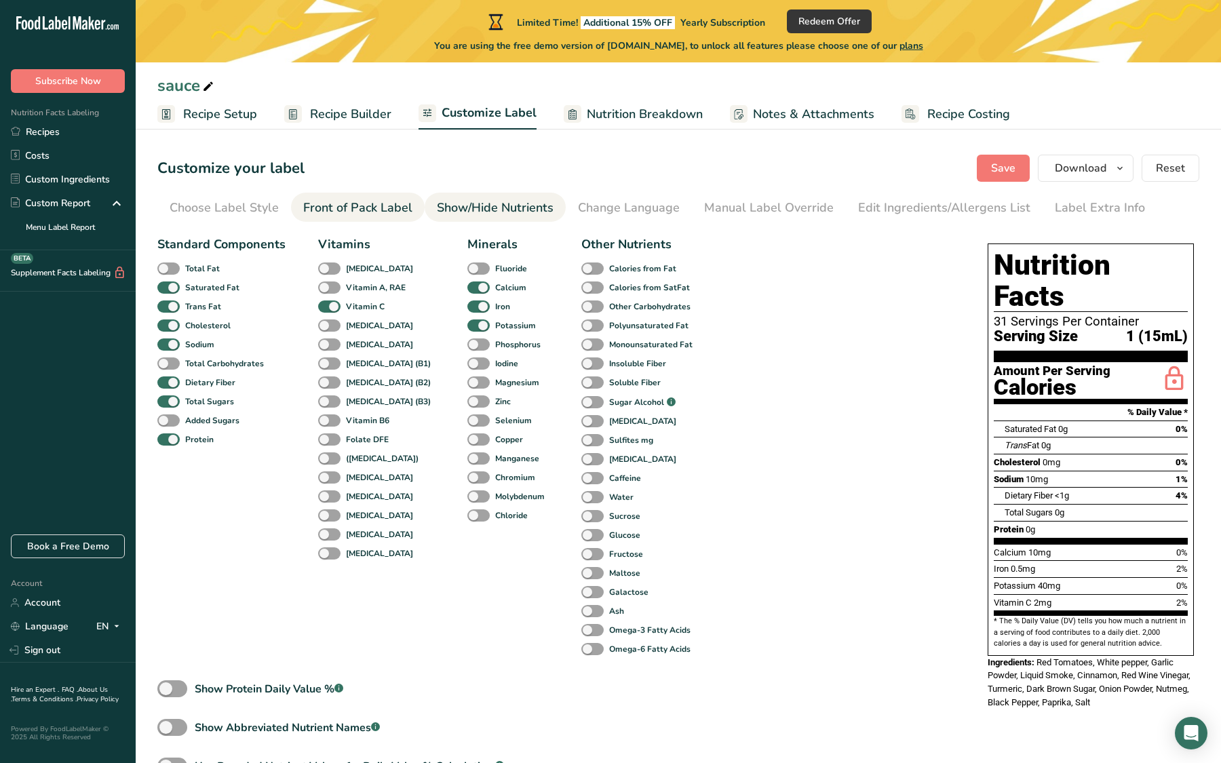
click at [328, 401] on span at bounding box center [329, 401] width 22 height 13
click at [327, 401] on input "[MEDICAL_DATA] (B3)" at bounding box center [322, 401] width 9 height 9
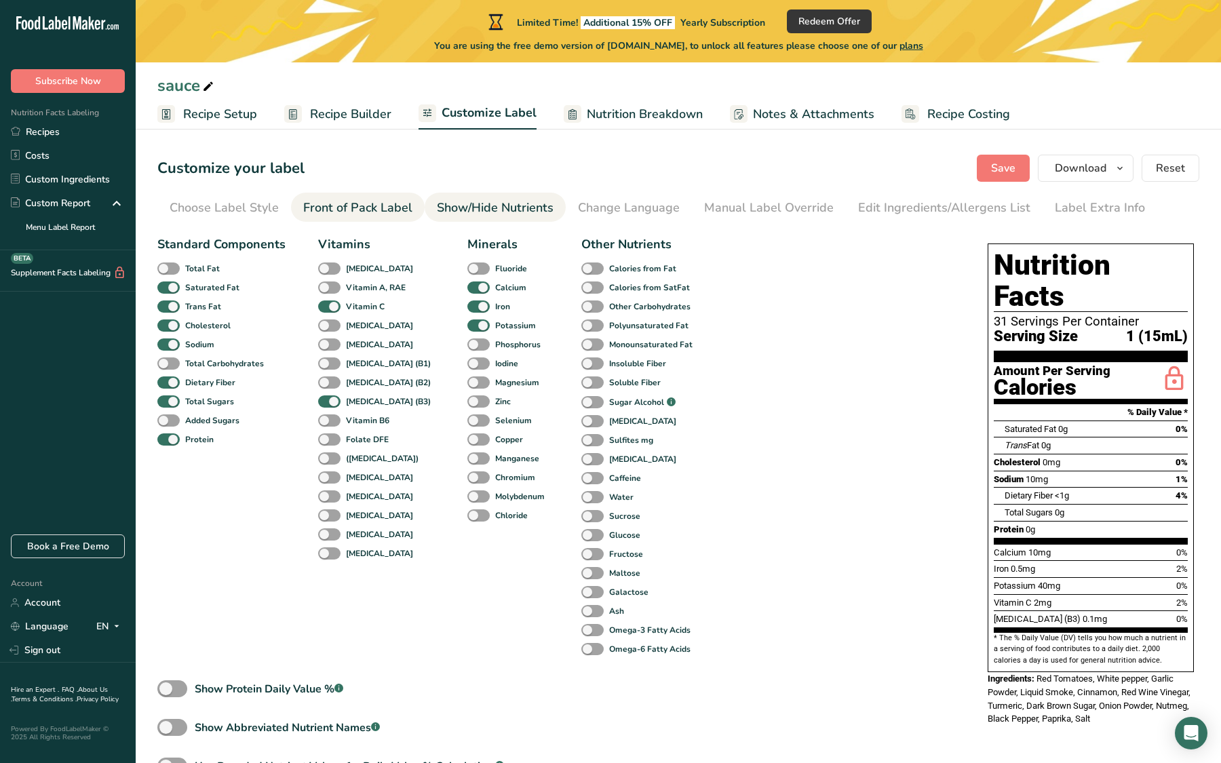
click at [328, 401] on span at bounding box center [329, 401] width 22 height 13
click at [327, 401] on input "[MEDICAL_DATA] (B3)" at bounding box center [322, 401] width 9 height 9
checkbox input "false"
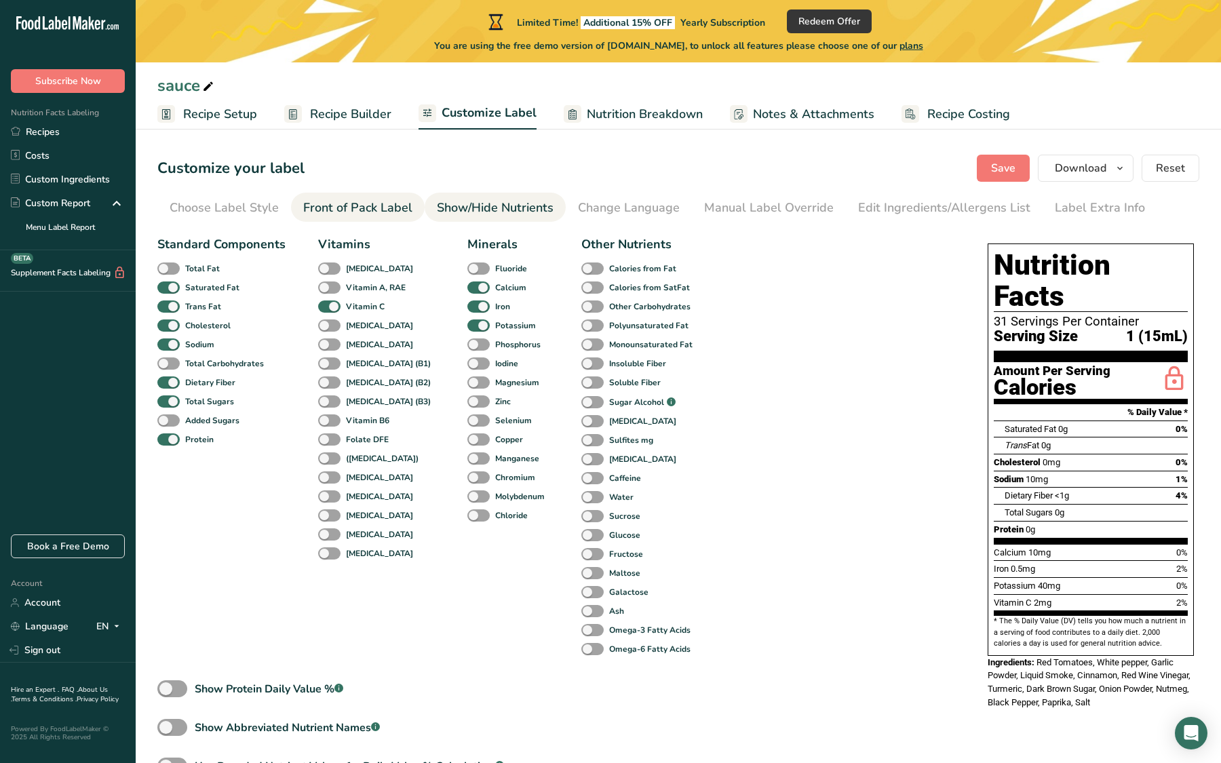
click at [330, 378] on span at bounding box center [329, 382] width 22 height 13
click at [327, 378] on input "[MEDICAL_DATA] (B2)" at bounding box center [322, 382] width 9 height 9
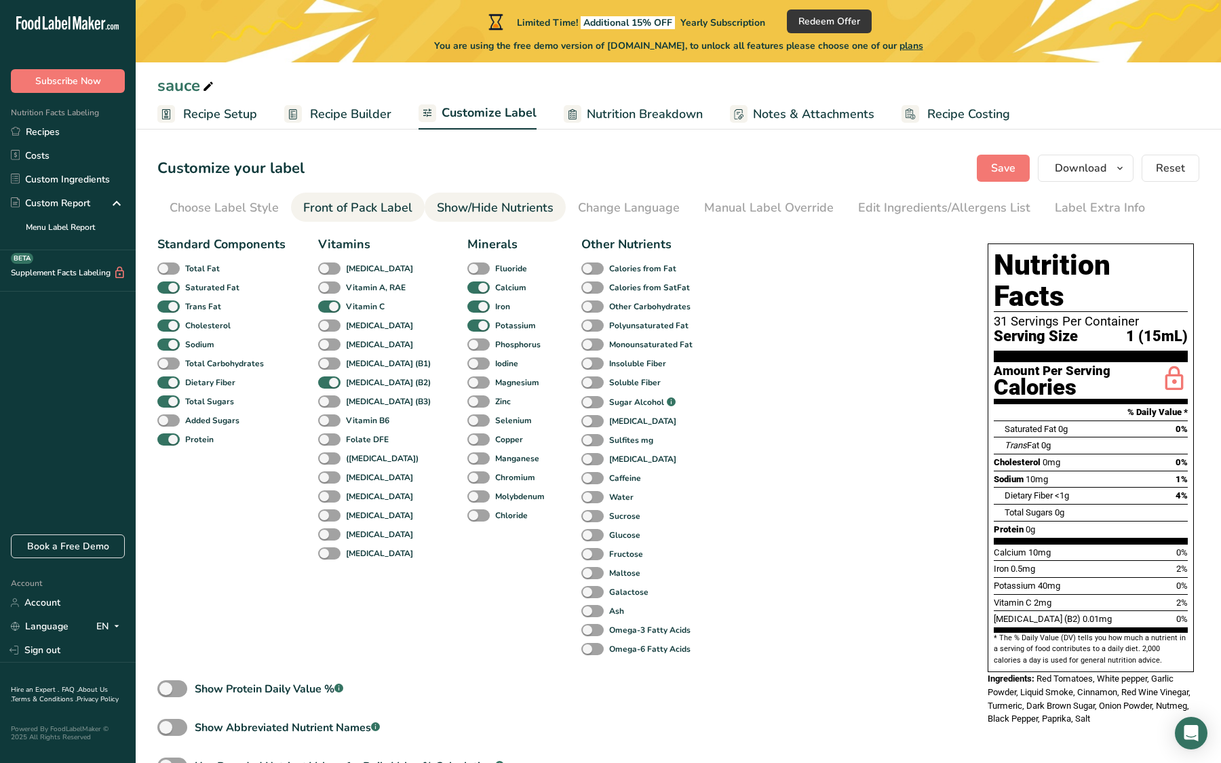
click at [330, 378] on span at bounding box center [329, 382] width 22 height 13
click at [327, 378] on input "[MEDICAL_DATA] (B2)" at bounding box center [322, 382] width 9 height 9
checkbox input "false"
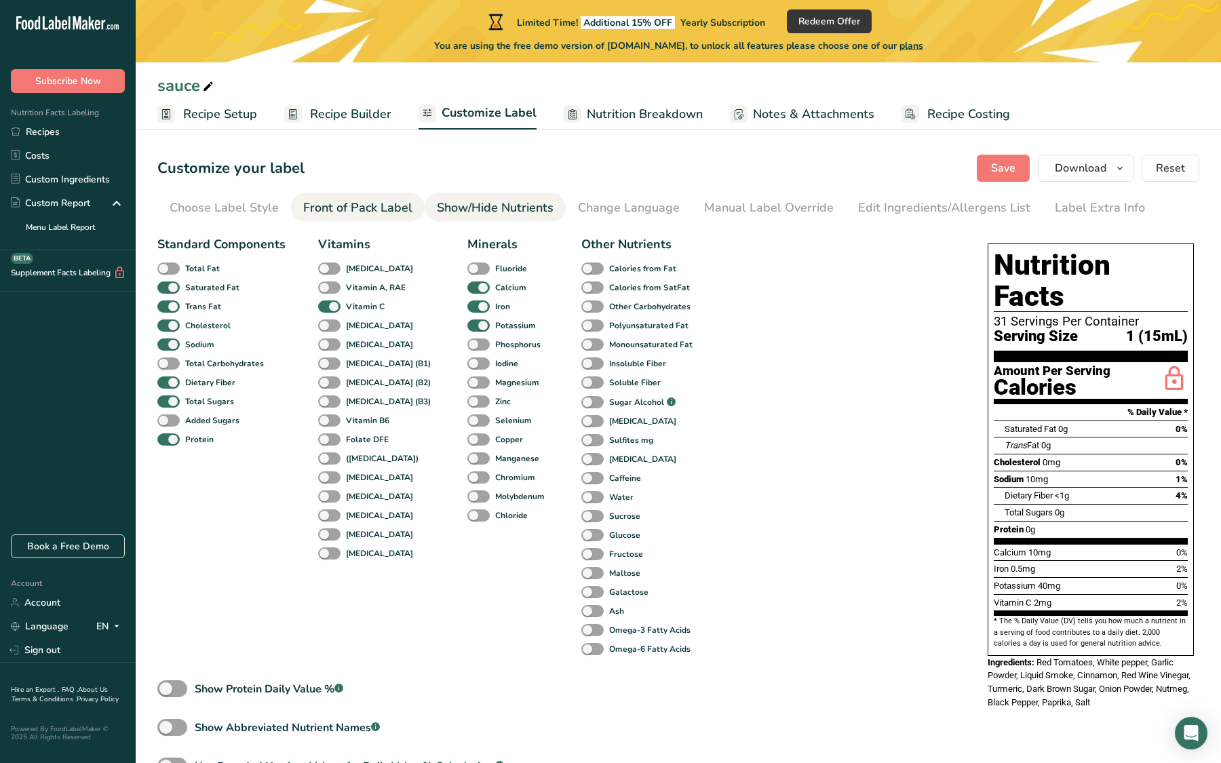
click at [326, 423] on span at bounding box center [329, 420] width 22 height 13
click at [326, 423] on input "Vitamin B6" at bounding box center [322, 420] width 9 height 9
checkbox input "true"
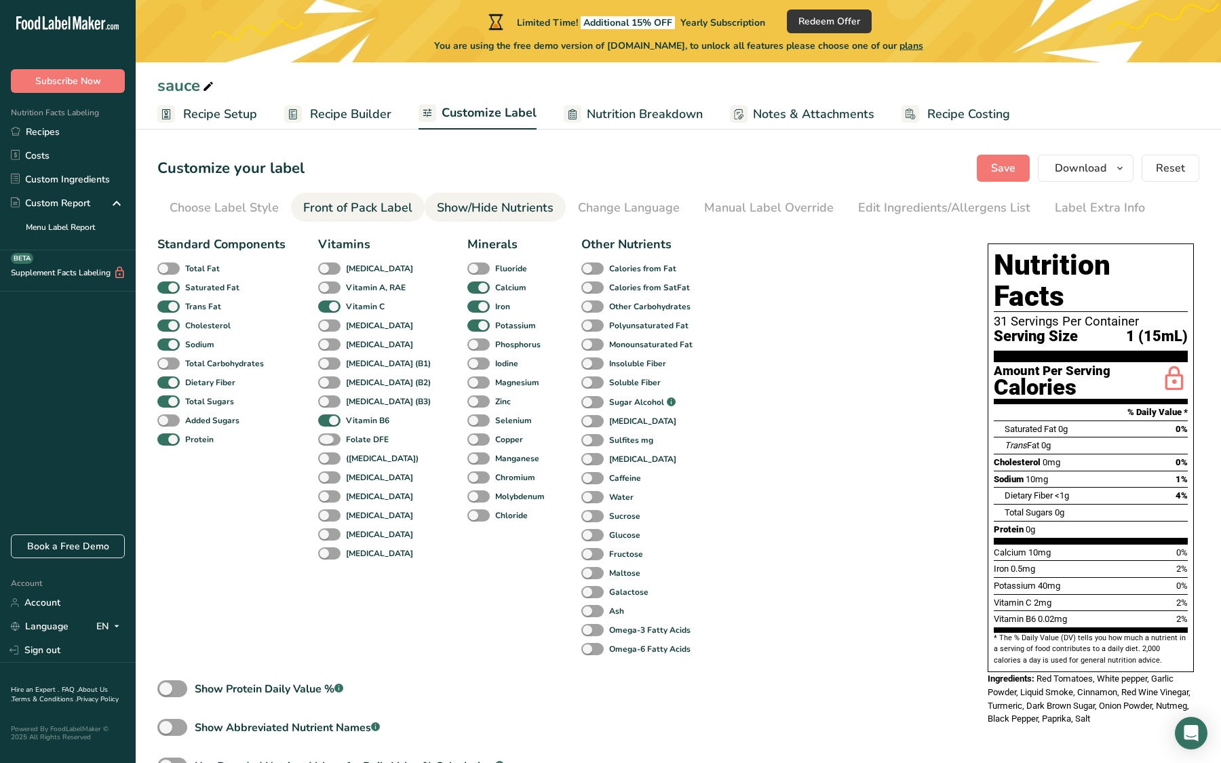
click at [328, 446] on span at bounding box center [329, 439] width 22 height 13
click at [327, 444] on input "Folate DFE" at bounding box center [322, 439] width 9 height 9
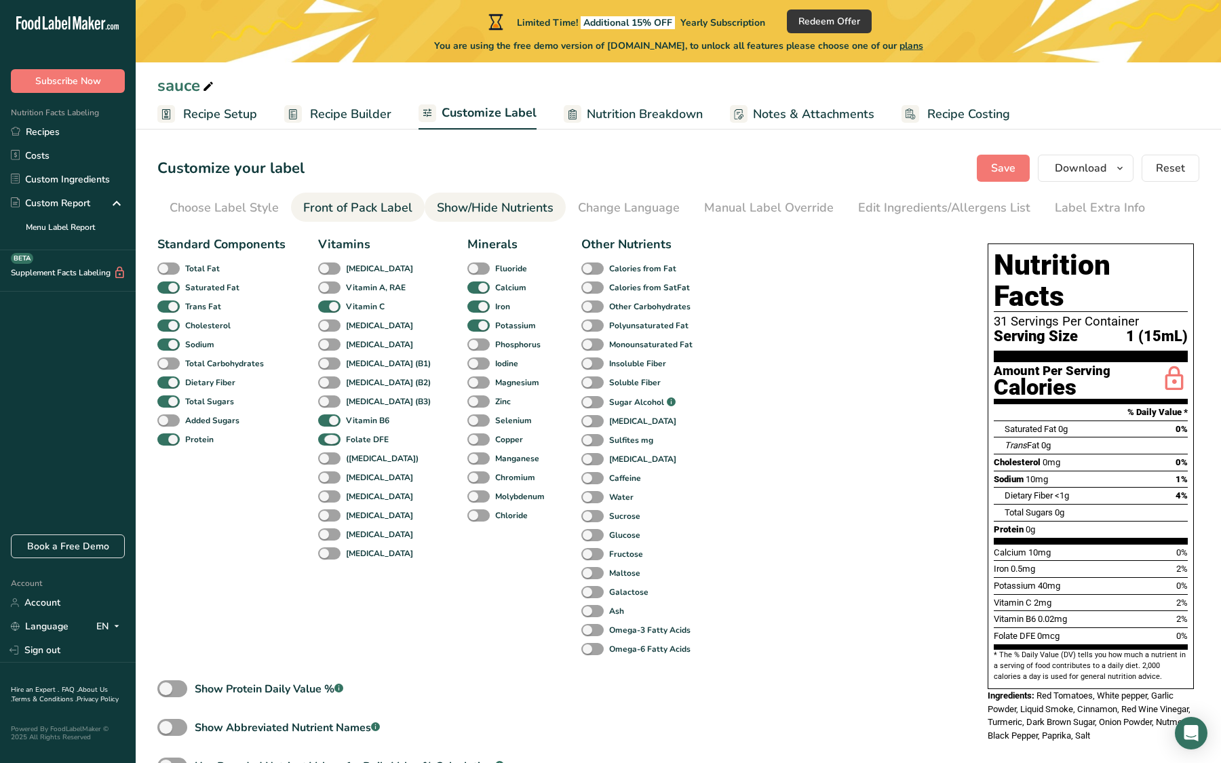
click at [328, 446] on span at bounding box center [329, 439] width 22 height 13
click at [327, 444] on input "Folate DFE" at bounding box center [322, 439] width 9 height 9
checkbox input "false"
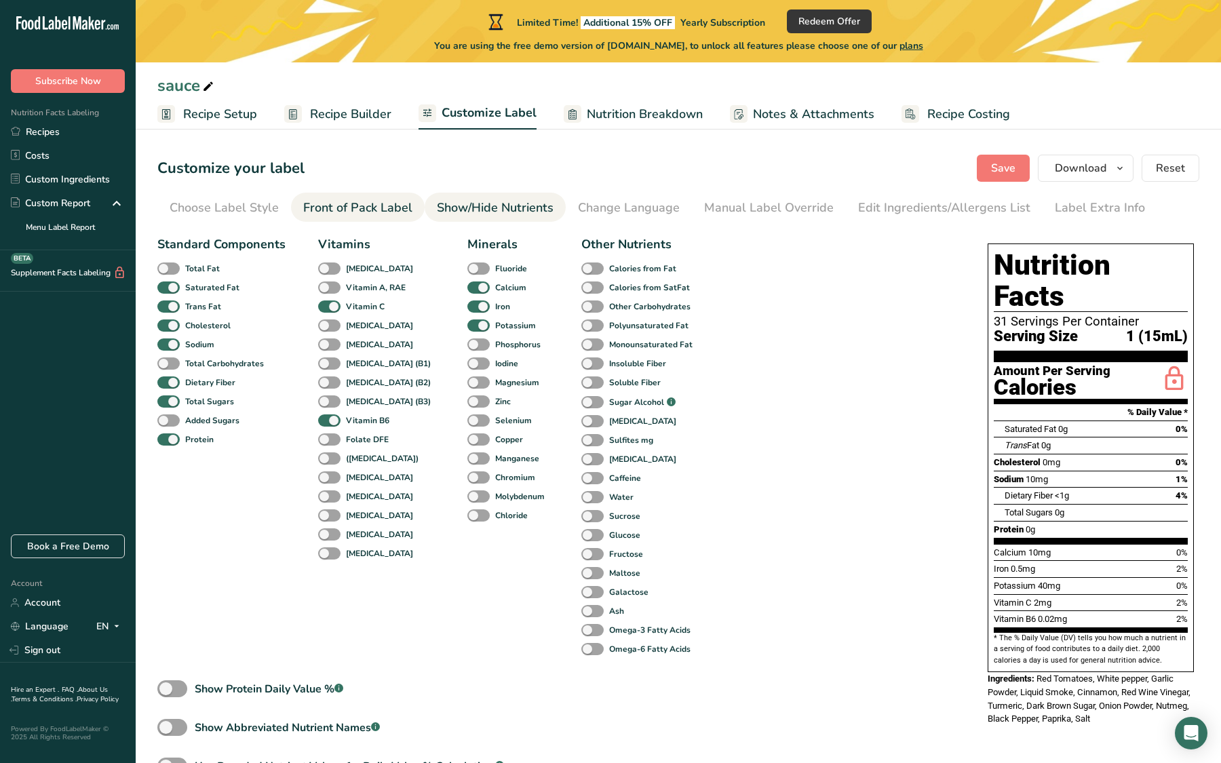
click at [330, 462] on span at bounding box center [329, 458] width 22 height 13
click at [327, 462] on input "([MEDICAL_DATA])" at bounding box center [322, 458] width 9 height 9
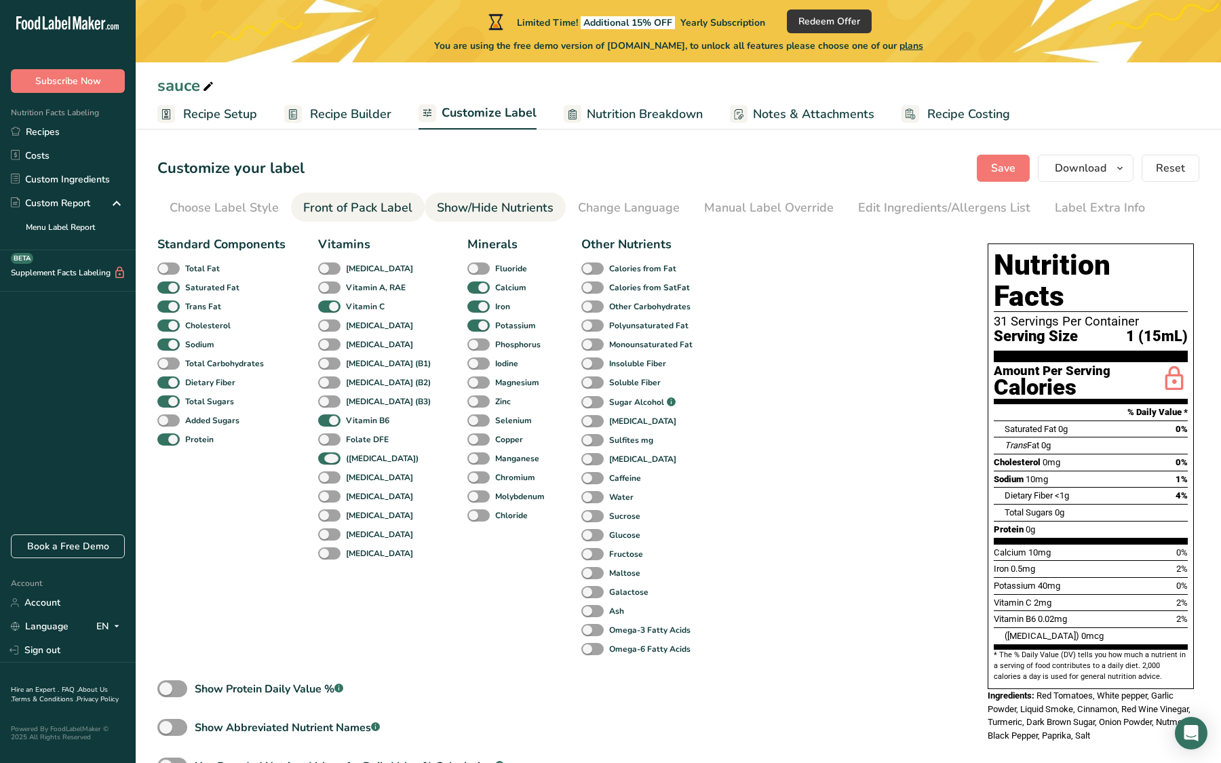
click at [330, 462] on span at bounding box center [329, 458] width 22 height 13
click at [327, 462] on input "([MEDICAL_DATA])" at bounding box center [322, 458] width 9 height 9
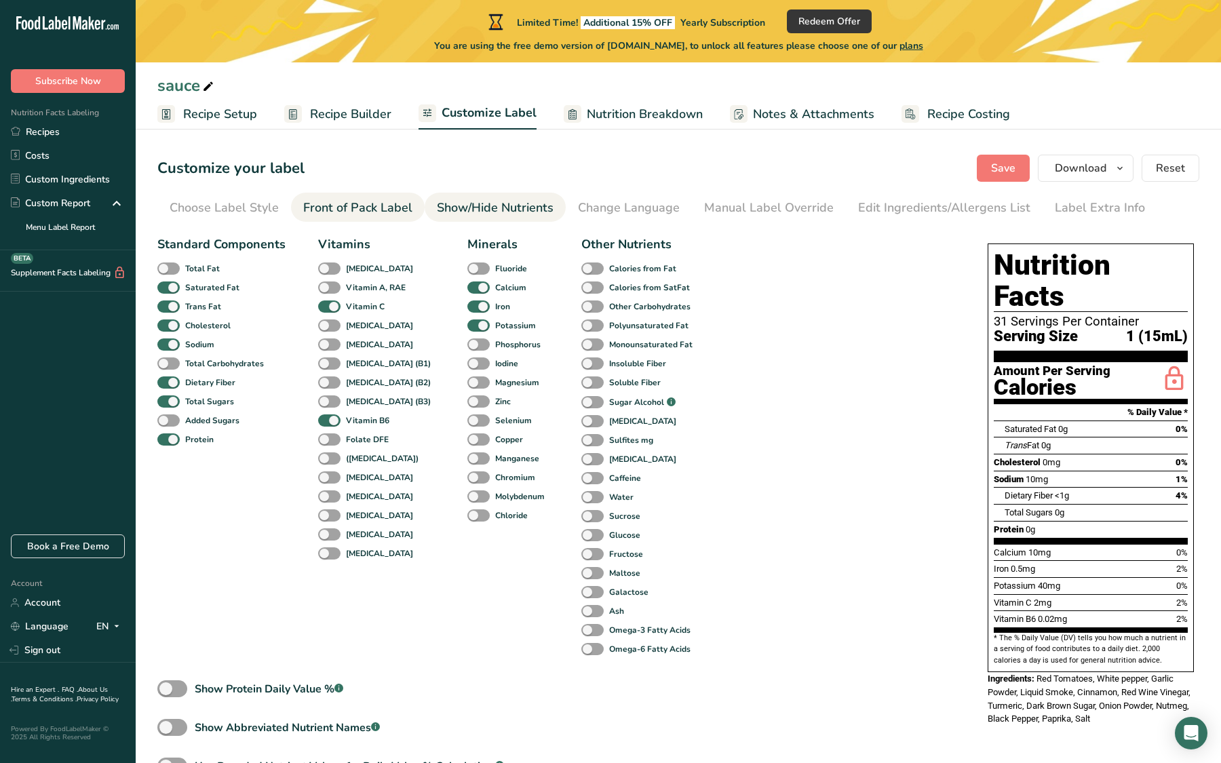
click at [330, 462] on span at bounding box center [329, 458] width 22 height 13
click at [327, 462] on input "([MEDICAL_DATA])" at bounding box center [322, 458] width 9 height 9
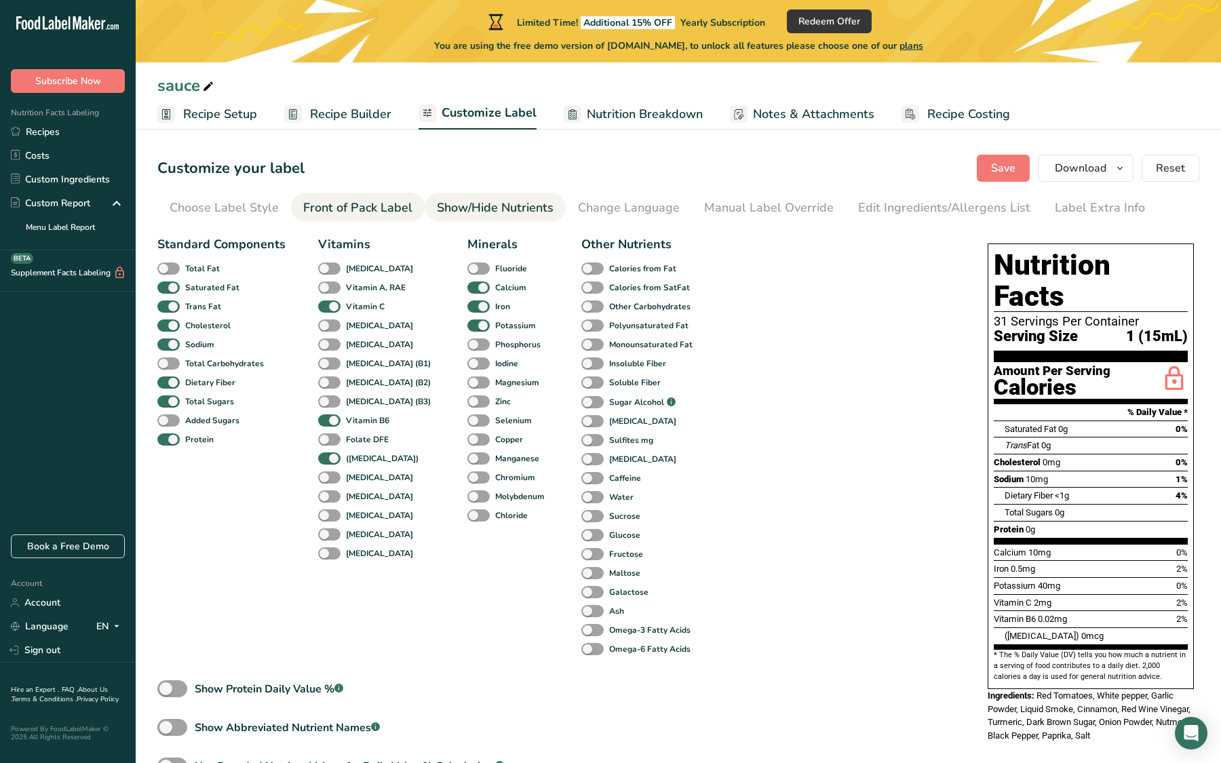
click at [330, 462] on span at bounding box center [329, 458] width 22 height 13
click at [327, 462] on input "([MEDICAL_DATA])" at bounding box center [322, 458] width 9 height 9
checkbox input "false"
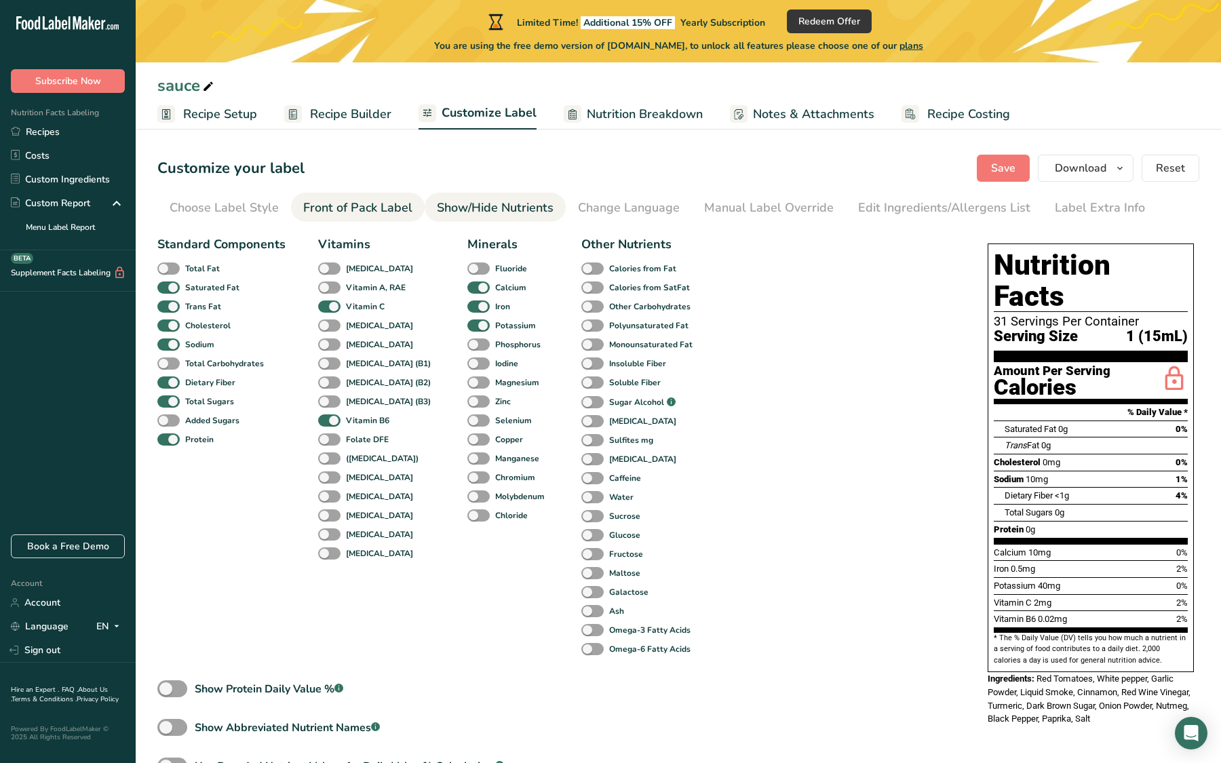
click at [330, 481] on span at bounding box center [329, 477] width 22 height 13
click at [327, 481] on input "[MEDICAL_DATA]" at bounding box center [322, 477] width 9 height 9
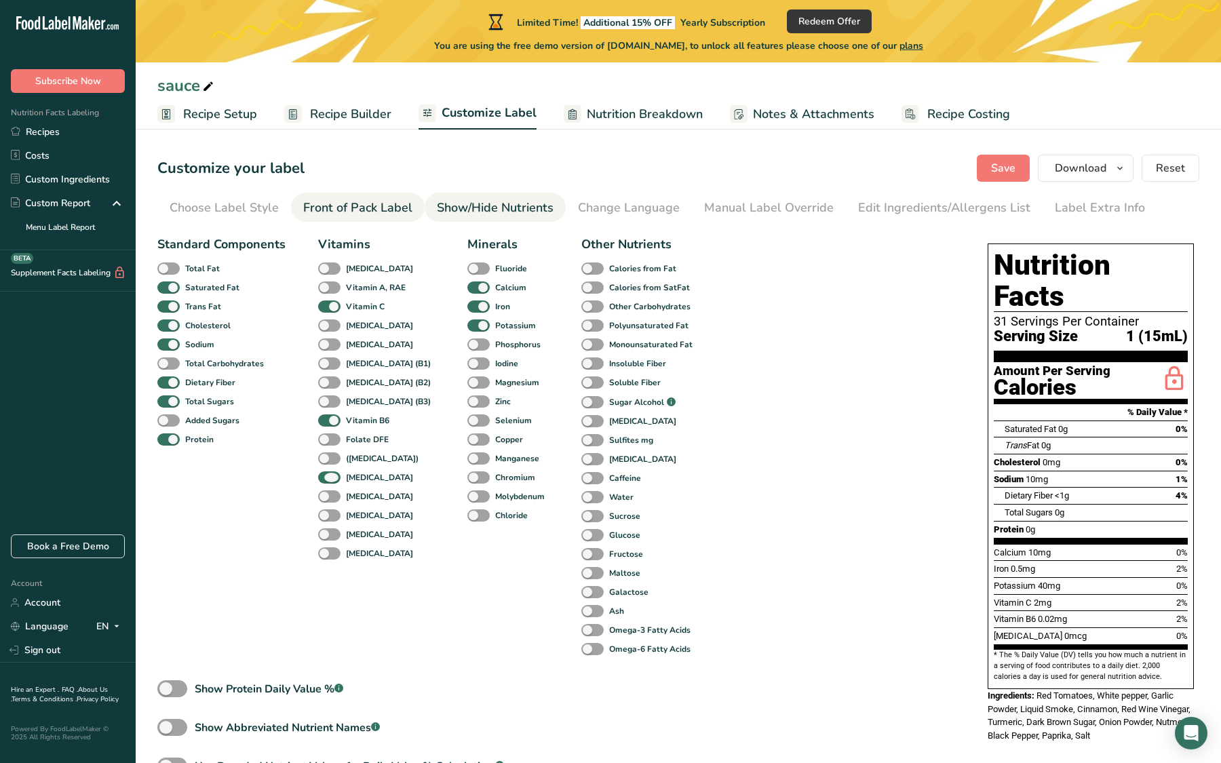
click at [330, 481] on span at bounding box center [329, 477] width 22 height 13
click at [327, 481] on input "[MEDICAL_DATA]" at bounding box center [322, 477] width 9 height 9
checkbox input "false"
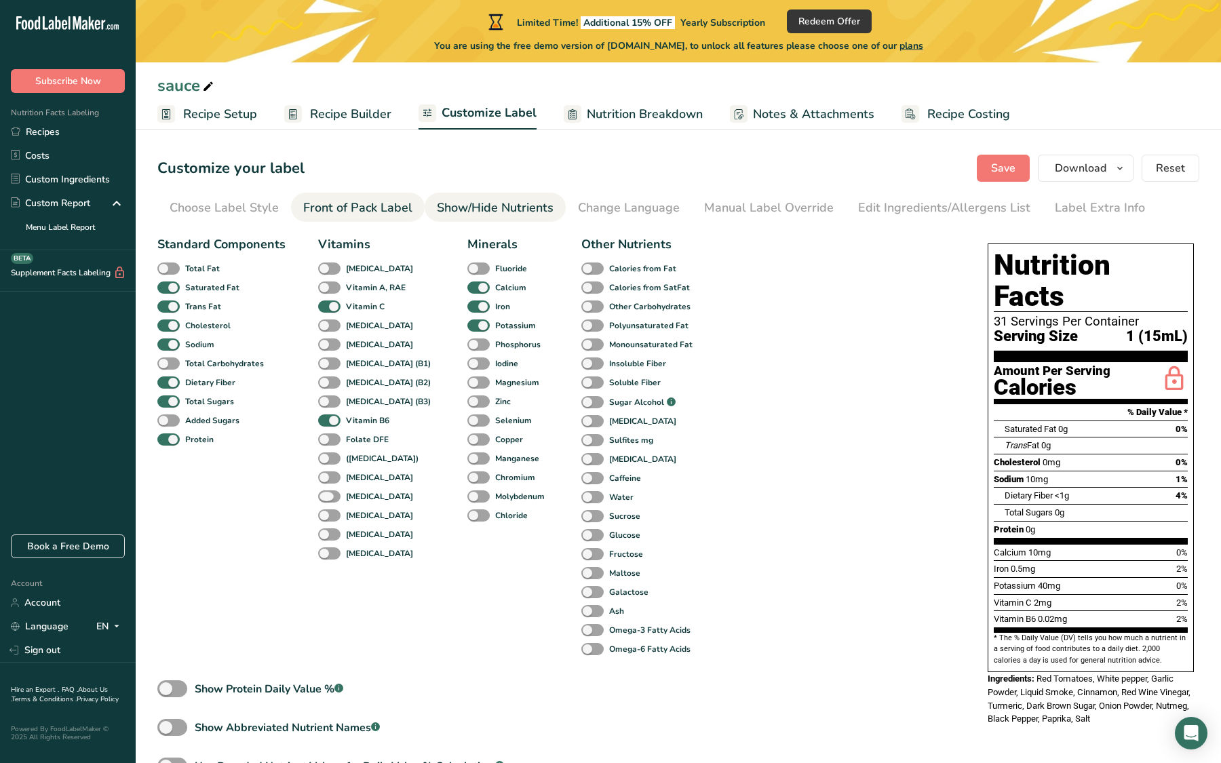
click at [325, 501] on span at bounding box center [329, 496] width 22 height 13
click at [325, 501] on input "[MEDICAL_DATA]" at bounding box center [322, 496] width 9 height 9
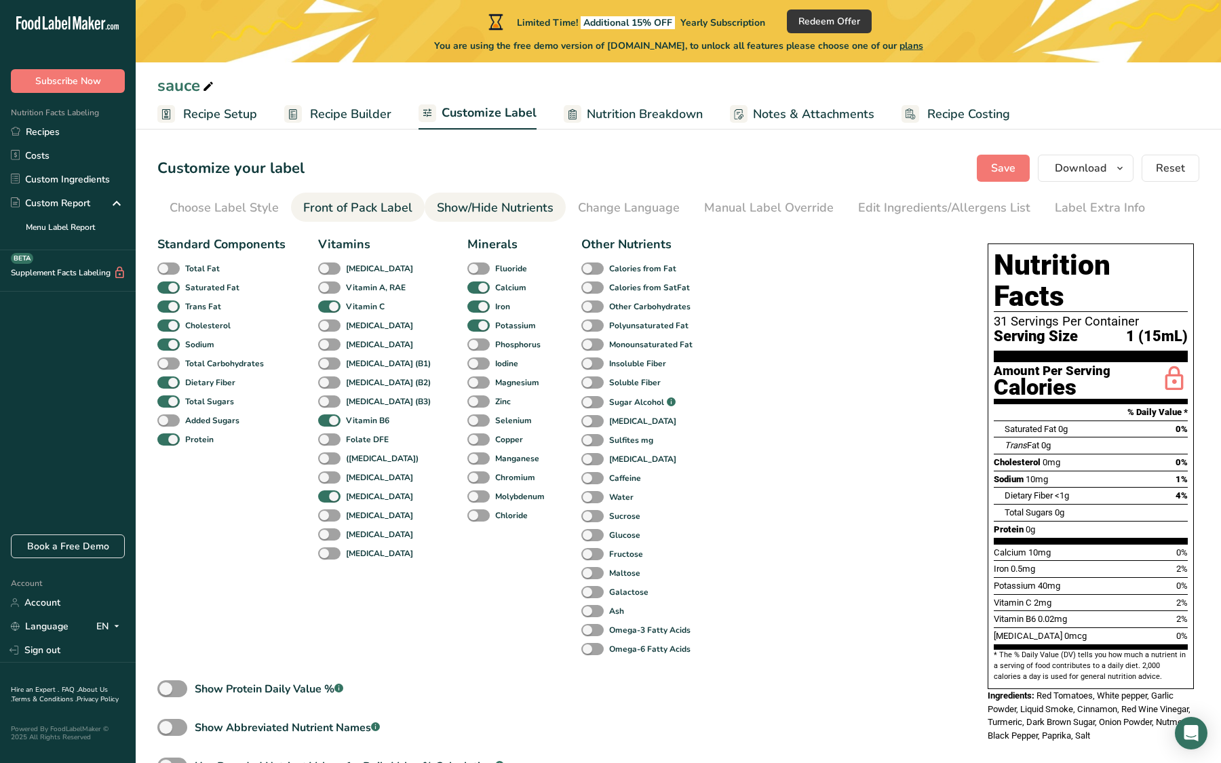
click at [325, 501] on span at bounding box center [329, 496] width 22 height 13
click at [325, 501] on input "[MEDICAL_DATA]" at bounding box center [322, 496] width 9 height 9
checkbox input "false"
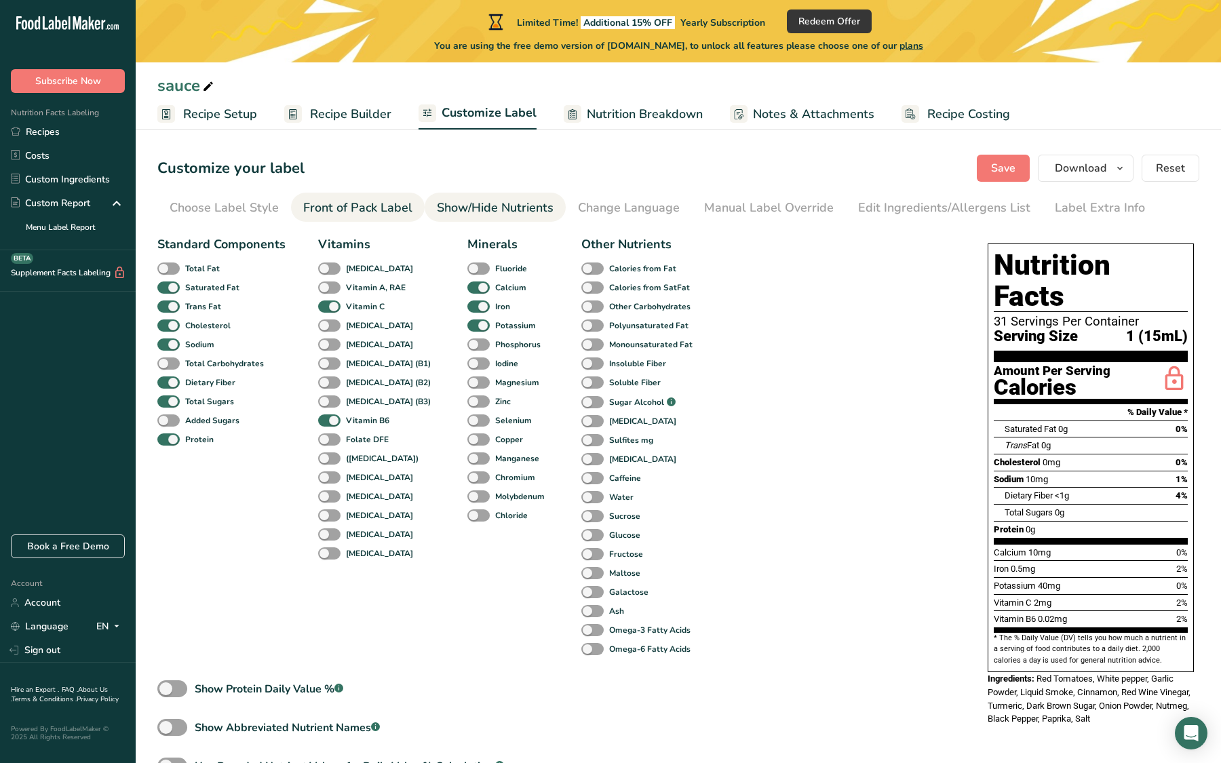
click at [326, 517] on span at bounding box center [329, 515] width 22 height 13
click at [326, 517] on input "[MEDICAL_DATA]" at bounding box center [322, 515] width 9 height 9
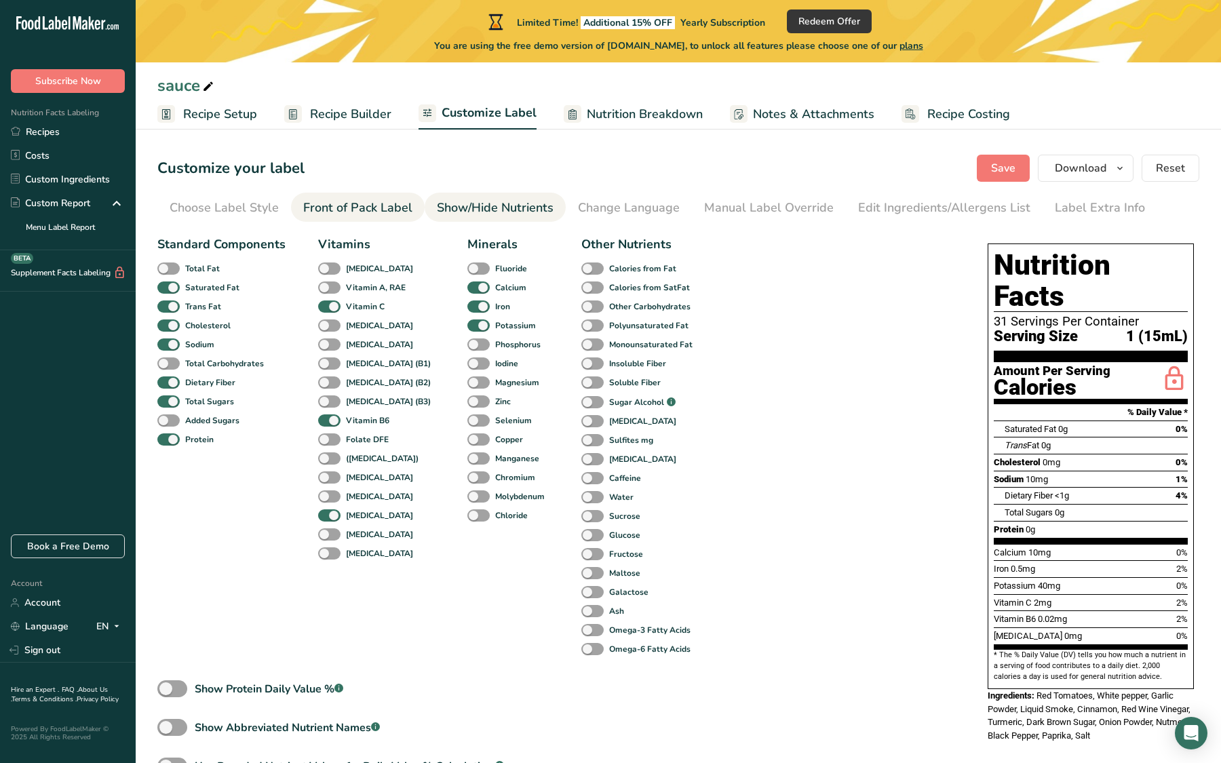
click at [326, 517] on span at bounding box center [329, 515] width 22 height 13
click at [326, 517] on input "[MEDICAL_DATA]" at bounding box center [322, 515] width 9 height 9
checkbox input "false"
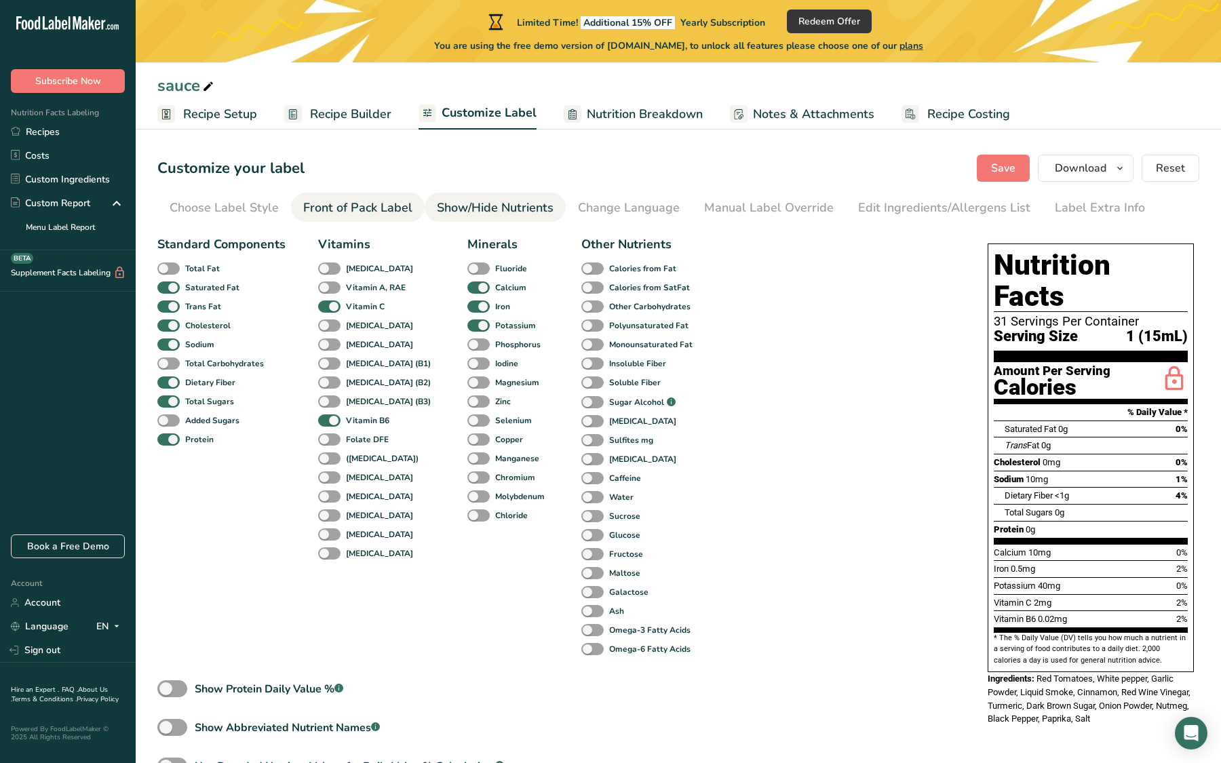
click at [326, 540] on span at bounding box center [329, 534] width 22 height 13
click at [326, 539] on input "[MEDICAL_DATA]" at bounding box center [322, 534] width 9 height 9
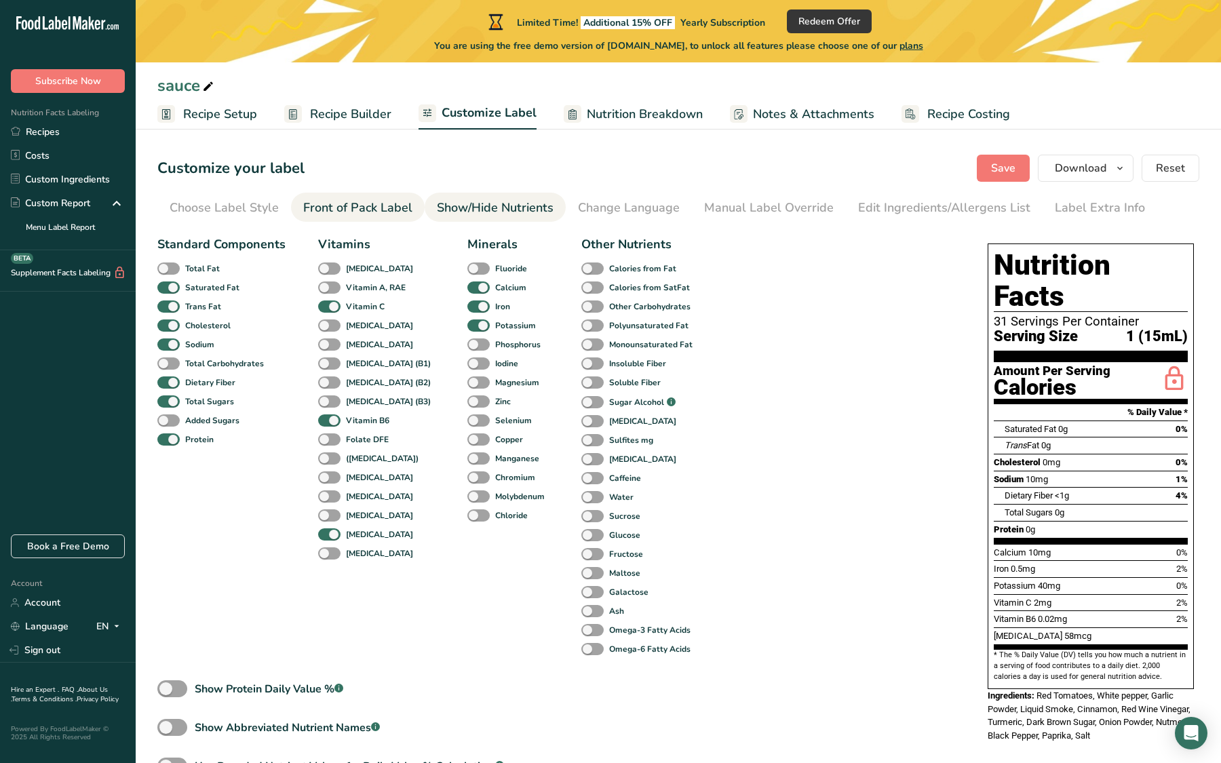
click at [326, 540] on span at bounding box center [329, 534] width 22 height 13
click at [326, 539] on input "[MEDICAL_DATA]" at bounding box center [322, 534] width 9 height 9
checkbox input "false"
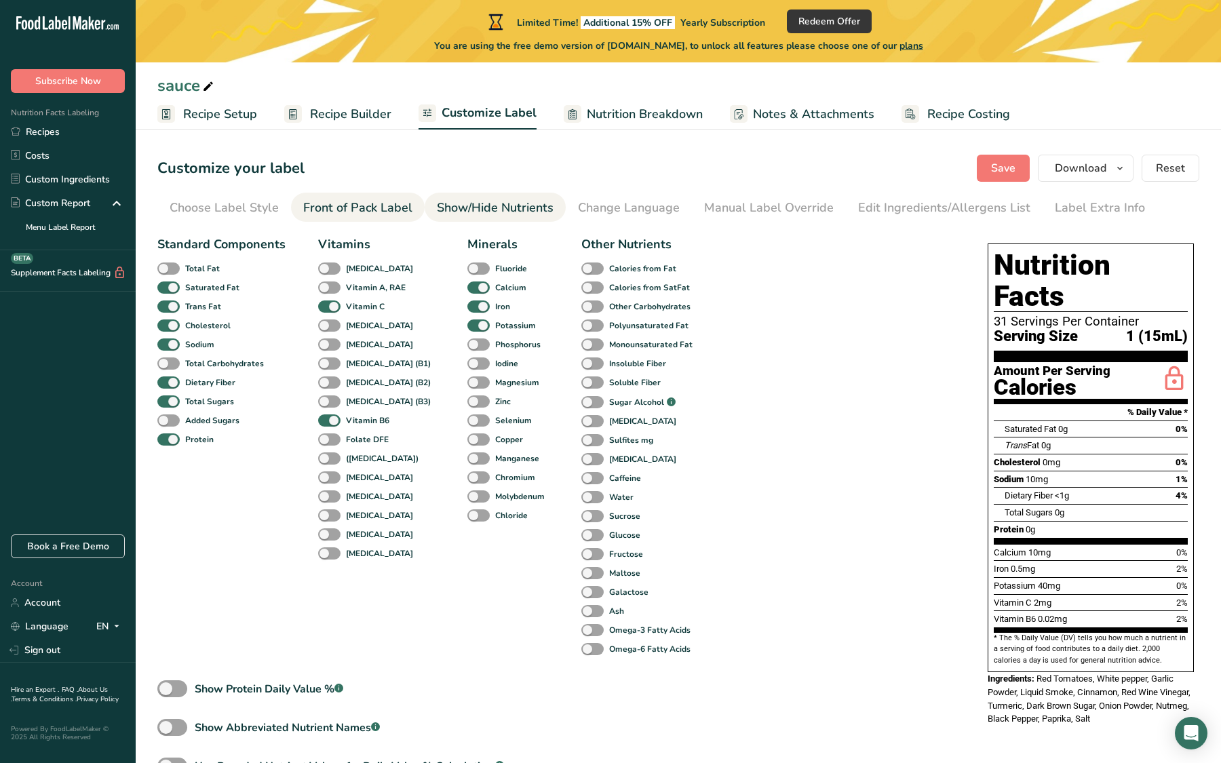
click at [328, 560] on span at bounding box center [329, 553] width 22 height 13
click at [327, 558] on input "[MEDICAL_DATA]" at bounding box center [322, 553] width 9 height 9
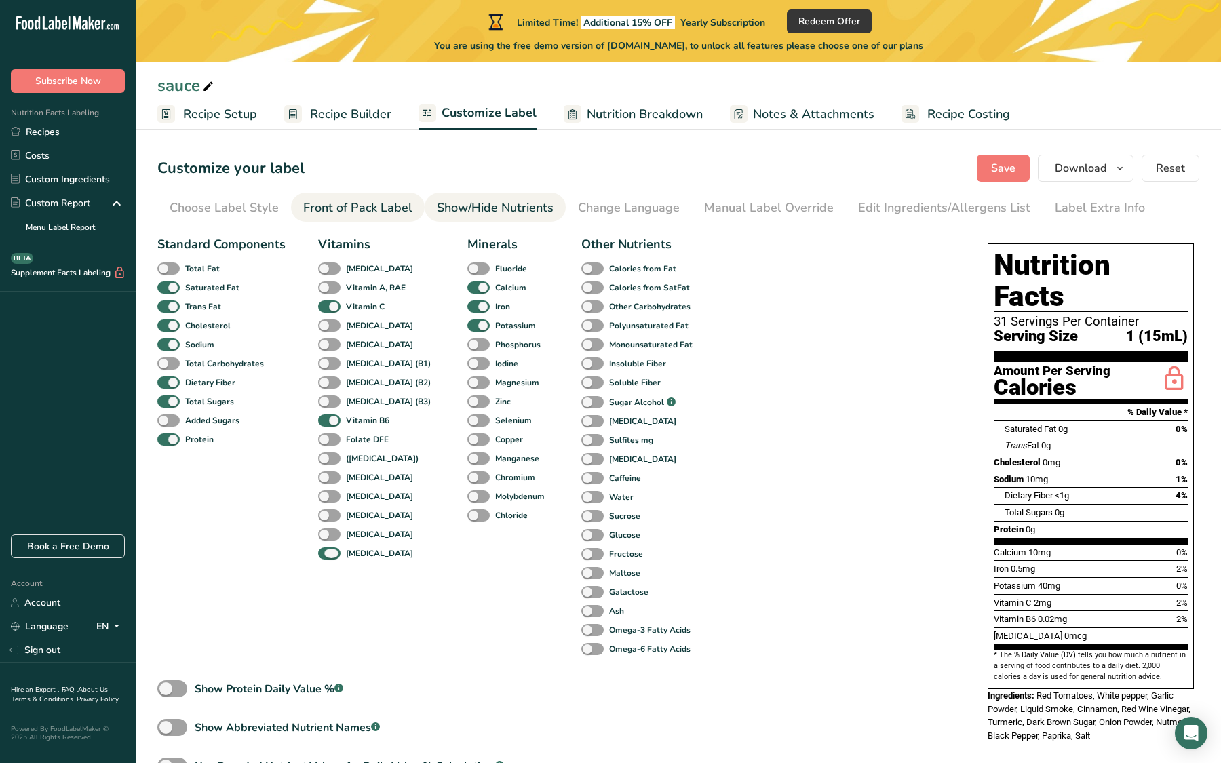
click at [328, 560] on span at bounding box center [329, 553] width 22 height 13
click at [327, 558] on input "[MEDICAL_DATA]" at bounding box center [322, 553] width 9 height 9
checkbox input "false"
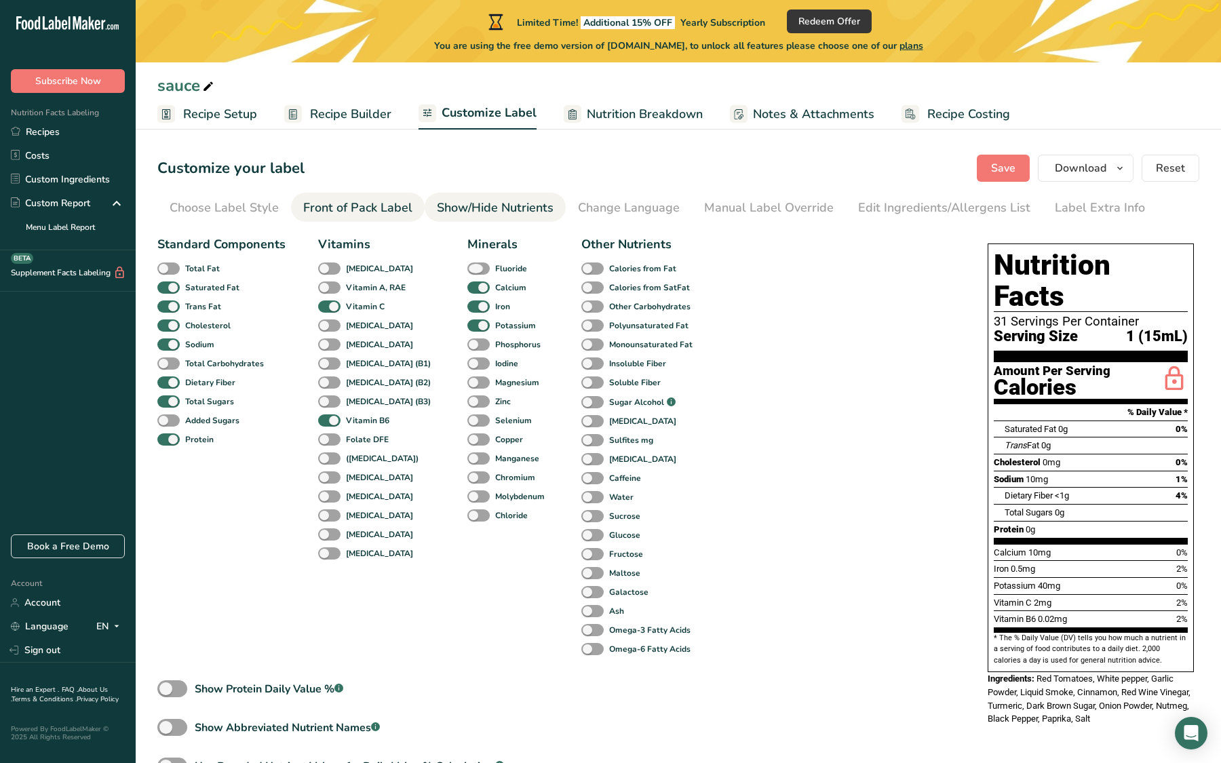
click at [467, 268] on span at bounding box center [478, 268] width 22 height 13
click at [467, 268] on input "Fluoride" at bounding box center [471, 268] width 9 height 9
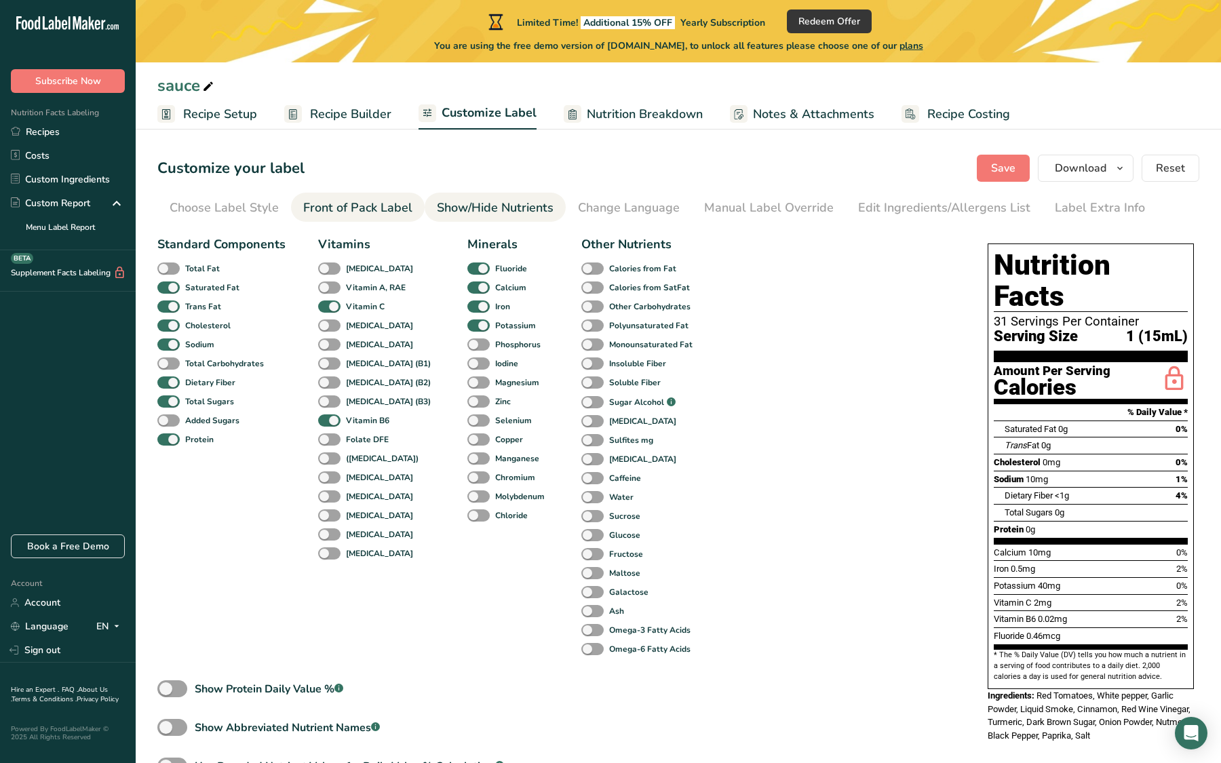
click at [467, 269] on span at bounding box center [478, 268] width 22 height 13
click at [467, 269] on input "Fluoride" at bounding box center [471, 268] width 9 height 9
checkbox input "false"
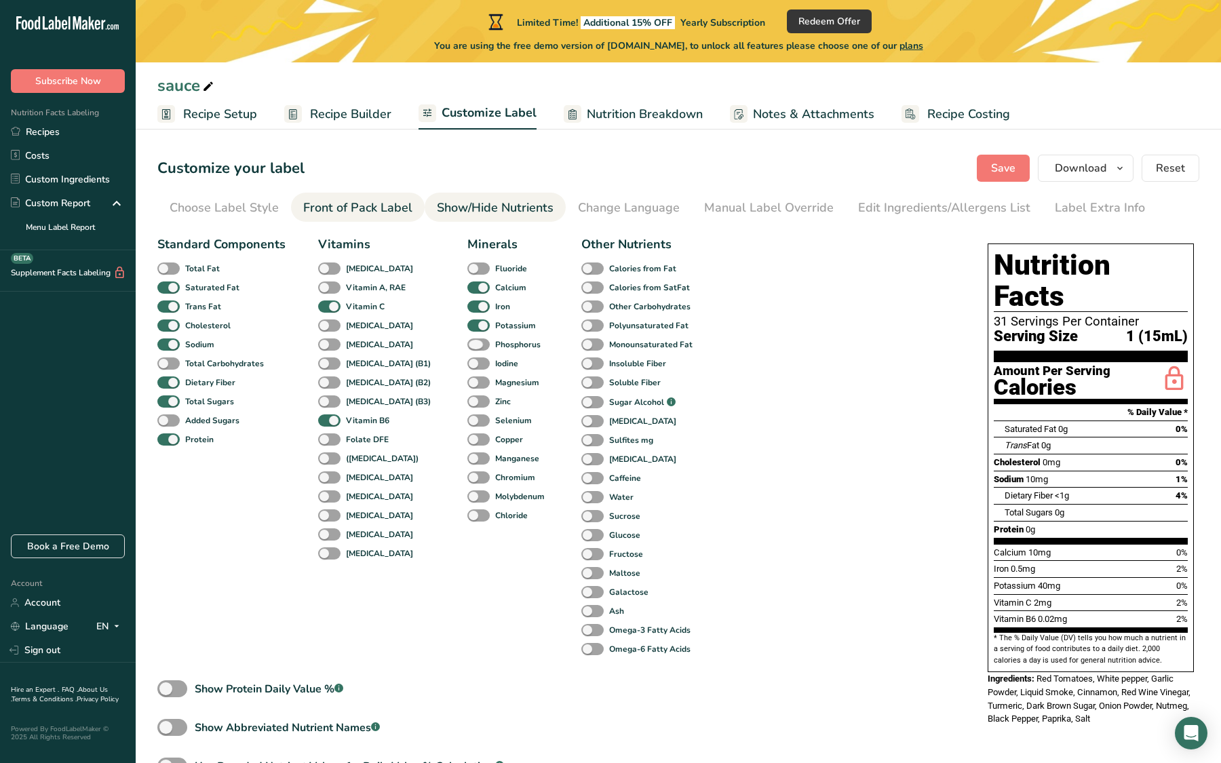
click at [467, 345] on span at bounding box center [478, 344] width 22 height 13
click at [467, 345] on input "Phosphorus" at bounding box center [471, 344] width 9 height 9
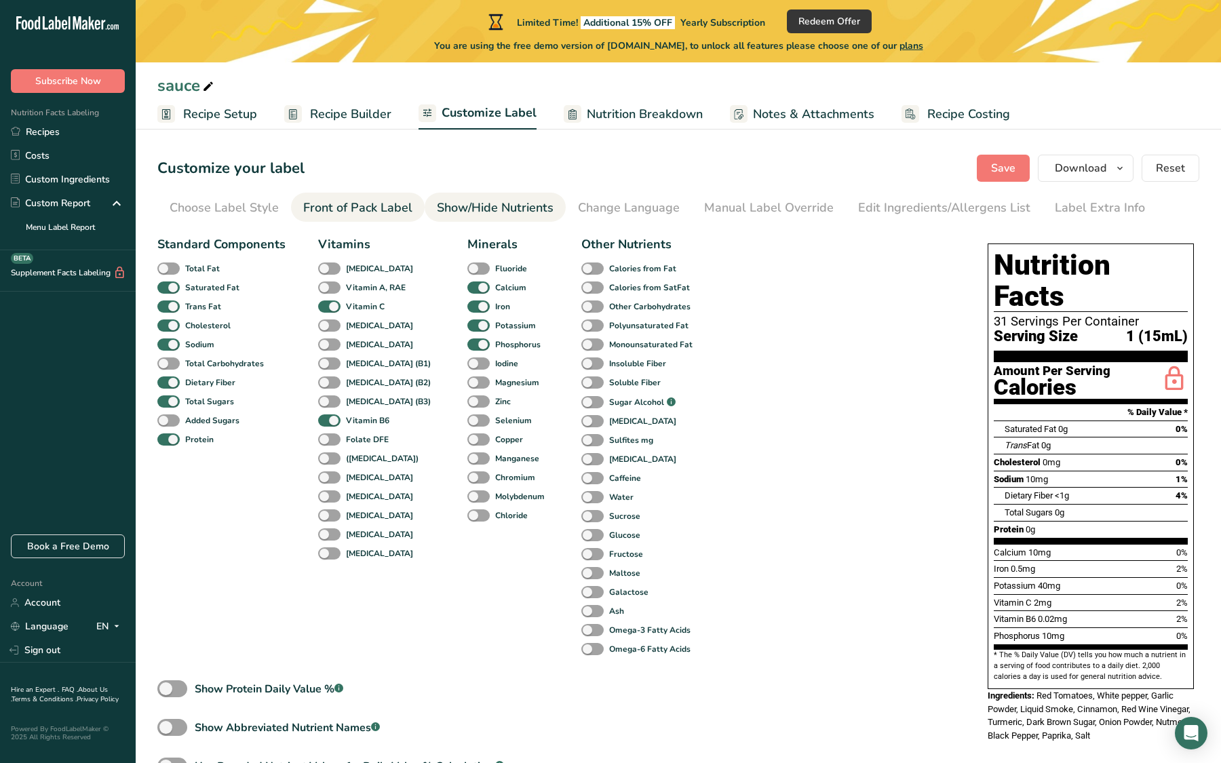
click at [467, 345] on span at bounding box center [478, 344] width 22 height 13
click at [467, 345] on input "Phosphorus" at bounding box center [471, 344] width 9 height 9
checkbox input "false"
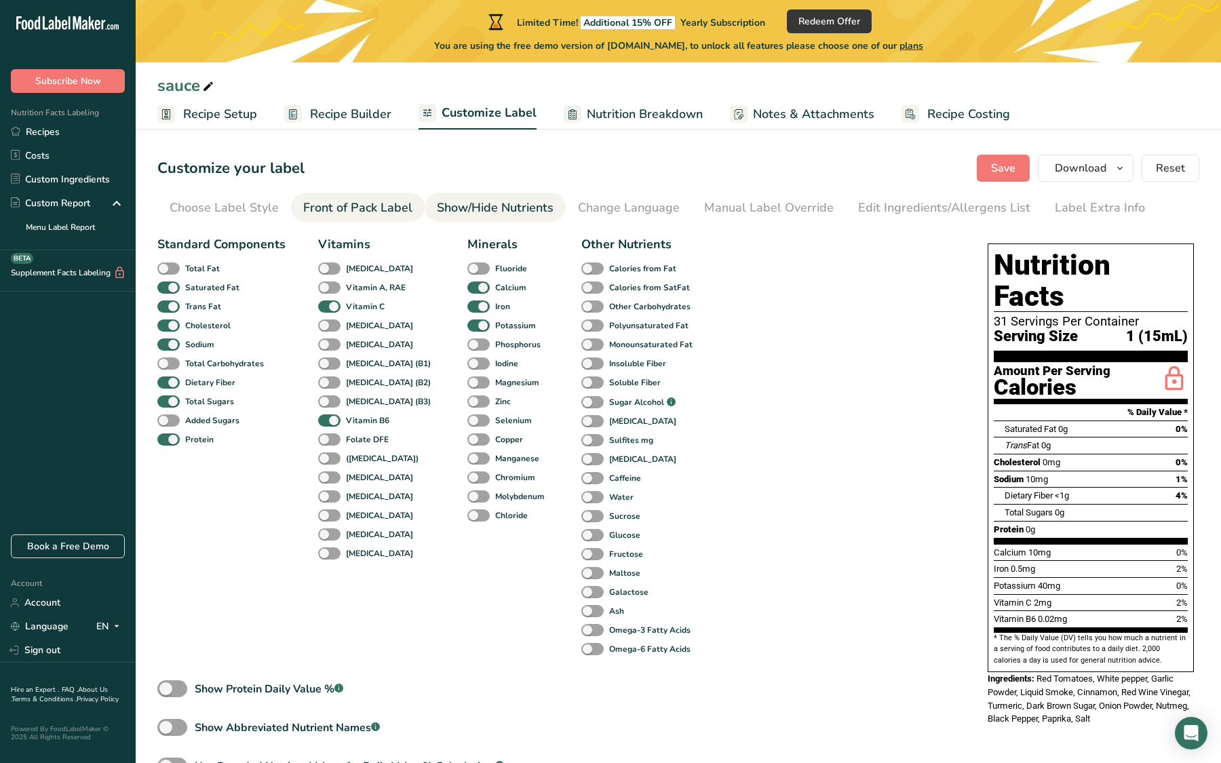
click at [467, 367] on span at bounding box center [478, 363] width 22 height 13
click at [467, 367] on input "Iodine" at bounding box center [471, 363] width 9 height 9
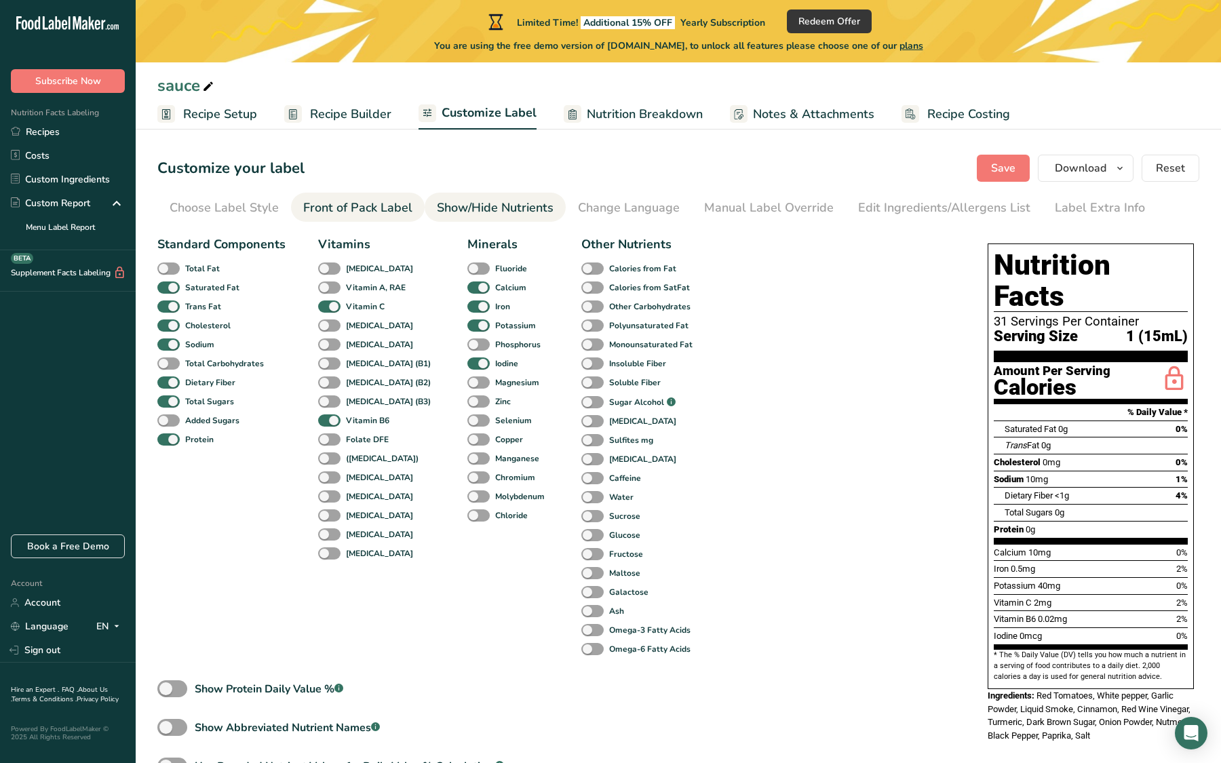
click at [467, 367] on span at bounding box center [478, 363] width 22 height 13
click at [467, 367] on input "Iodine" at bounding box center [471, 363] width 9 height 9
checkbox input "false"
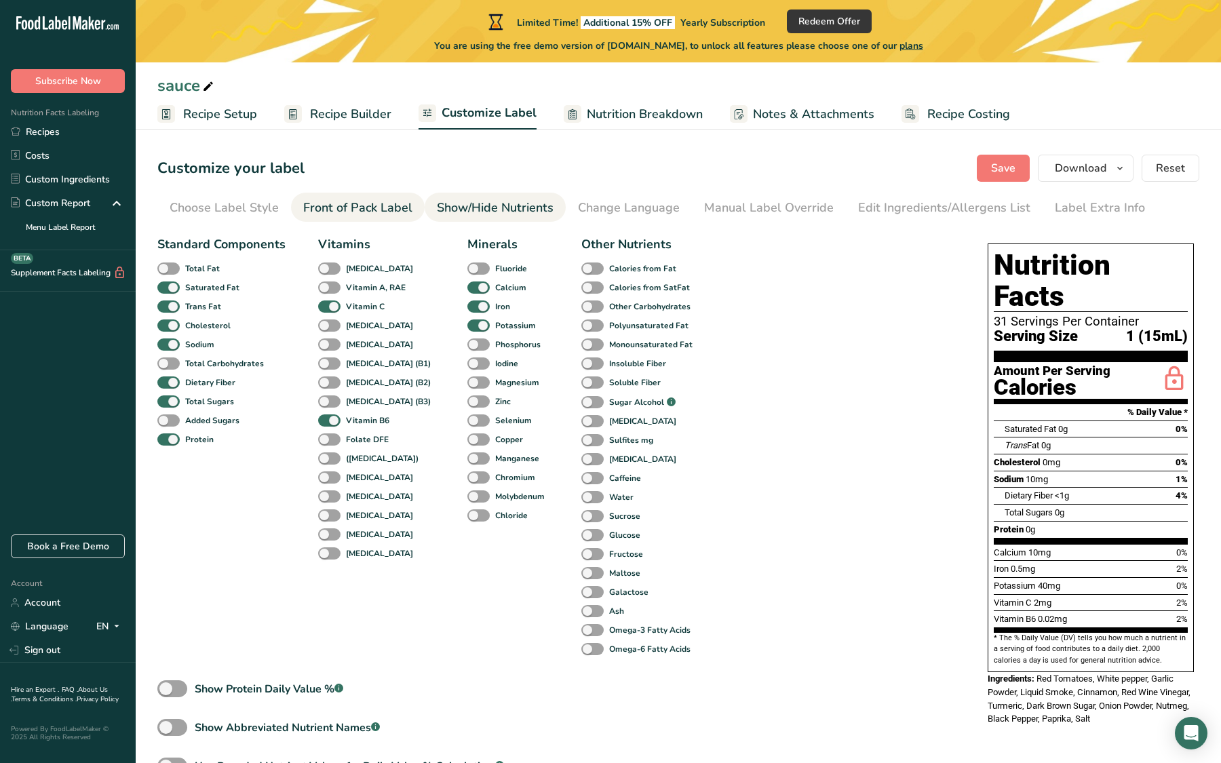
click at [467, 385] on span at bounding box center [478, 382] width 22 height 13
click at [467, 385] on input "Magnesium" at bounding box center [471, 382] width 9 height 9
checkbox input "true"
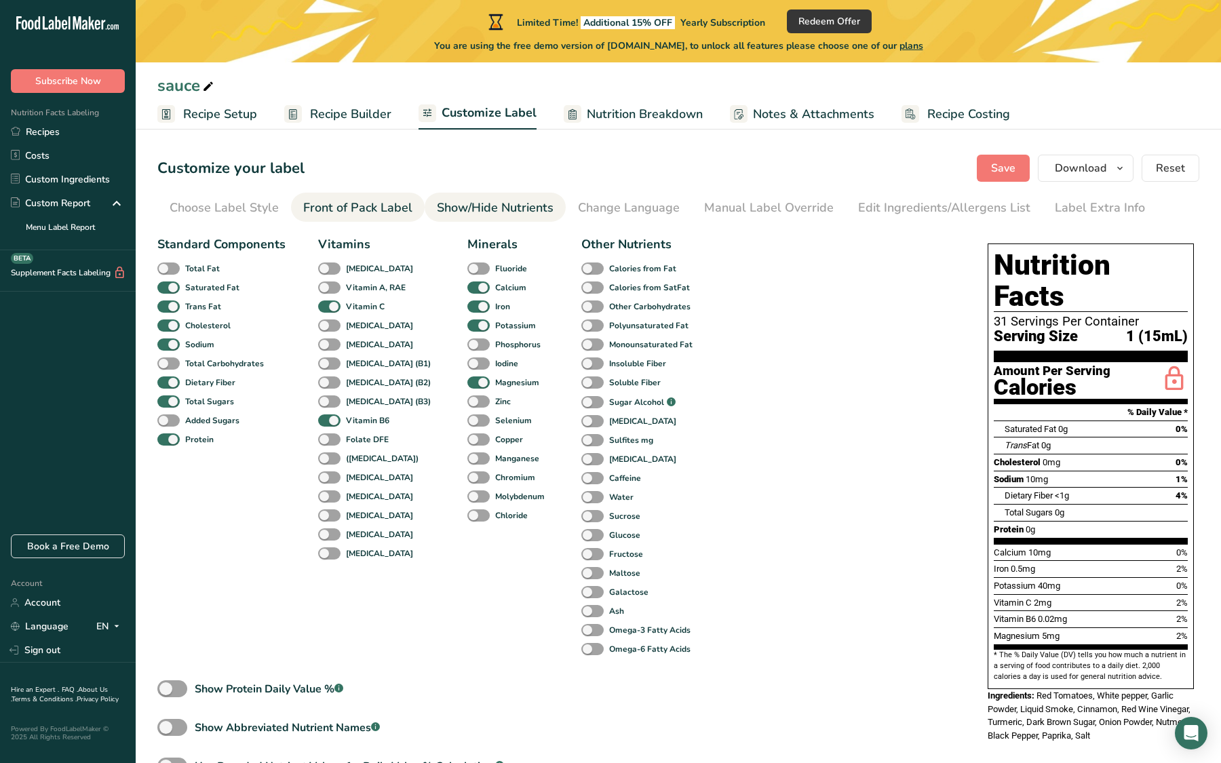
click at [467, 401] on span at bounding box center [478, 401] width 22 height 13
click at [467, 401] on input "Zinc" at bounding box center [471, 401] width 9 height 9
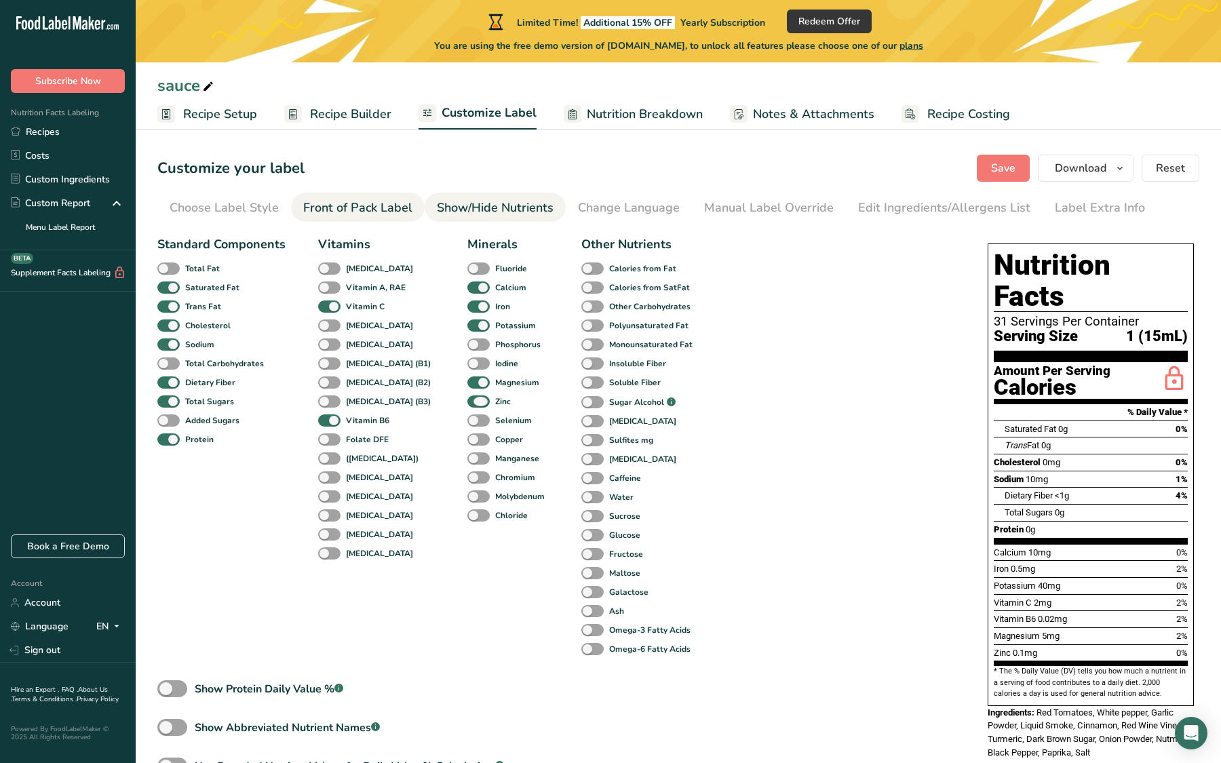
click at [467, 401] on span at bounding box center [478, 401] width 22 height 13
click at [467, 401] on input "Zinc" at bounding box center [471, 401] width 9 height 9
checkbox input "false"
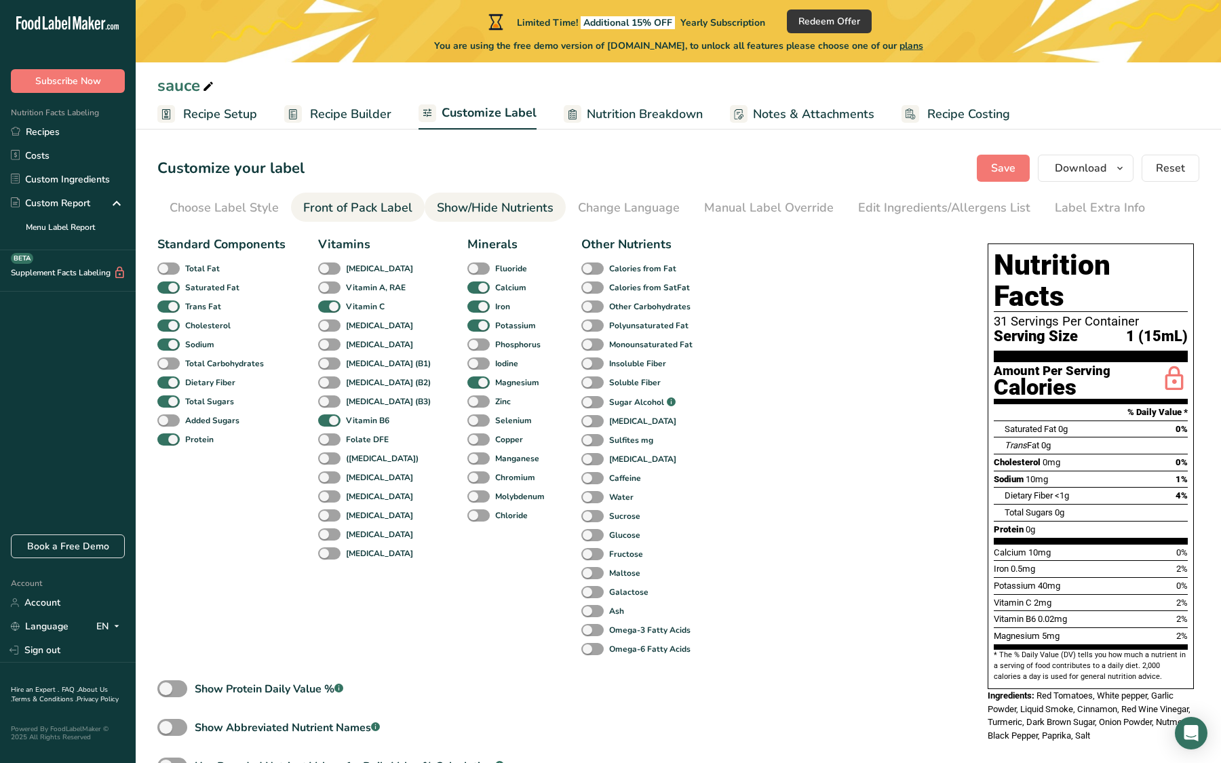
click at [467, 419] on span at bounding box center [478, 420] width 22 height 13
click at [467, 419] on input "Selenium" at bounding box center [471, 420] width 9 height 9
checkbox input "true"
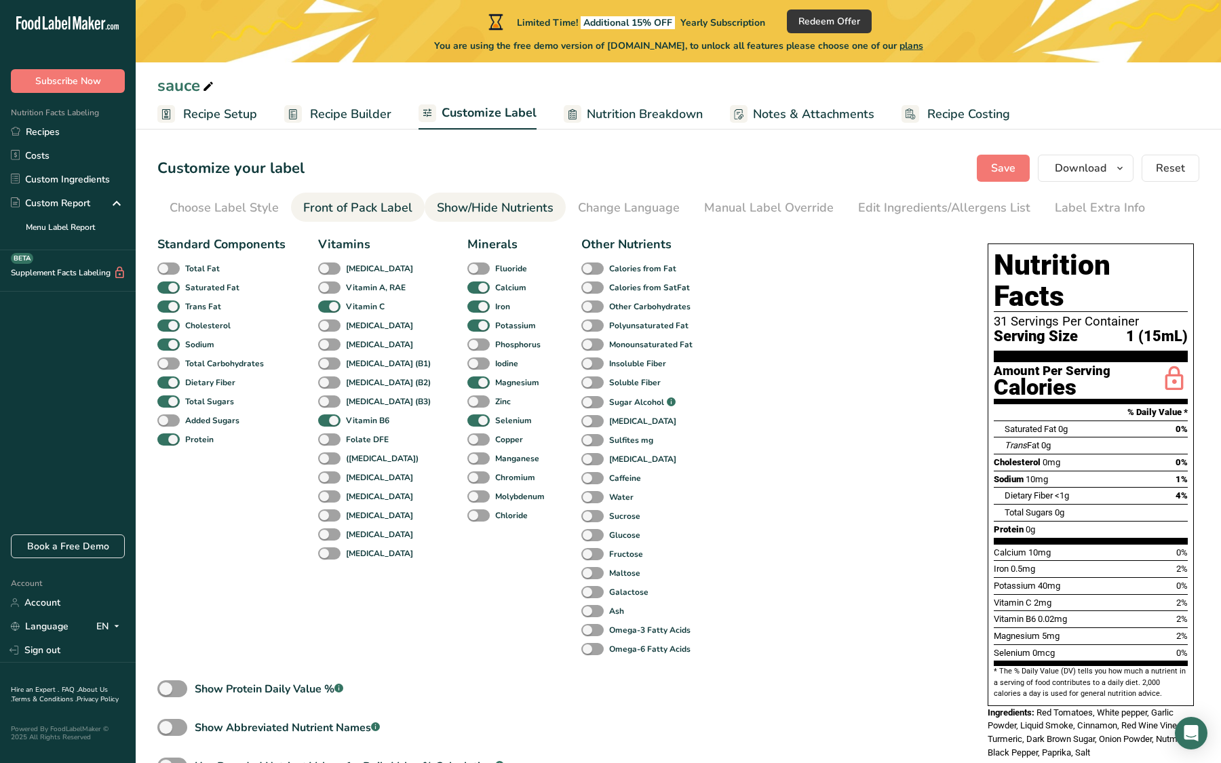
click at [467, 444] on span at bounding box center [478, 439] width 22 height 13
click at [467, 444] on input "Copper" at bounding box center [471, 439] width 9 height 9
checkbox input "true"
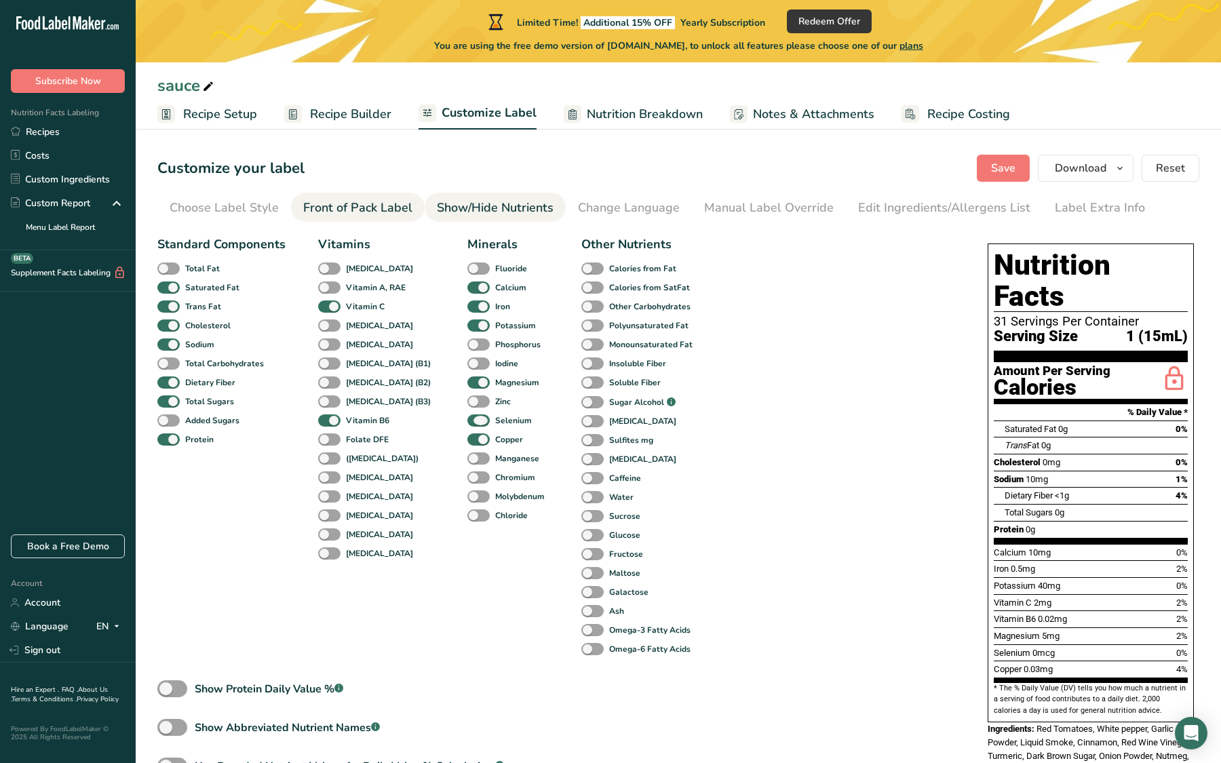
click at [467, 423] on span at bounding box center [478, 420] width 22 height 13
click at [467, 423] on input "Selenium" at bounding box center [471, 420] width 9 height 9
checkbox input "false"
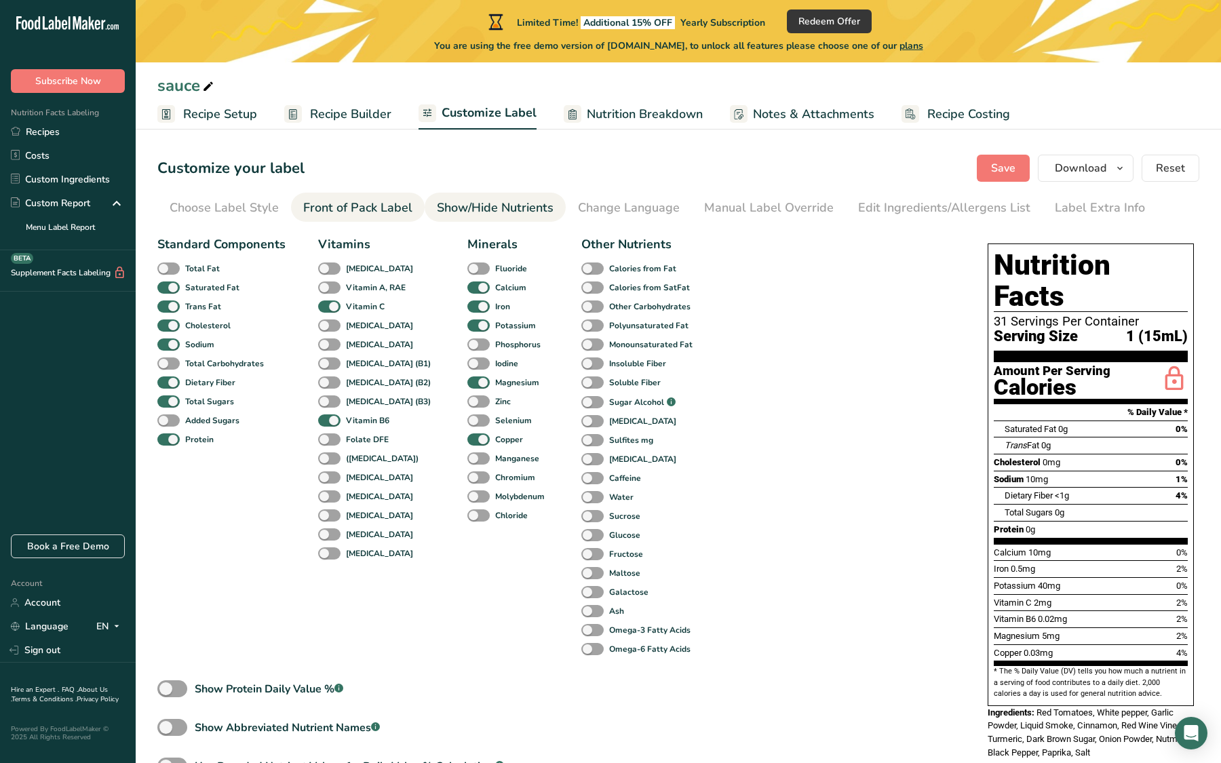
click at [467, 438] on span at bounding box center [478, 439] width 22 height 13
click at [467, 438] on input "Copper" at bounding box center [471, 439] width 9 height 9
checkbox input "false"
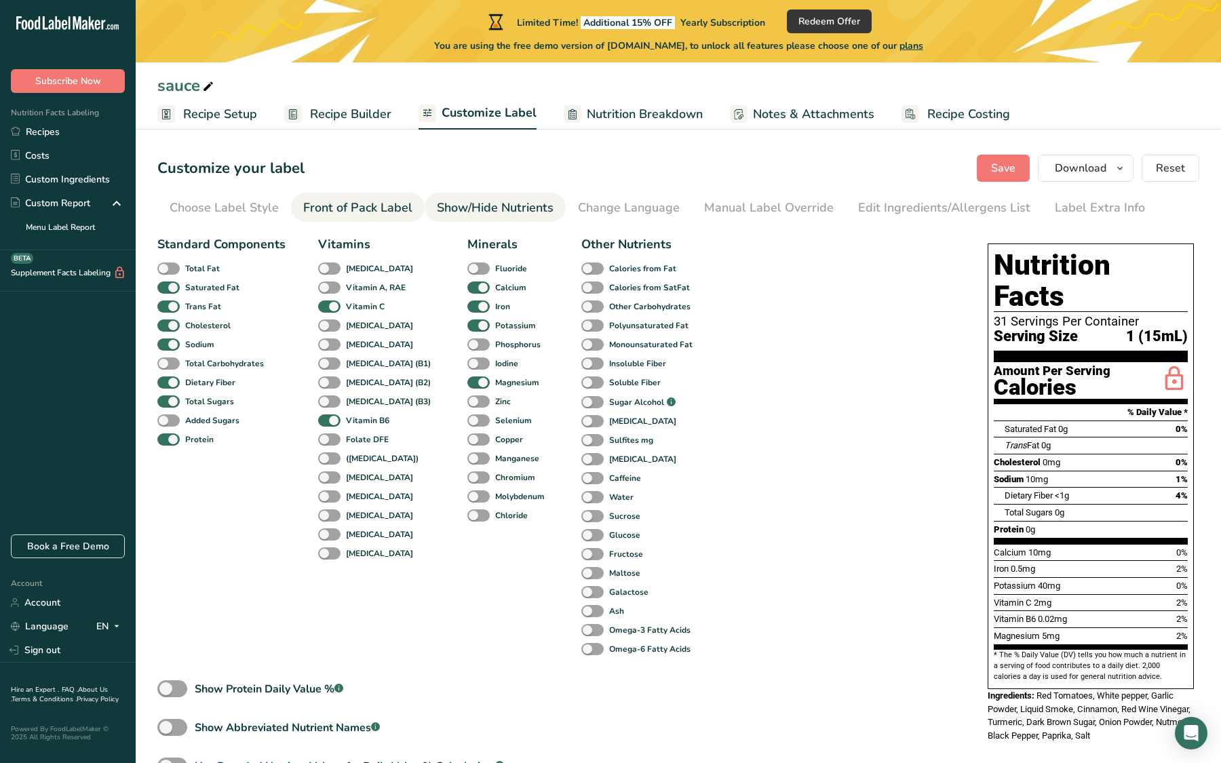
click at [467, 462] on span at bounding box center [478, 458] width 22 height 13
click at [467, 462] on input "Manganese" at bounding box center [471, 458] width 9 height 9
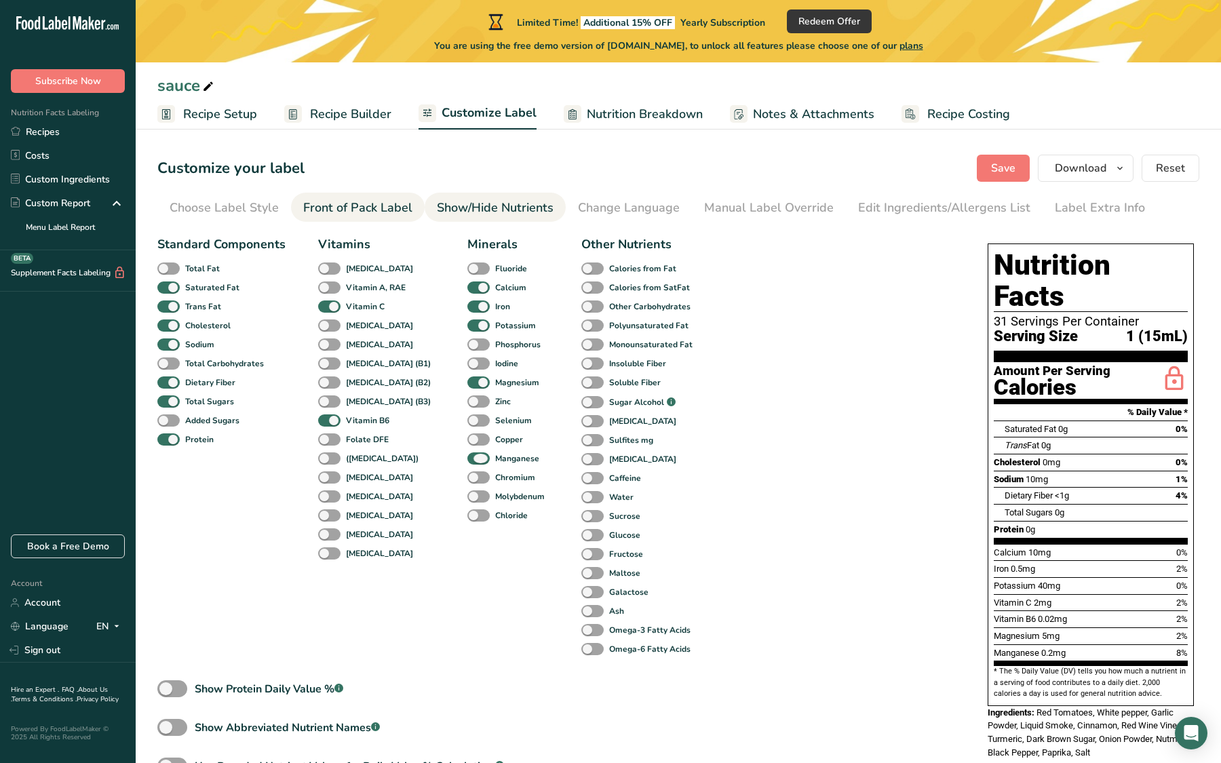
click at [467, 460] on span at bounding box center [478, 458] width 22 height 13
click at [467, 460] on input "Manganese" at bounding box center [471, 458] width 9 height 9
checkbox input "false"
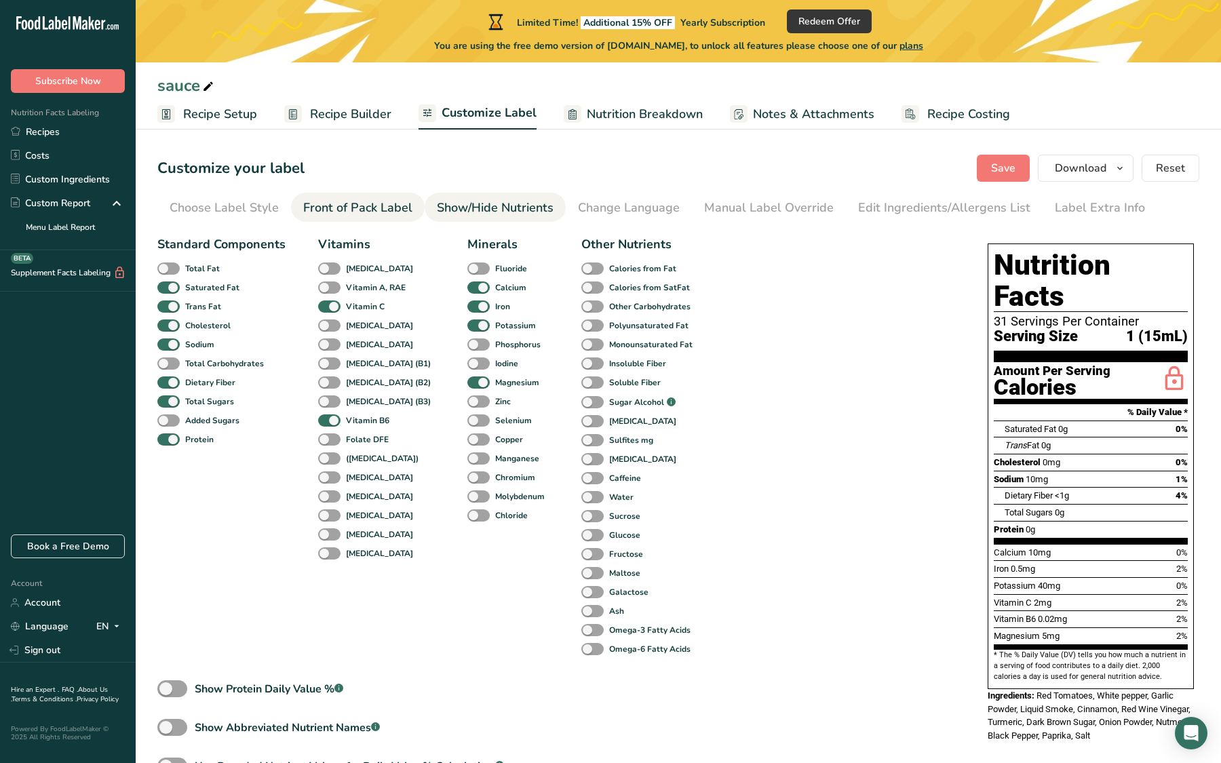
click at [467, 482] on span at bounding box center [478, 477] width 22 height 13
click at [467, 482] on input "Chromium" at bounding box center [471, 477] width 9 height 9
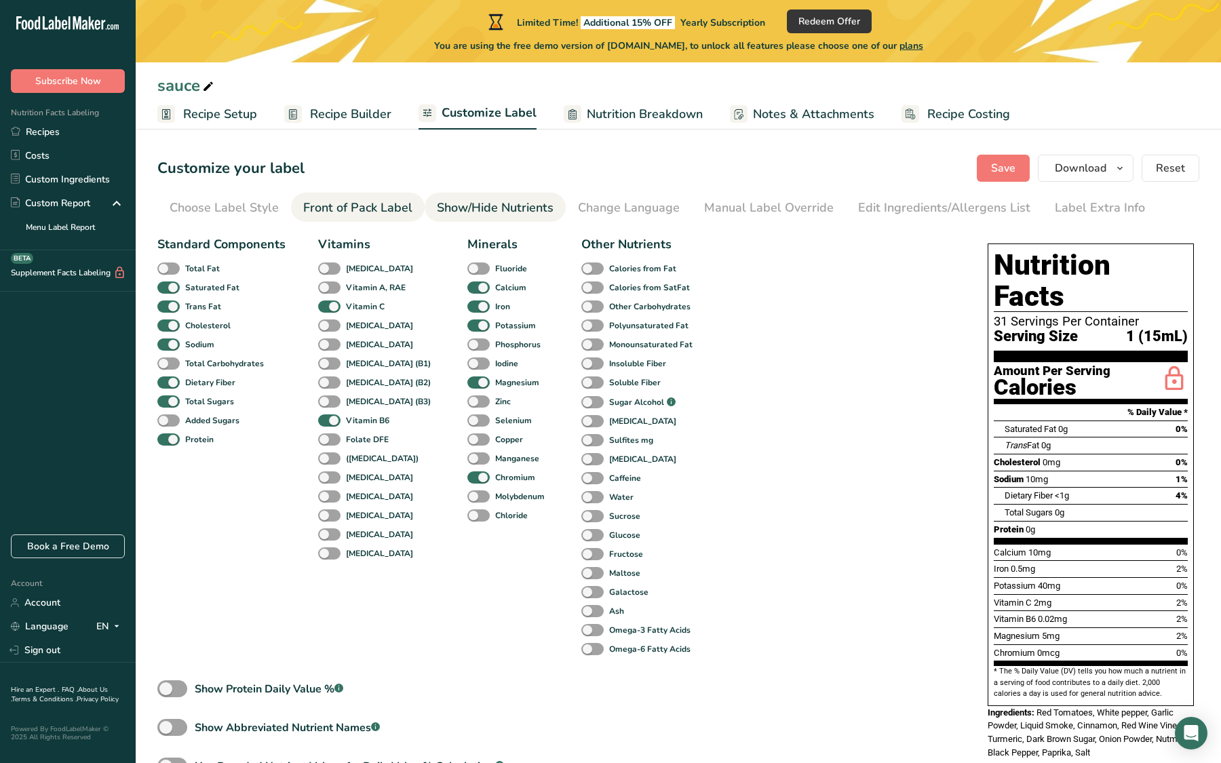
click at [467, 482] on span at bounding box center [478, 477] width 22 height 13
click at [467, 482] on input "Chromium" at bounding box center [471, 477] width 9 height 9
checkbox input "false"
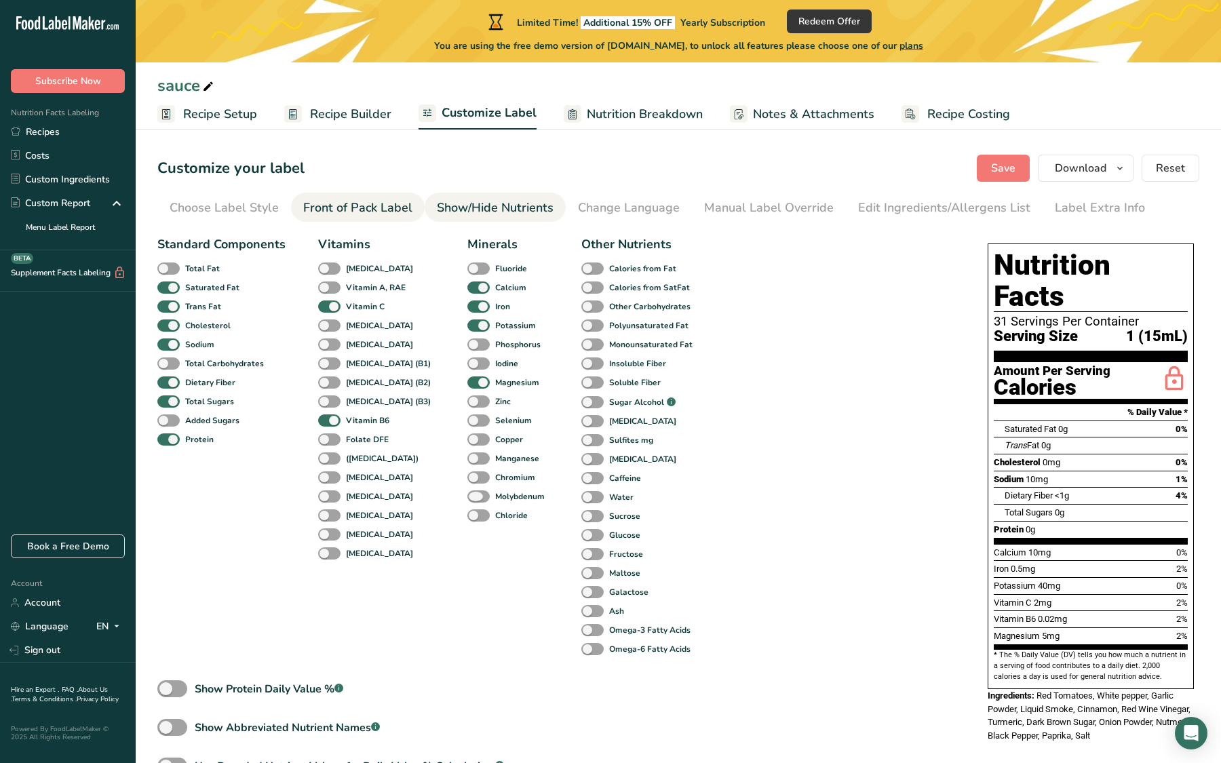
click at [467, 499] on span at bounding box center [478, 496] width 22 height 13
click at [467, 499] on input "Molybdenum" at bounding box center [471, 496] width 9 height 9
checkbox input "true"
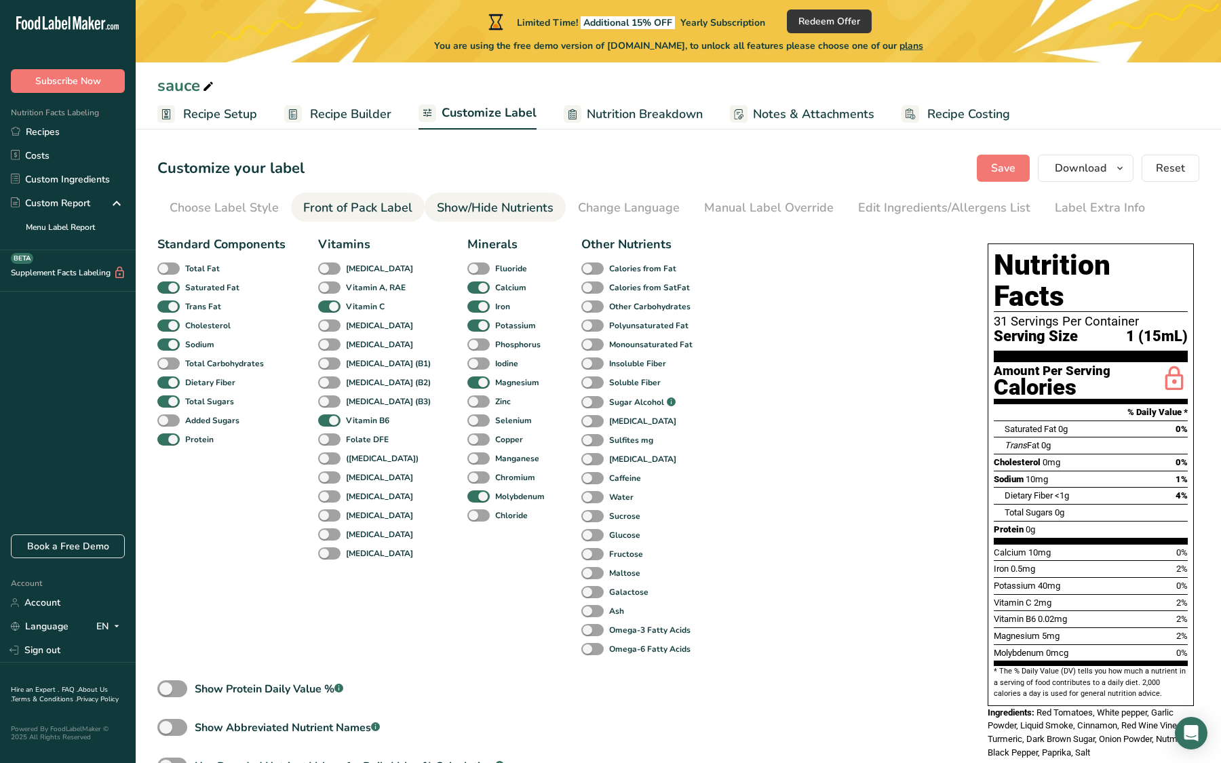
click at [467, 524] on div "Chloride" at bounding box center [477, 515] width 20 height 19
click at [467, 516] on span at bounding box center [478, 515] width 22 height 13
click at [467, 516] on input "Chloride" at bounding box center [471, 515] width 9 height 9
checkbox input "true"
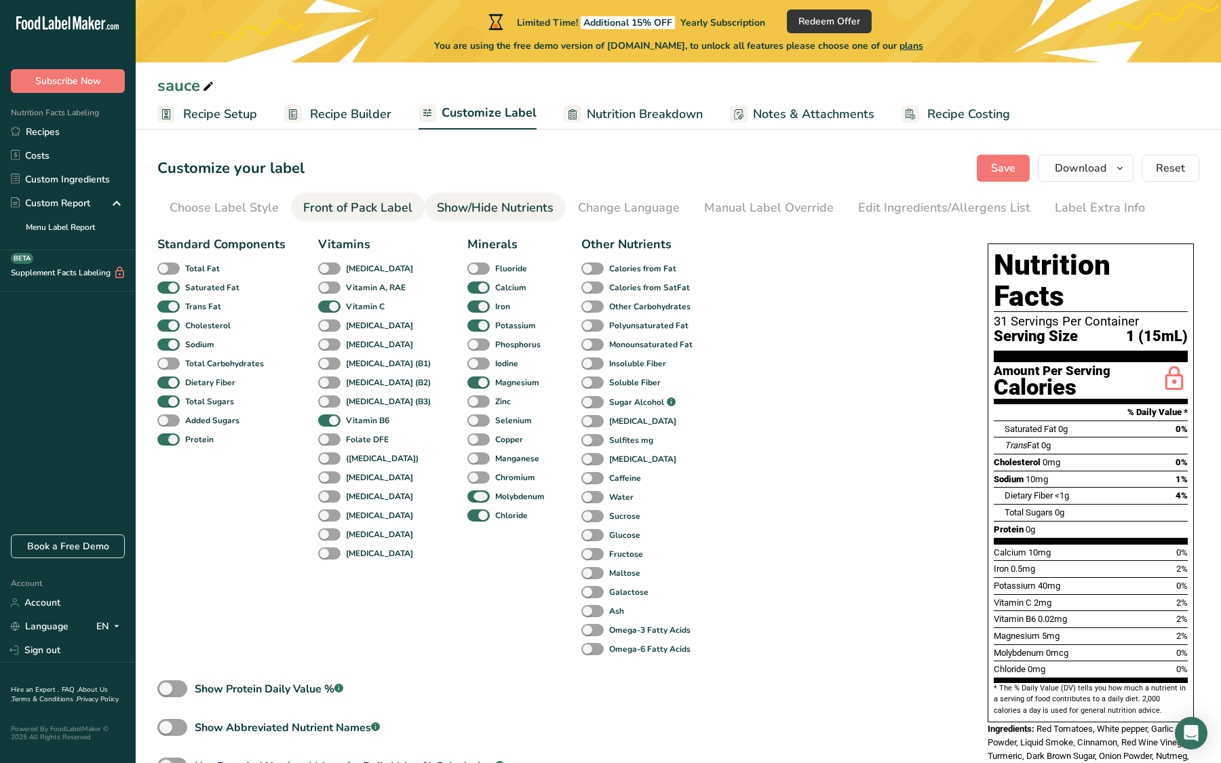
click at [467, 502] on span at bounding box center [478, 496] width 22 height 13
click at [467, 501] on input "Molybdenum" at bounding box center [471, 496] width 9 height 9
checkbox input "false"
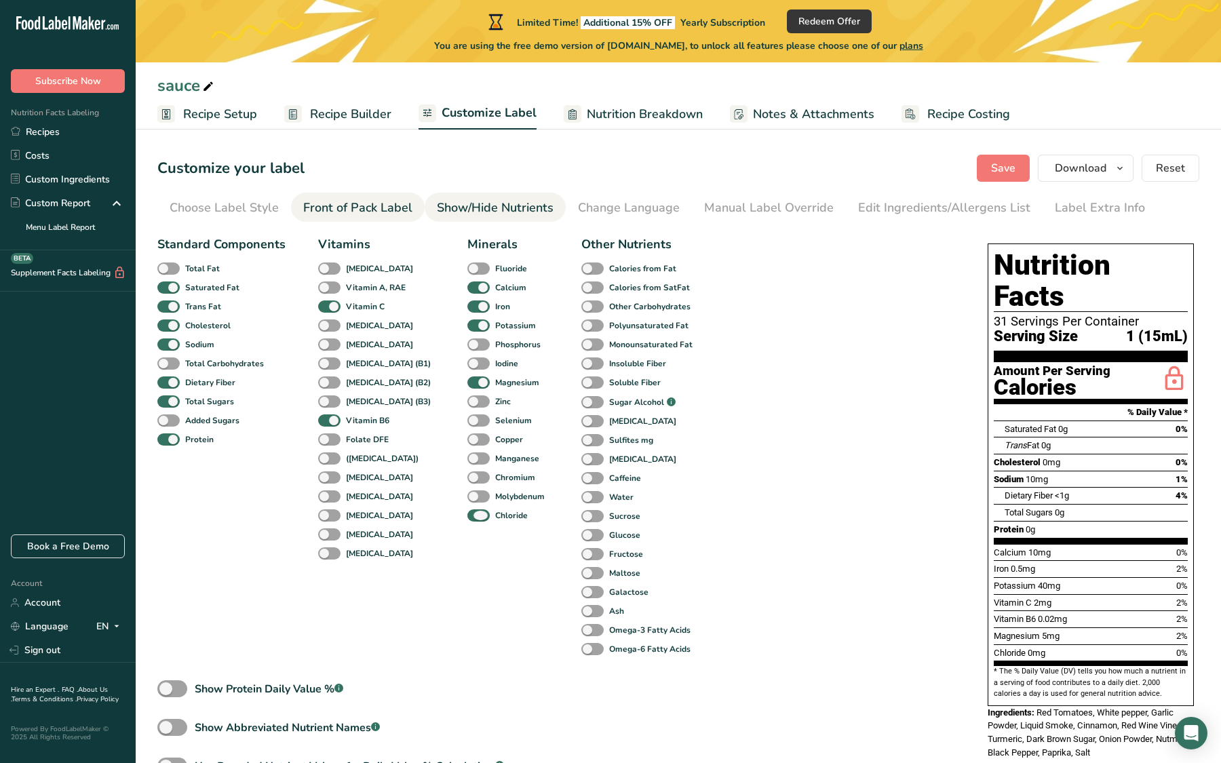
click at [467, 514] on span at bounding box center [478, 515] width 22 height 13
click at [467, 514] on input "Chloride" at bounding box center [471, 515] width 9 height 9
checkbox input "false"
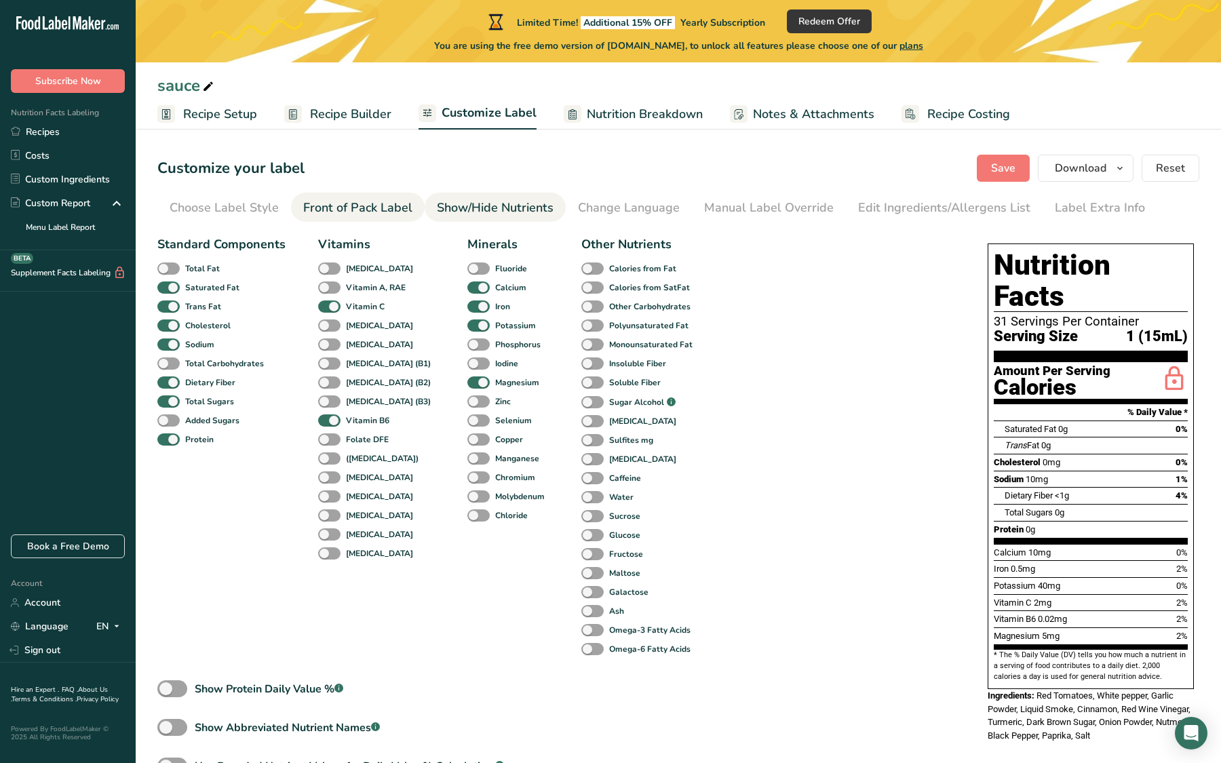
click at [581, 269] on span at bounding box center [592, 268] width 22 height 13
click at [581, 269] on input "Calories from Fat" at bounding box center [585, 268] width 9 height 9
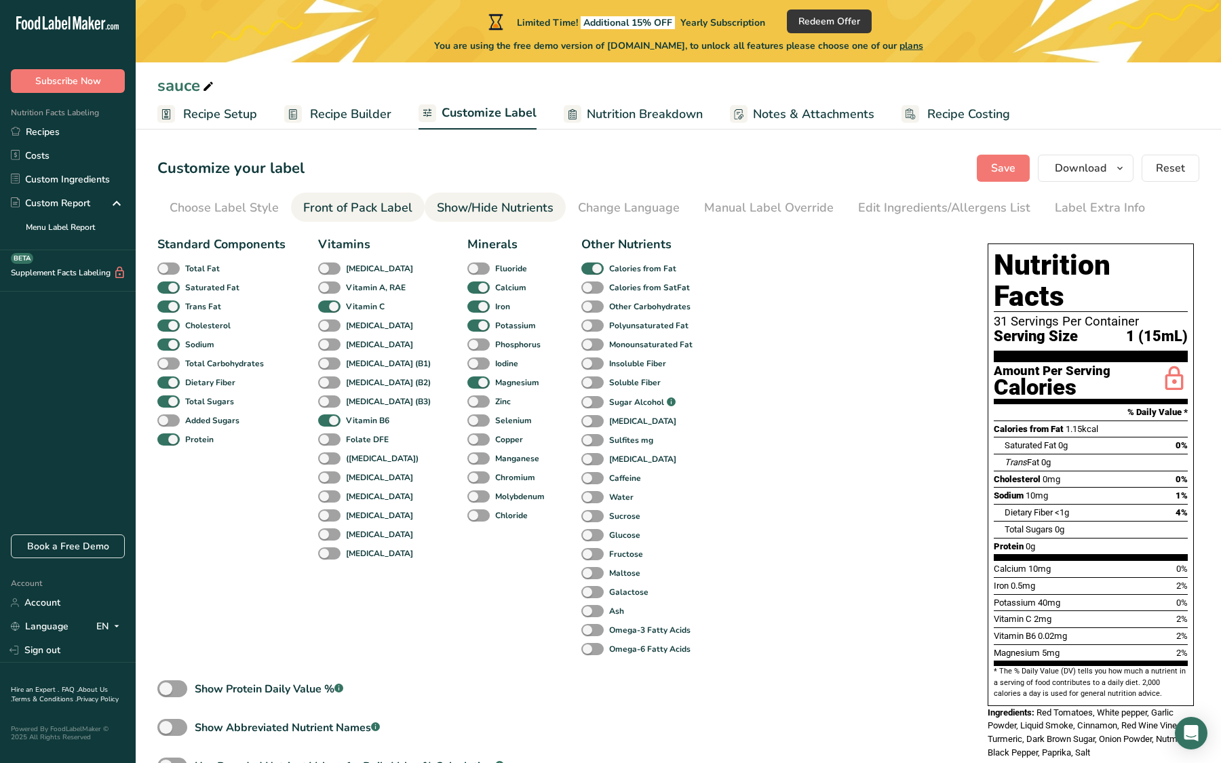
click at [581, 269] on span at bounding box center [592, 268] width 22 height 13
click at [581, 269] on input "Calories from Fat" at bounding box center [585, 268] width 9 height 9
checkbox input "false"
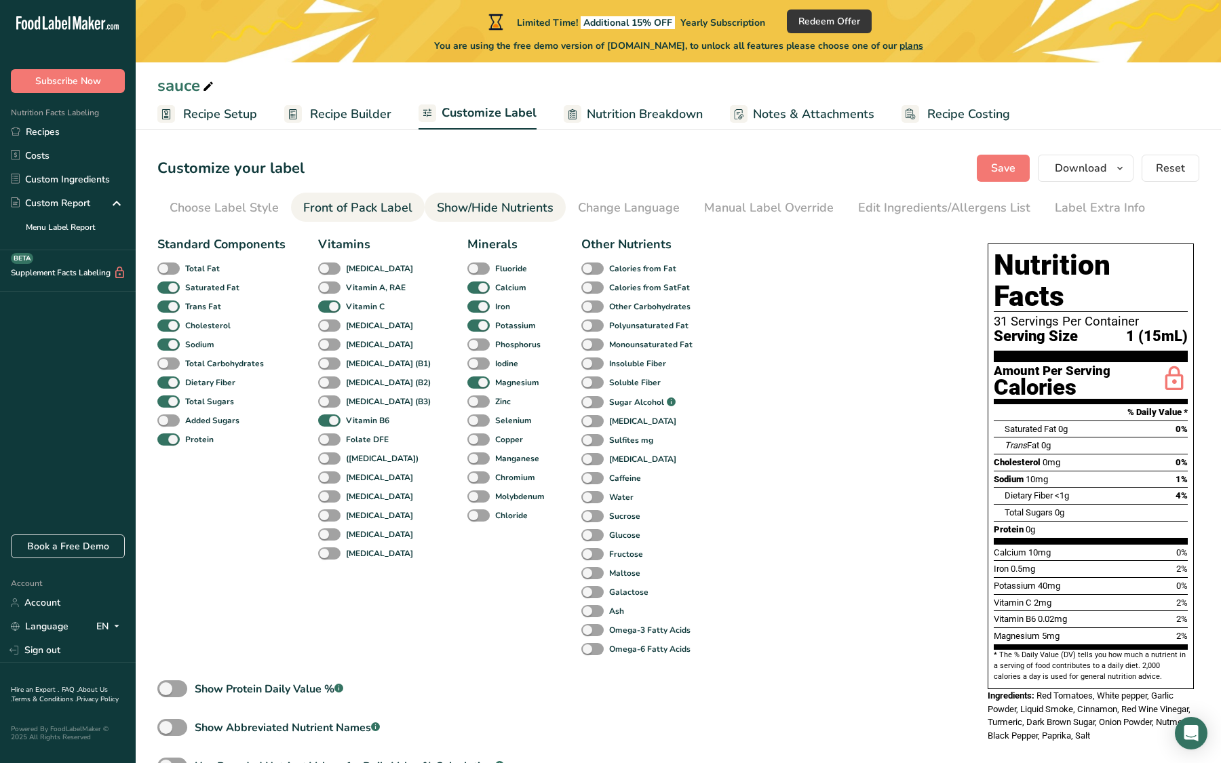
click at [581, 288] on span at bounding box center [592, 287] width 22 height 13
click at [581, 288] on input "Calories from SatFat" at bounding box center [585, 287] width 9 height 9
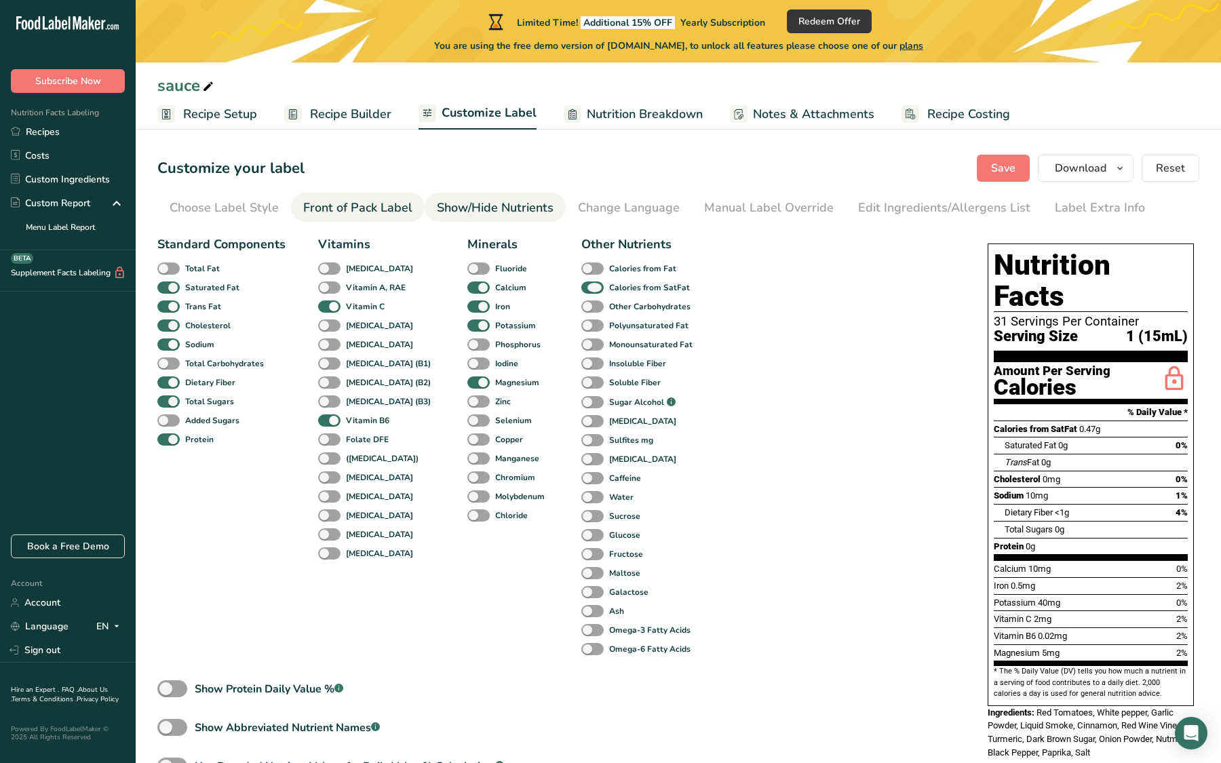
click at [581, 288] on span at bounding box center [592, 287] width 22 height 13
click at [581, 288] on input "Calories from SatFat" at bounding box center [585, 287] width 9 height 9
checkbox input "false"
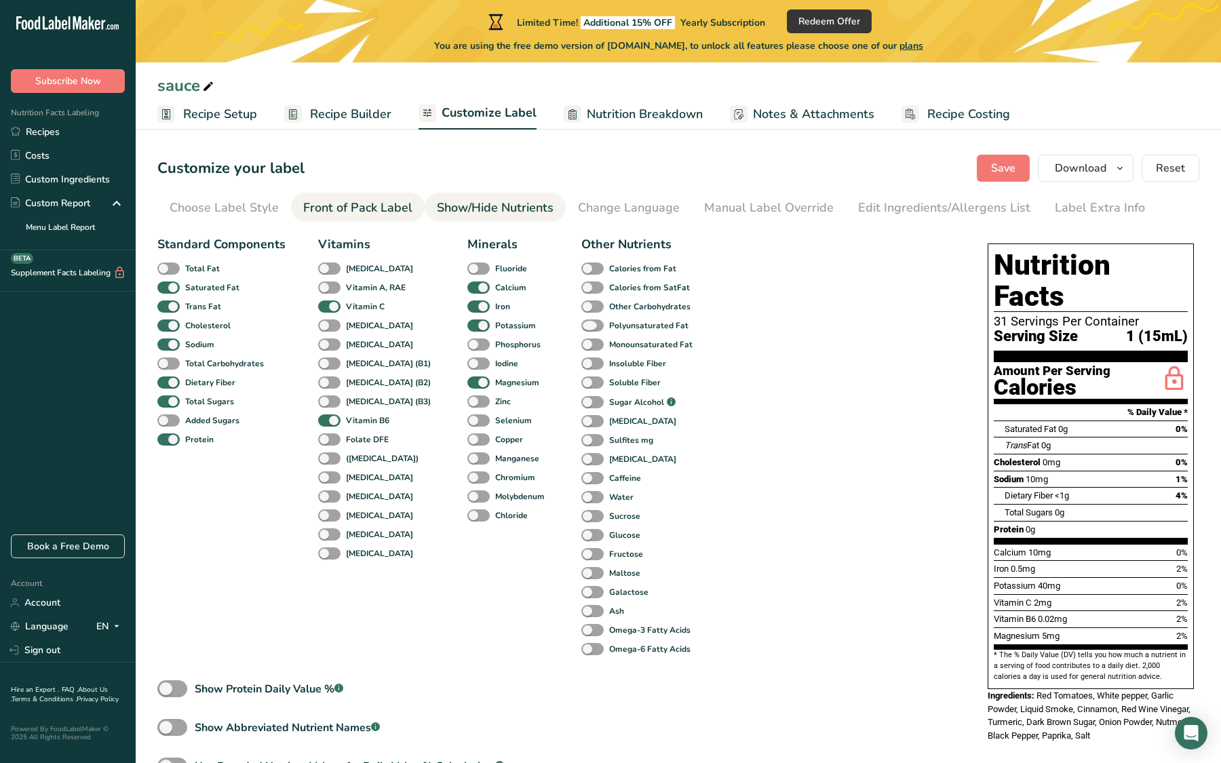
click at [581, 322] on span at bounding box center [592, 325] width 22 height 13
click at [581, 322] on input "Polyunsaturated Fat" at bounding box center [585, 325] width 9 height 9
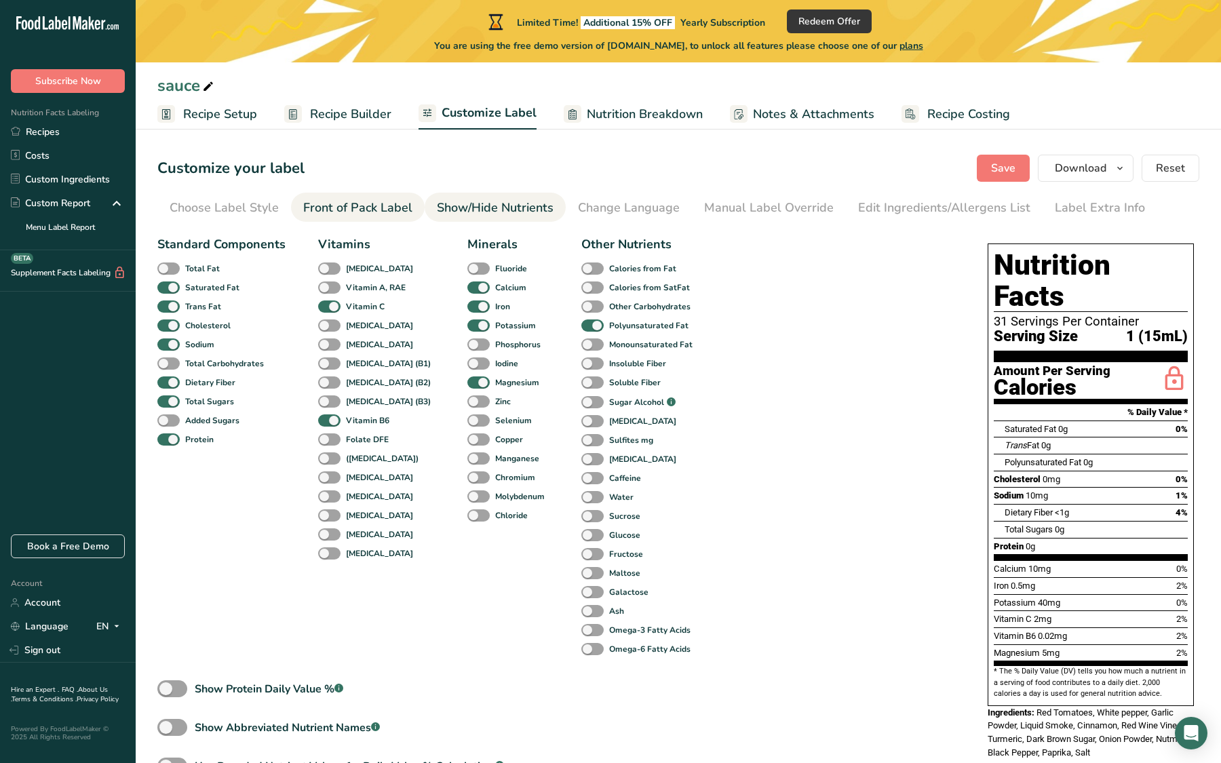
click at [581, 322] on span at bounding box center [592, 325] width 22 height 13
click at [581, 322] on input "Polyunsaturated Fat" at bounding box center [585, 325] width 9 height 9
checkbox input "false"
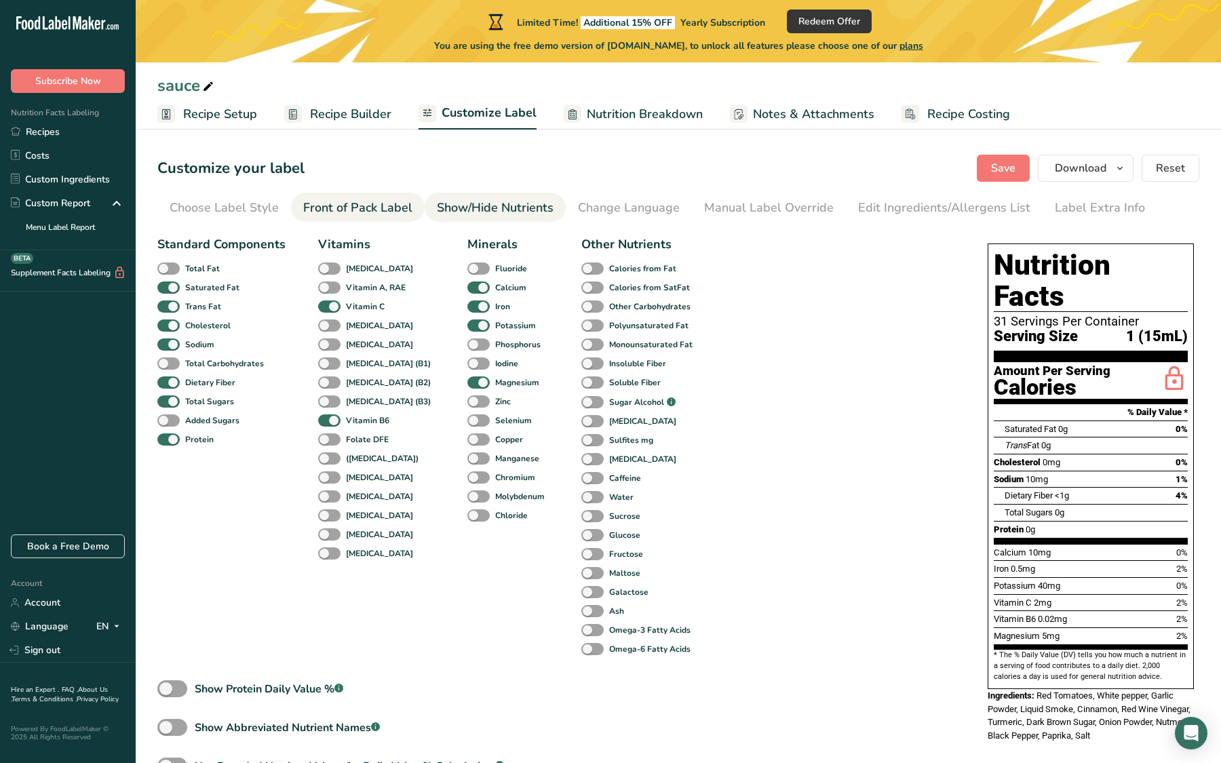
click at [581, 308] on span at bounding box center [592, 306] width 22 height 13
click at [581, 308] on input "Other Carbohydrates" at bounding box center [585, 306] width 9 height 9
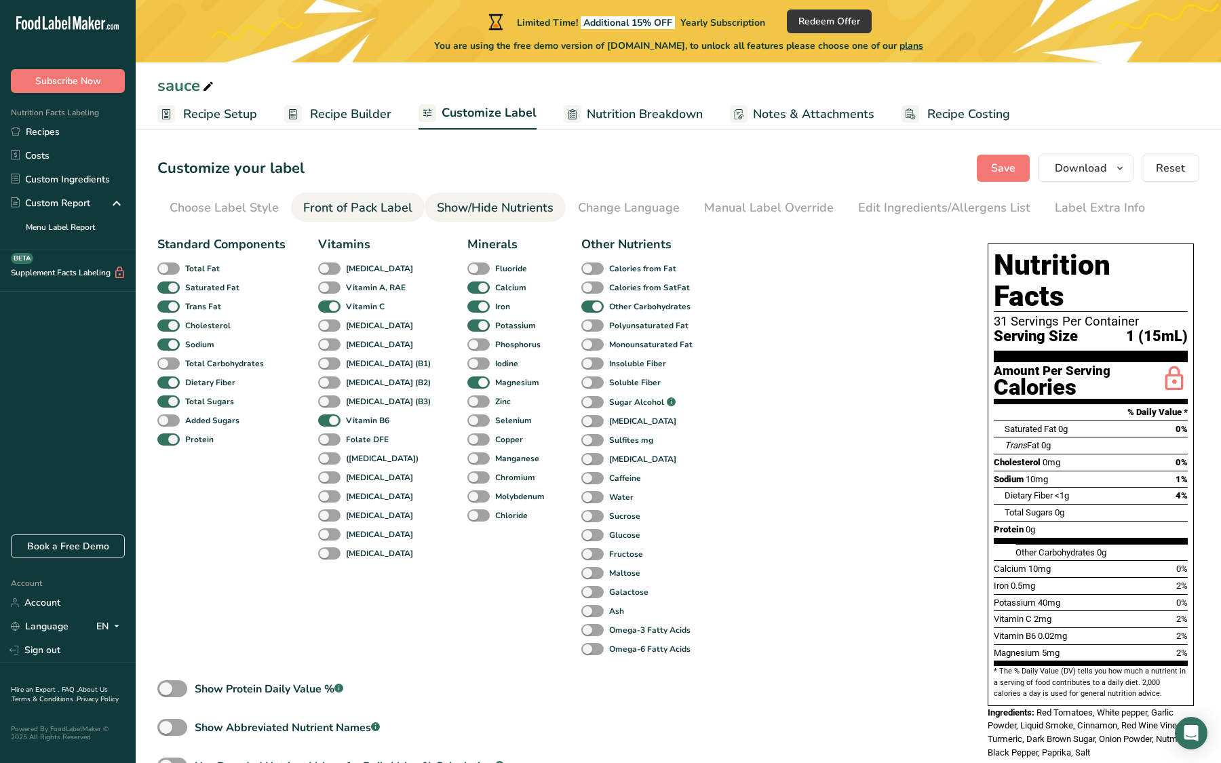
click at [581, 308] on span at bounding box center [592, 306] width 22 height 13
click at [581, 308] on input "Other Carbohydrates" at bounding box center [585, 306] width 9 height 9
checkbox input "false"
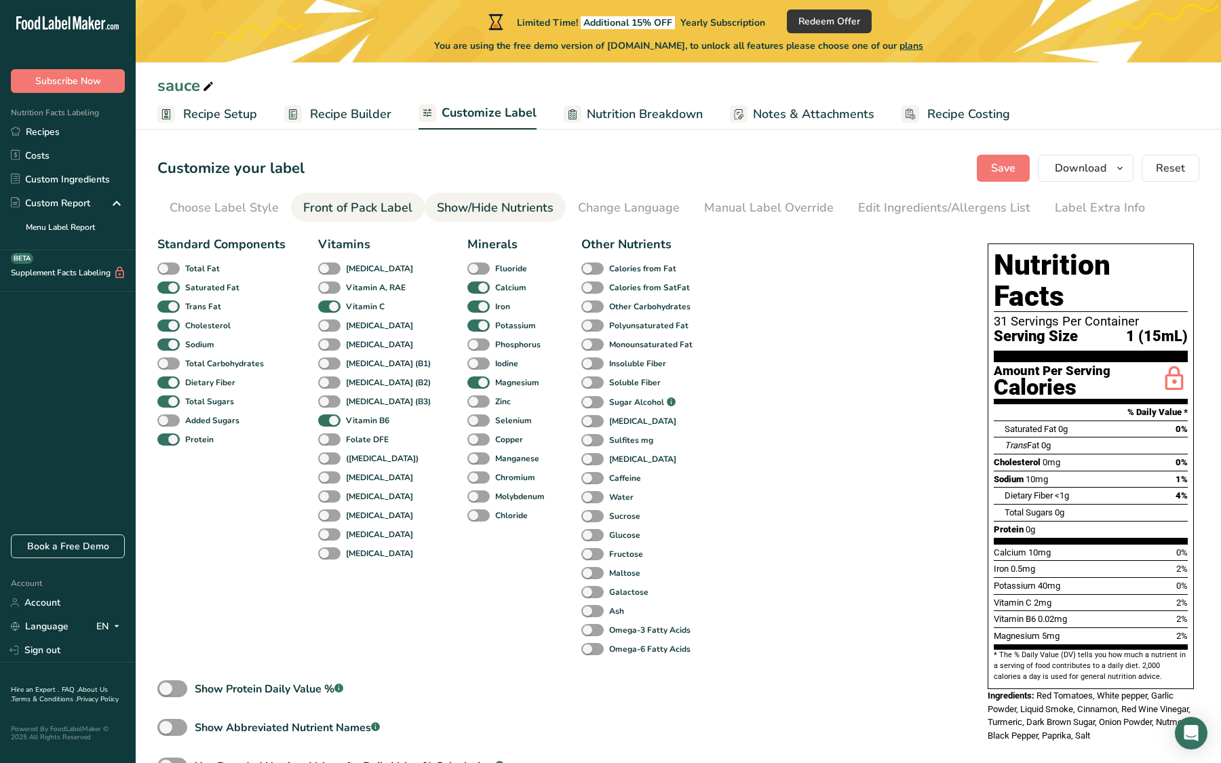
click at [581, 349] on span at bounding box center [592, 344] width 22 height 13
click at [581, 349] on input "Monounsaturated Fat" at bounding box center [585, 344] width 9 height 9
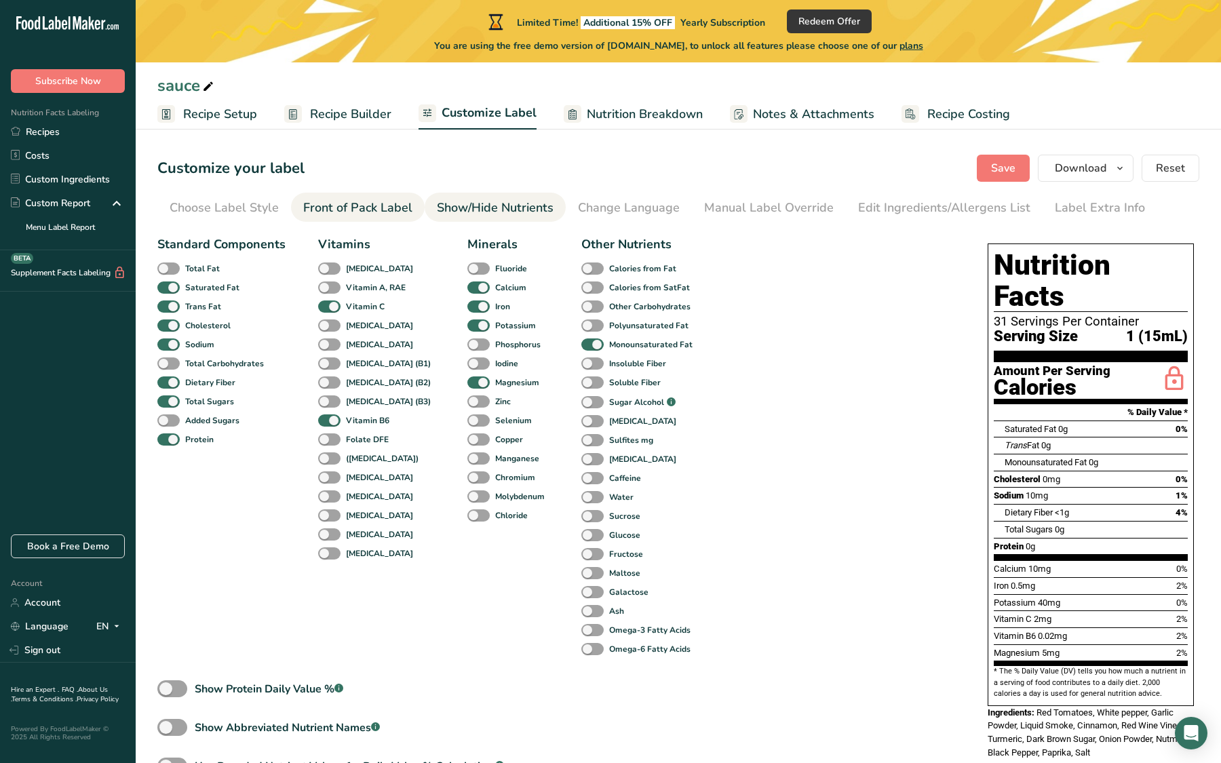
click at [581, 349] on span at bounding box center [592, 344] width 22 height 13
click at [581, 349] on input "Monounsaturated Fat" at bounding box center [585, 344] width 9 height 9
checkbox input "false"
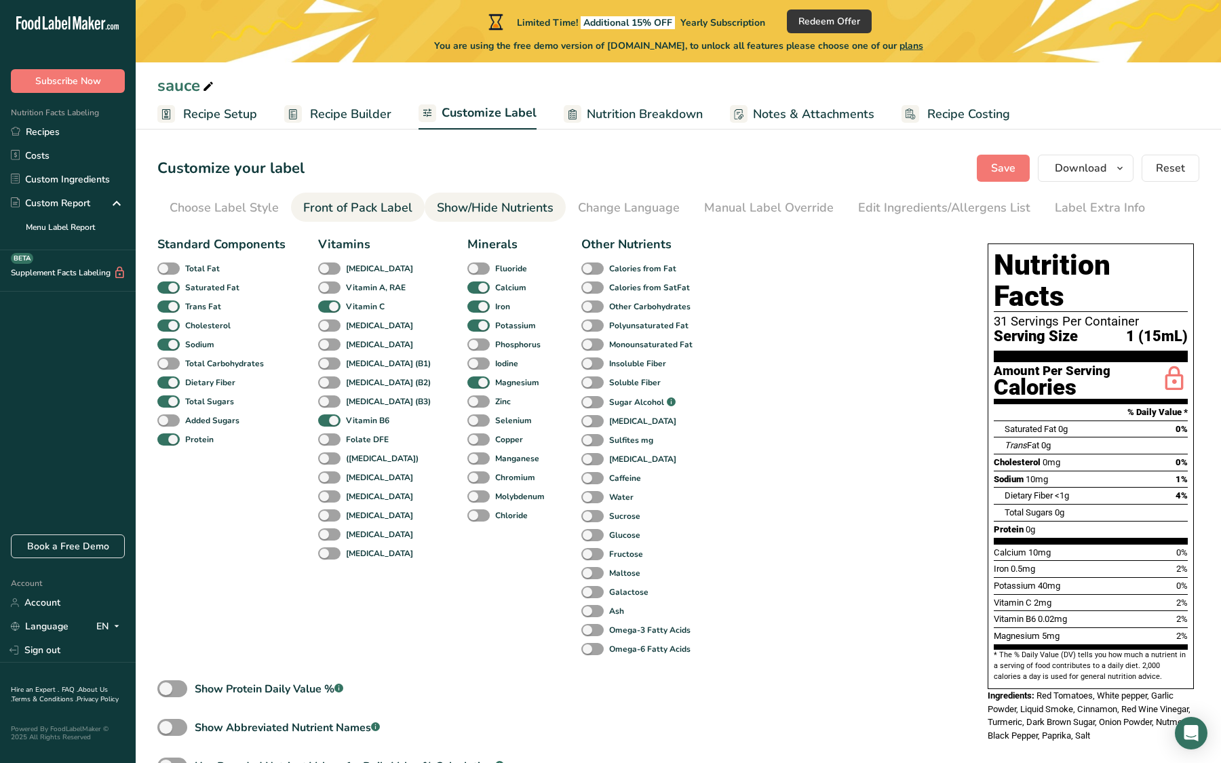
click at [581, 364] on span at bounding box center [592, 363] width 22 height 13
click at [581, 364] on input "Insoluble Fiber" at bounding box center [585, 363] width 9 height 9
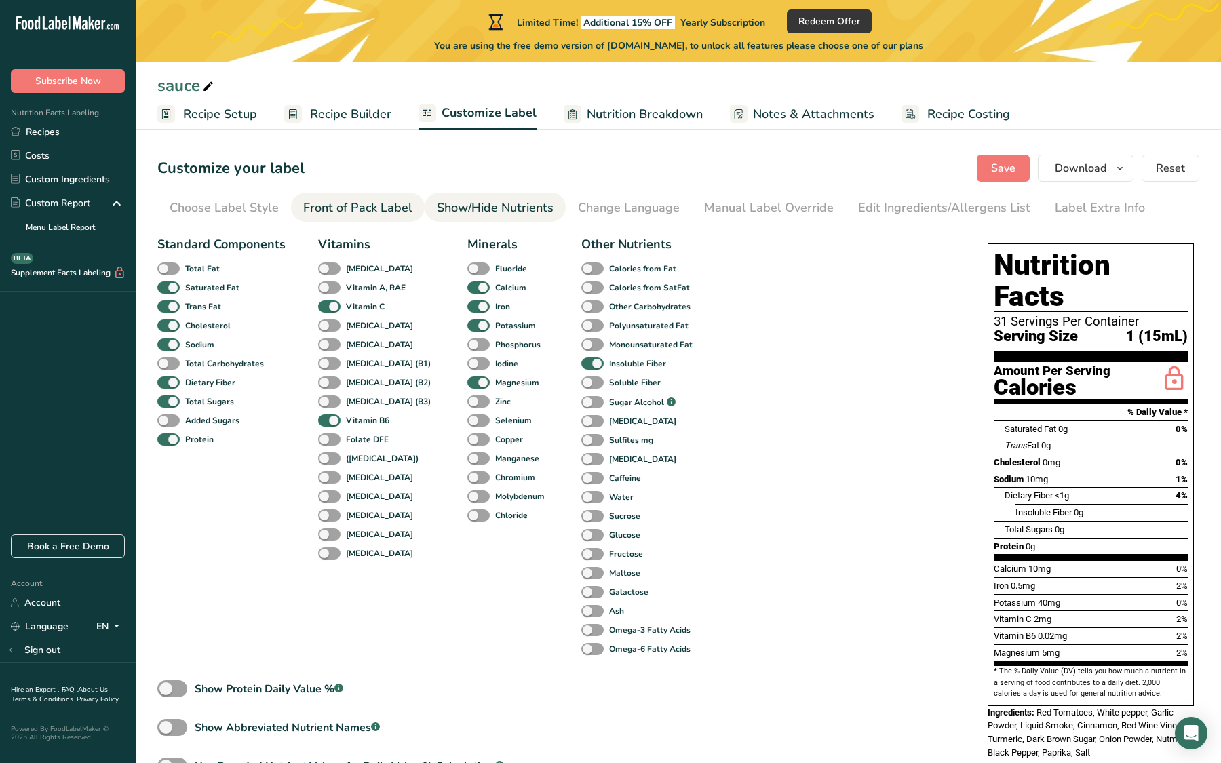
click at [581, 364] on span at bounding box center [592, 363] width 22 height 13
click at [581, 364] on input "Insoluble Fiber" at bounding box center [585, 363] width 9 height 9
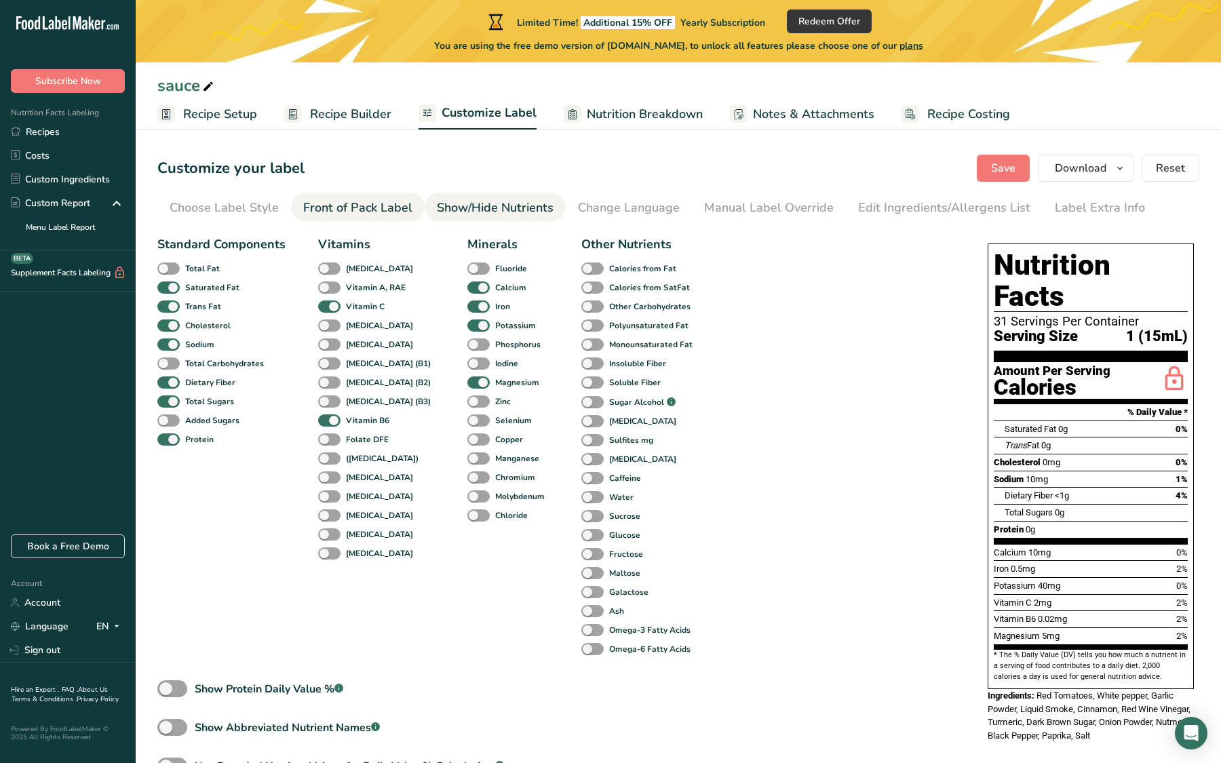
click at [581, 364] on span at bounding box center [592, 363] width 22 height 13
click at [581, 364] on input "Insoluble Fiber" at bounding box center [585, 363] width 9 height 9
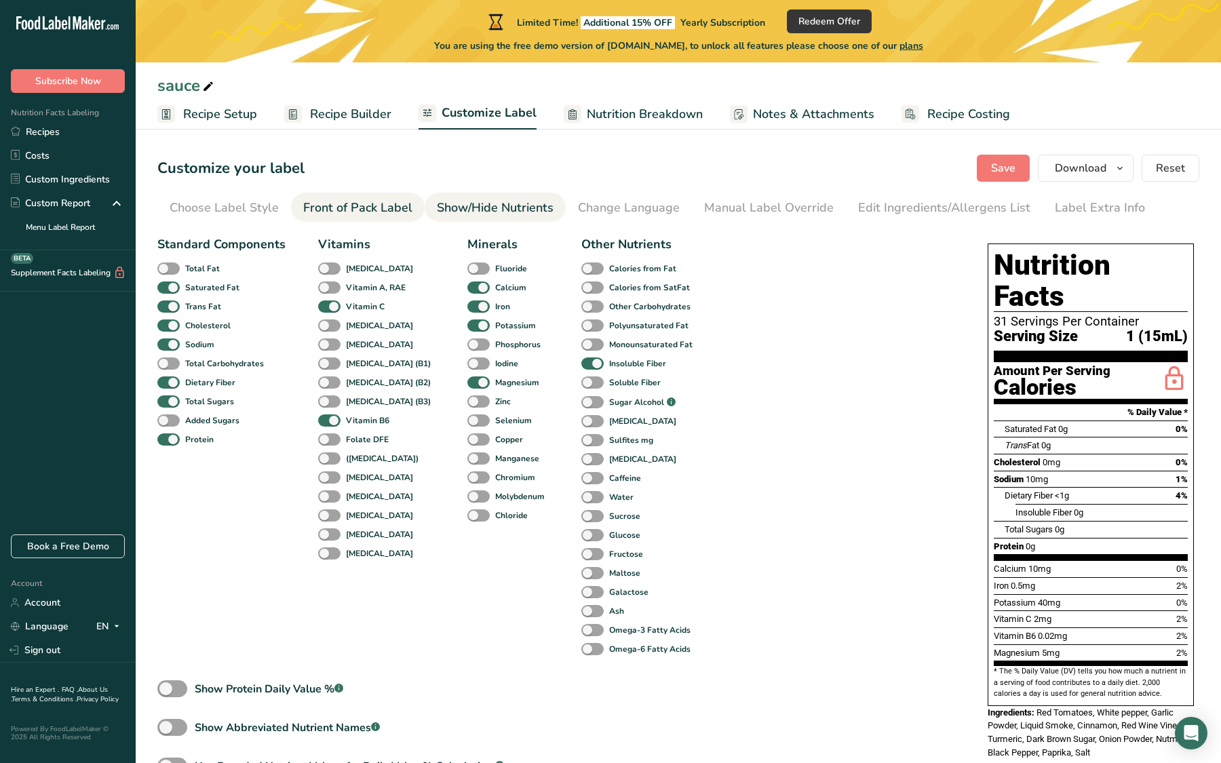
click at [581, 364] on span at bounding box center [592, 363] width 22 height 13
click at [581, 364] on input "Insoluble Fiber" at bounding box center [585, 363] width 9 height 9
checkbox input "false"
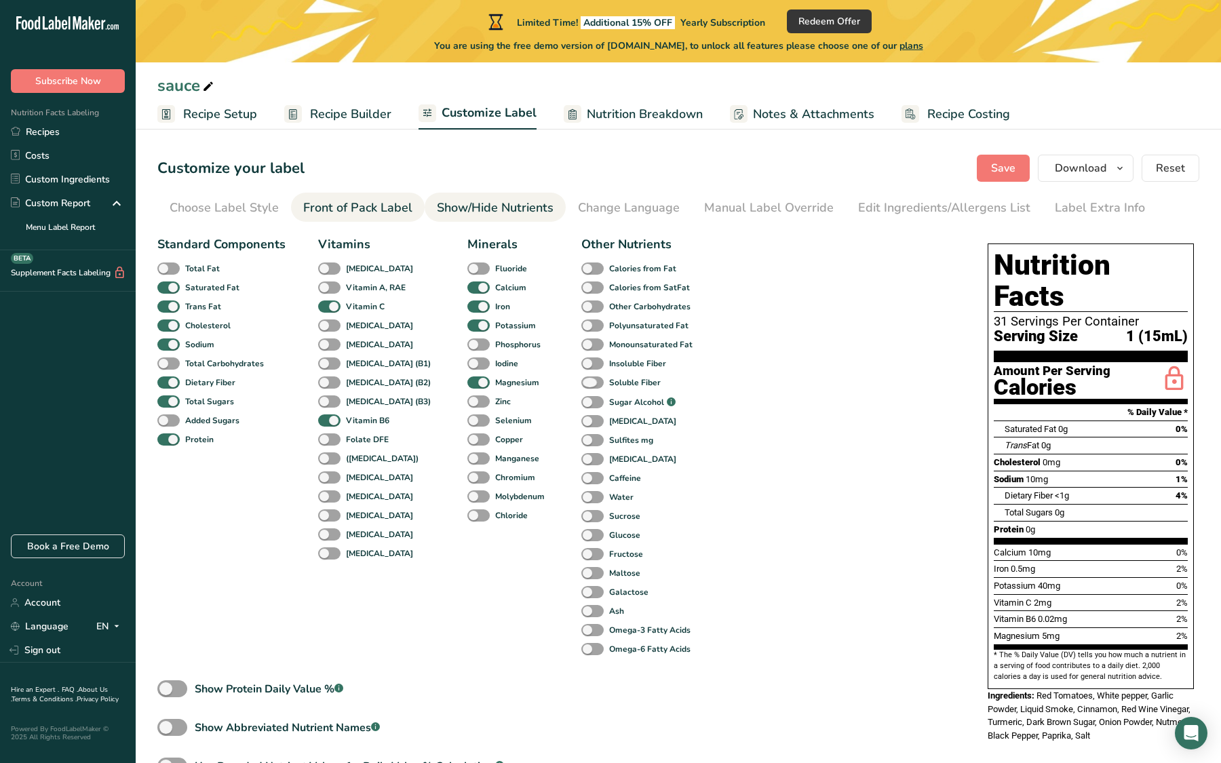
click at [581, 383] on span at bounding box center [592, 382] width 22 height 13
click at [581, 383] on input "Soluble Fiber" at bounding box center [585, 382] width 9 height 9
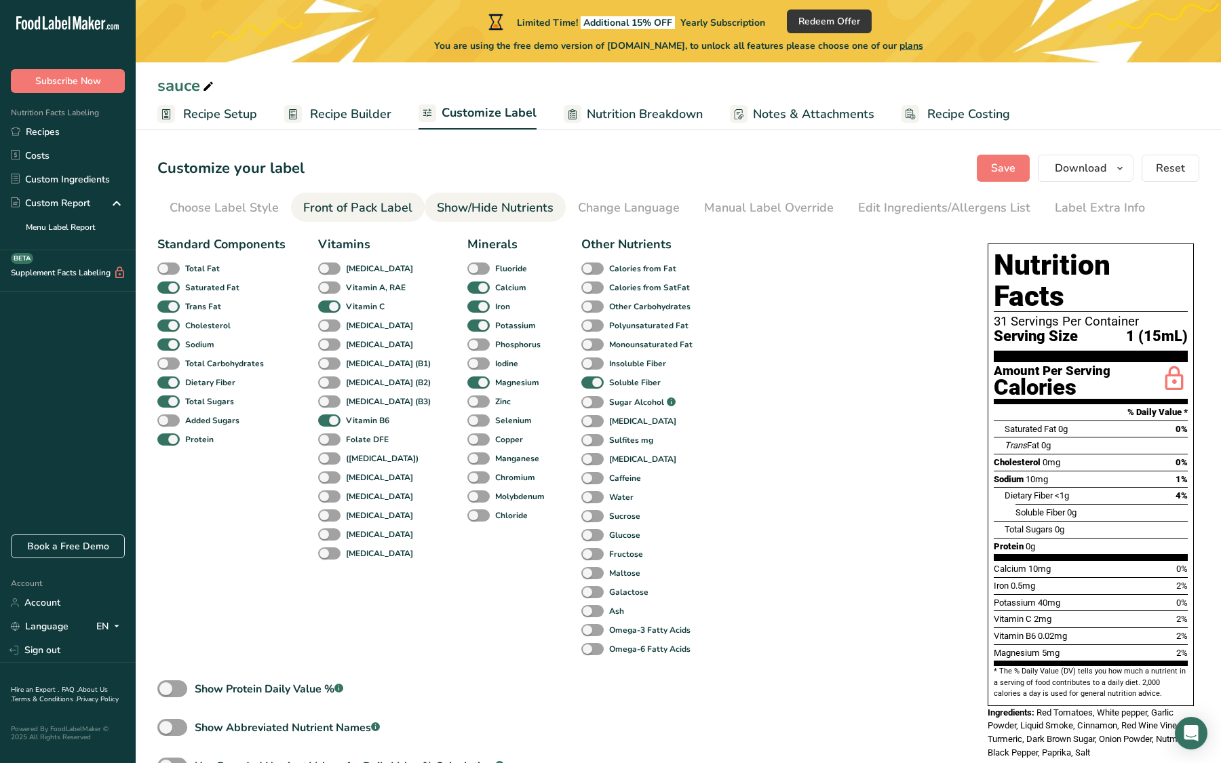
click at [581, 383] on span at bounding box center [592, 382] width 22 height 13
click at [581, 383] on input "Soluble Fiber" at bounding box center [585, 382] width 9 height 9
checkbox input "false"
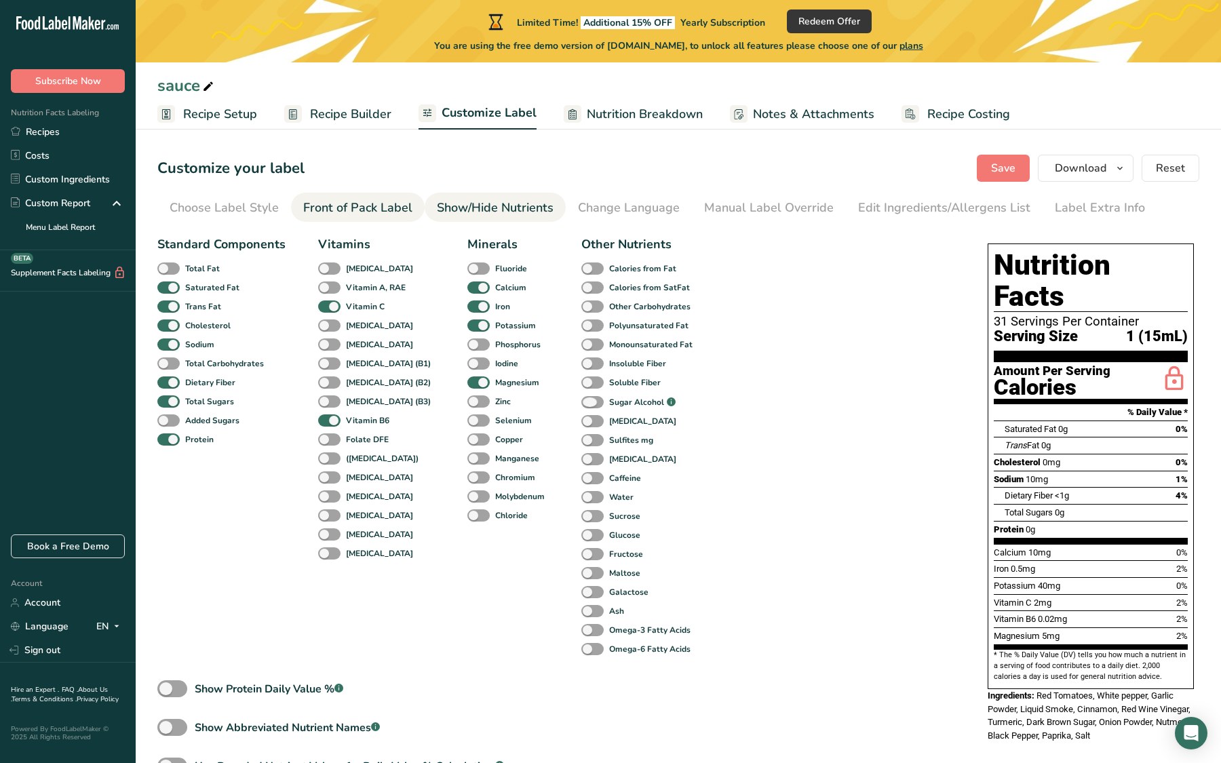
click at [581, 406] on span at bounding box center [592, 402] width 22 height 13
click at [581, 406] on input "Sugar Alcohol .a-a{fill:#347362;}.b-a{fill:#fff;}" at bounding box center [585, 402] width 9 height 9
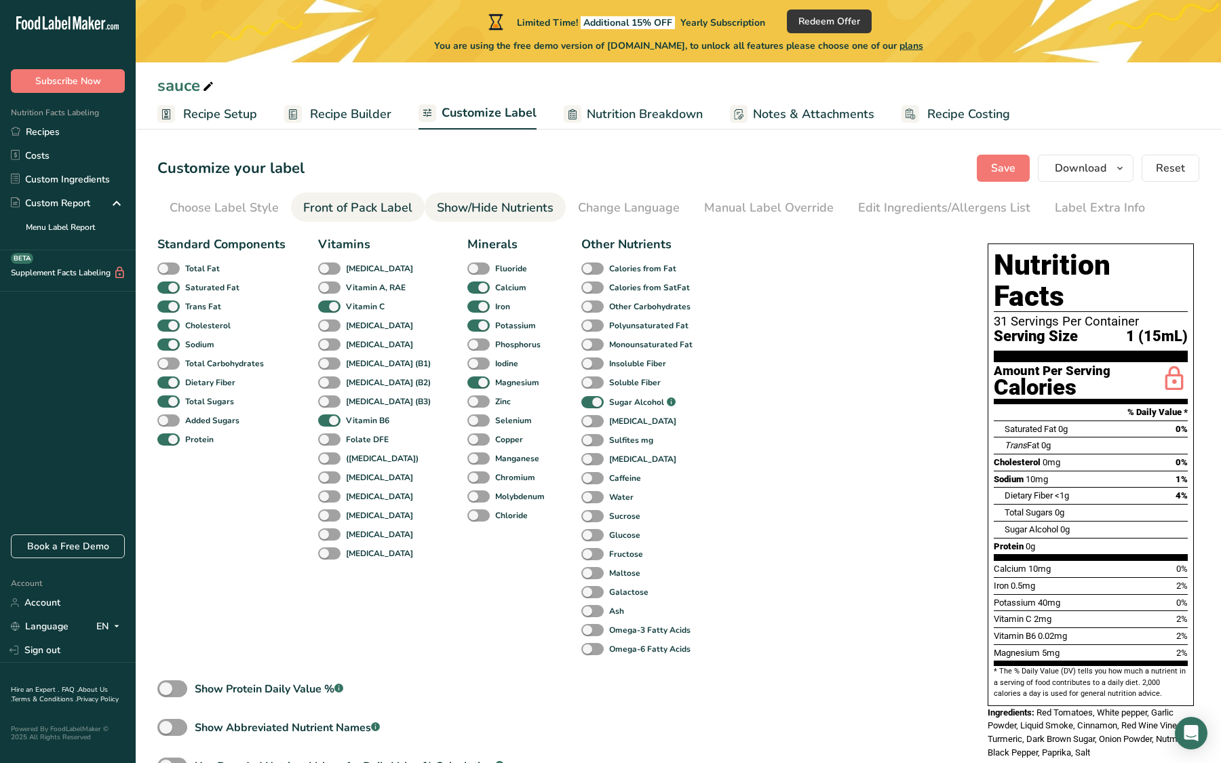
click at [581, 406] on span at bounding box center [592, 402] width 22 height 13
click at [581, 406] on input "Sugar Alcohol .a-a{fill:#347362;}.b-a{fill:#fff;}" at bounding box center [585, 402] width 9 height 9
checkbox input "false"
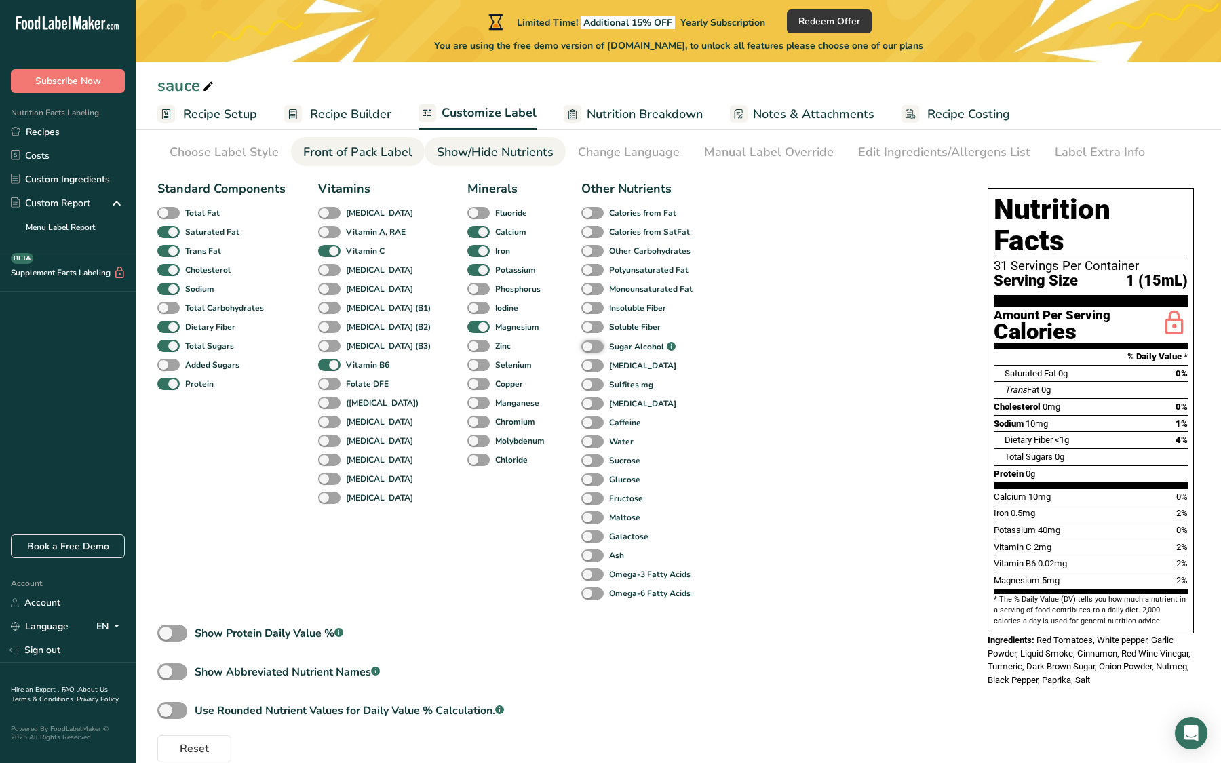
scroll to position [69, 0]
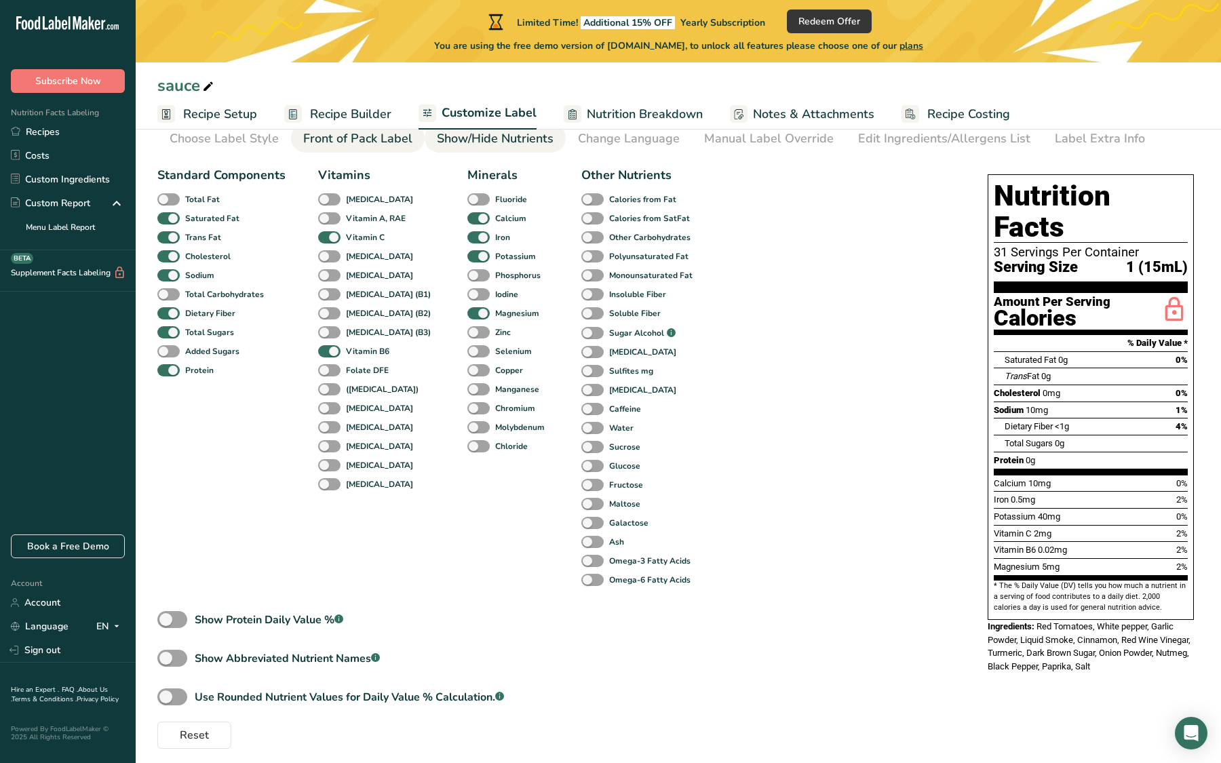
click at [176, 578] on span at bounding box center [172, 619] width 30 height 17
click at [166, 578] on input "Show Protein Daily Value % .a-a{fill:#347362;}.b-a{fill:#fff;}" at bounding box center [161, 619] width 9 height 9
checkbox input "true"
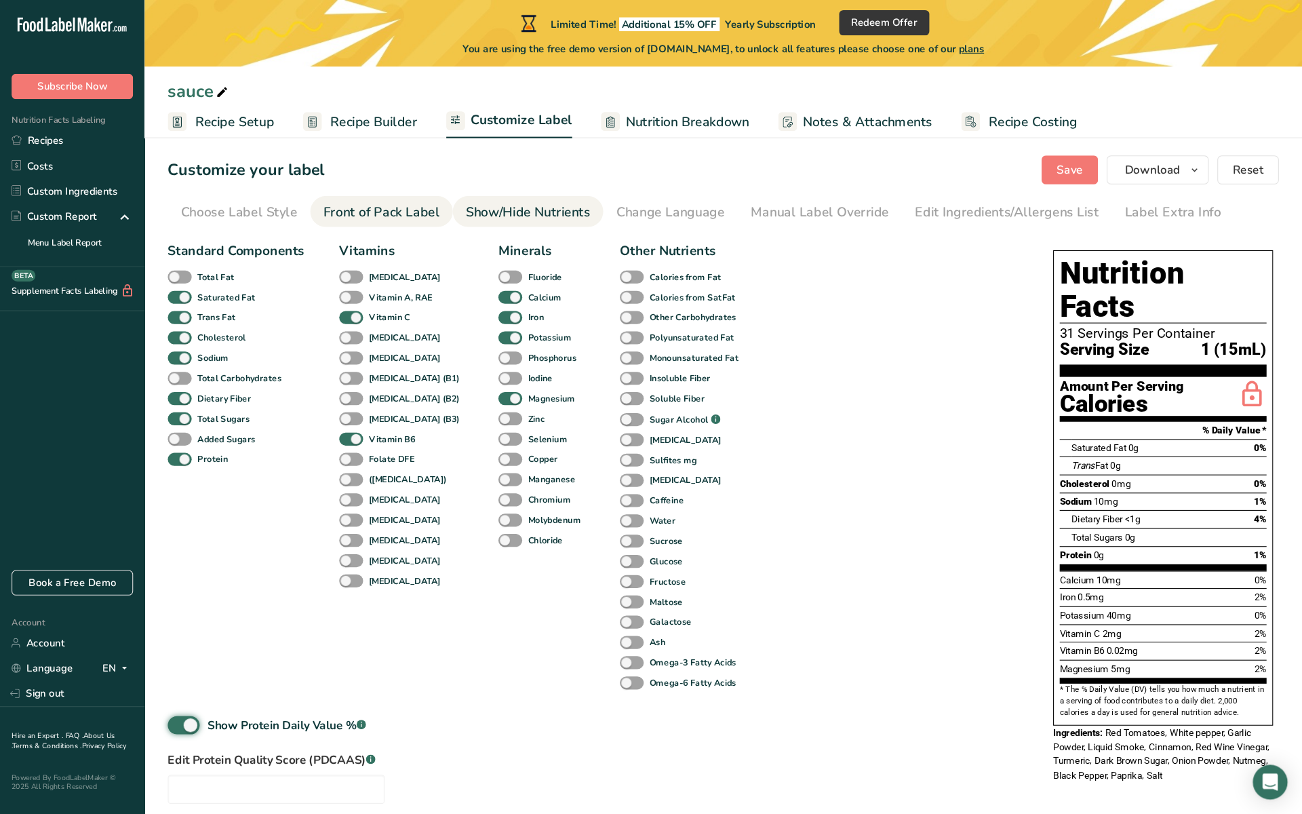
scroll to position [0, 0]
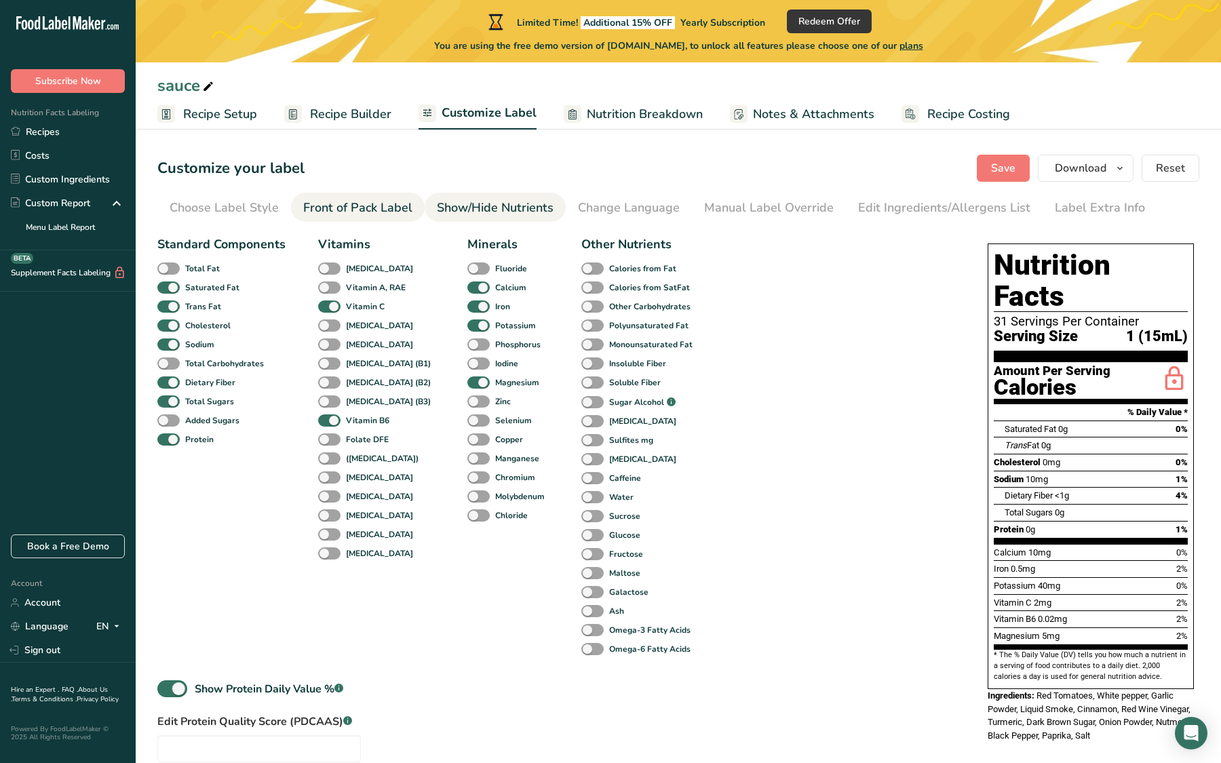
click at [764, 208] on div "Manual Label Override" at bounding box center [769, 208] width 130 height 18
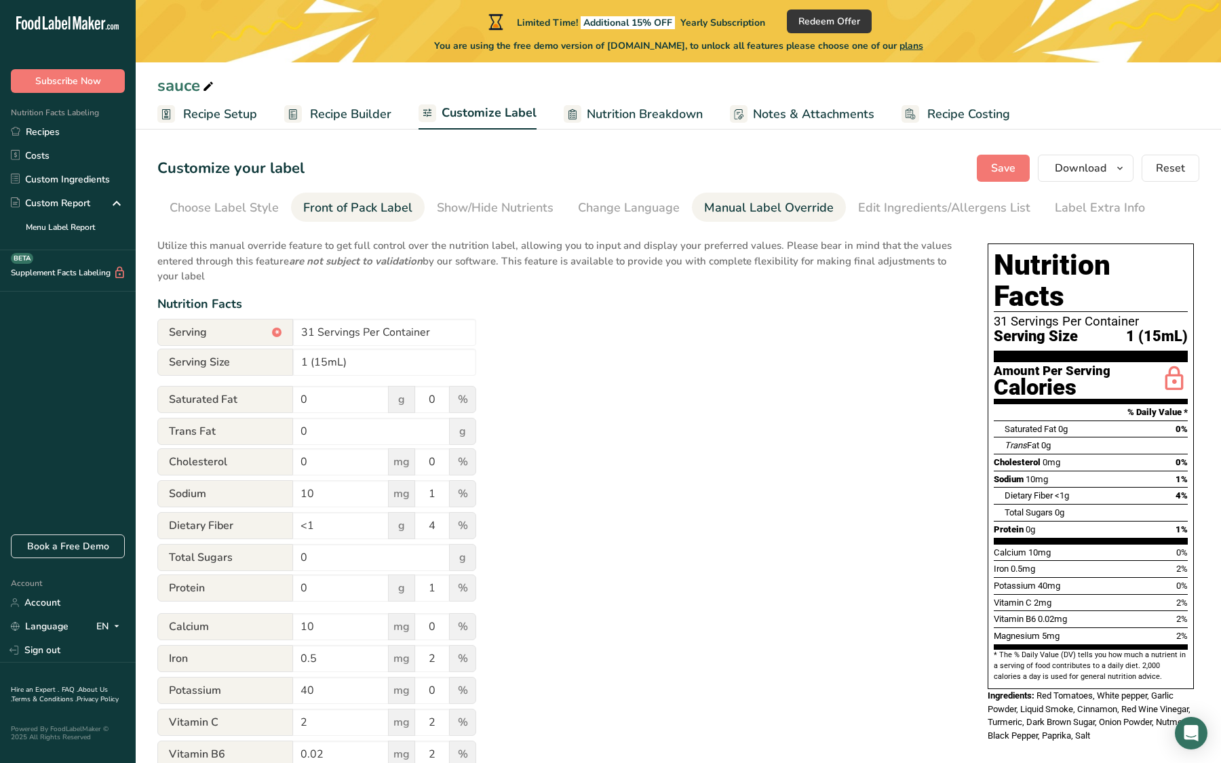
click at [880, 197] on link "Edit Ingredients/Allergens List" at bounding box center [944, 208] width 172 height 31
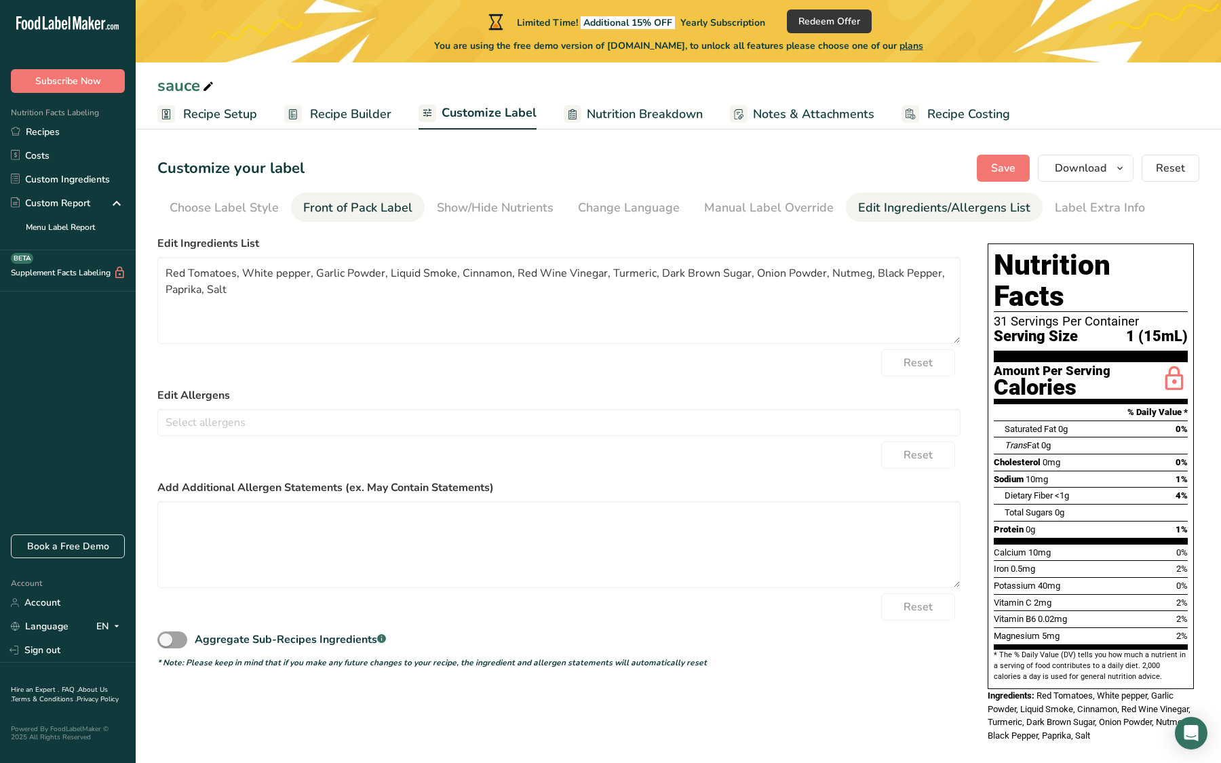
click at [777, 109] on span "Notes & Attachments" at bounding box center [813, 114] width 121 height 18
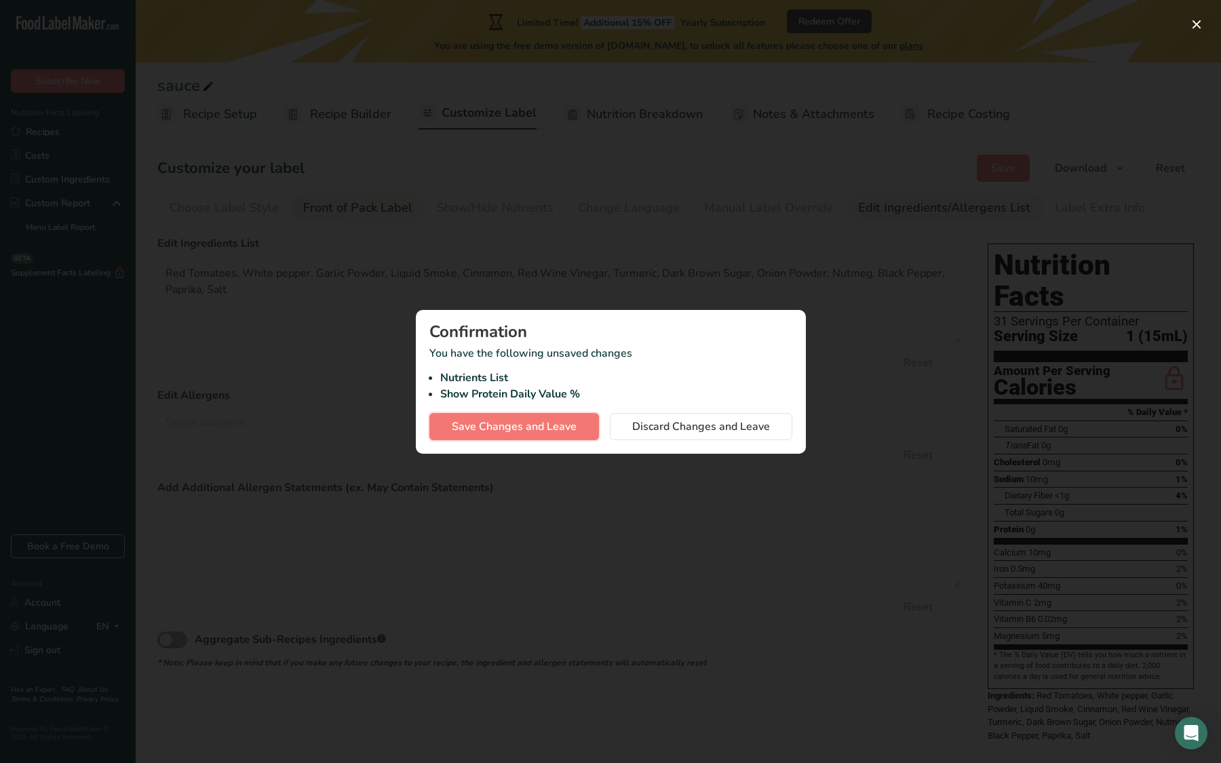
click at [549, 425] on span "Save Changes and Leave" at bounding box center [514, 426] width 125 height 16
click at [523, 426] on div "Save Changes and Leave Discard Changes and Leave" at bounding box center [610, 426] width 363 height 27
click at [758, 242] on div at bounding box center [610, 381] width 1221 height 763
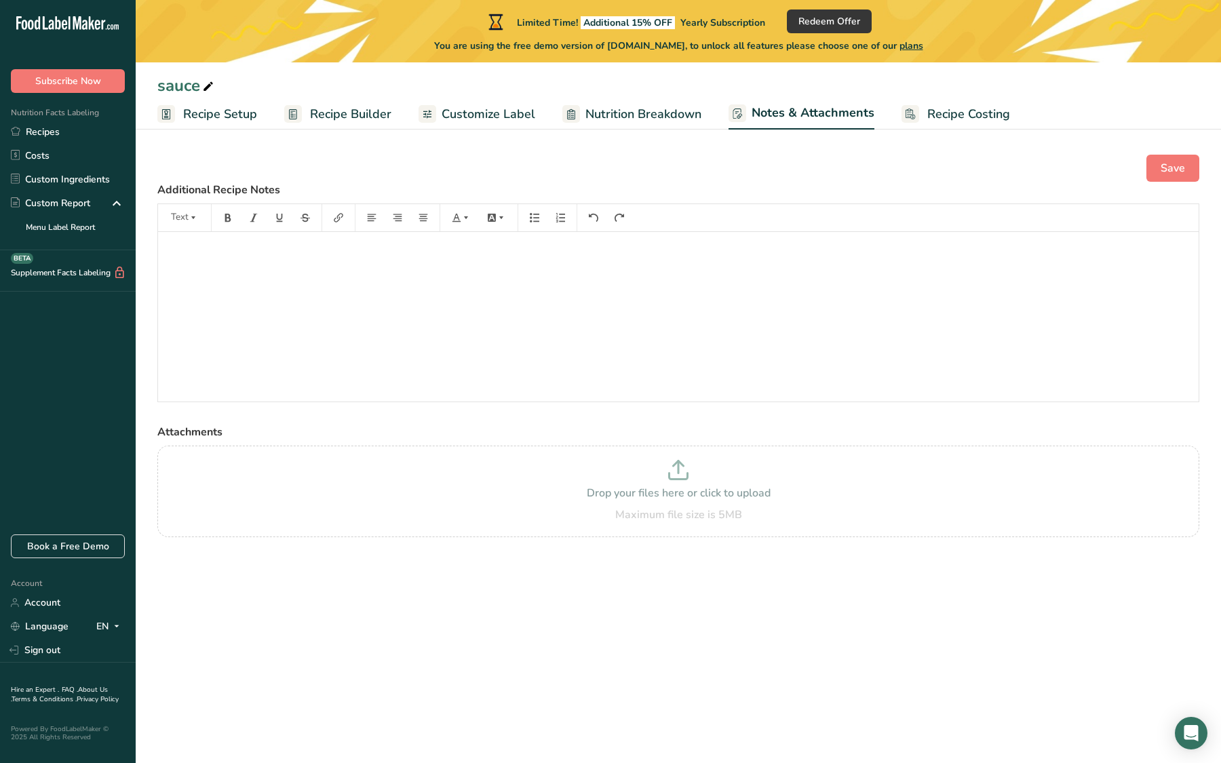
click at [454, 115] on span "Customize Label" at bounding box center [489, 114] width 94 height 18
